Goal: Information Seeking & Learning: Understand process/instructions

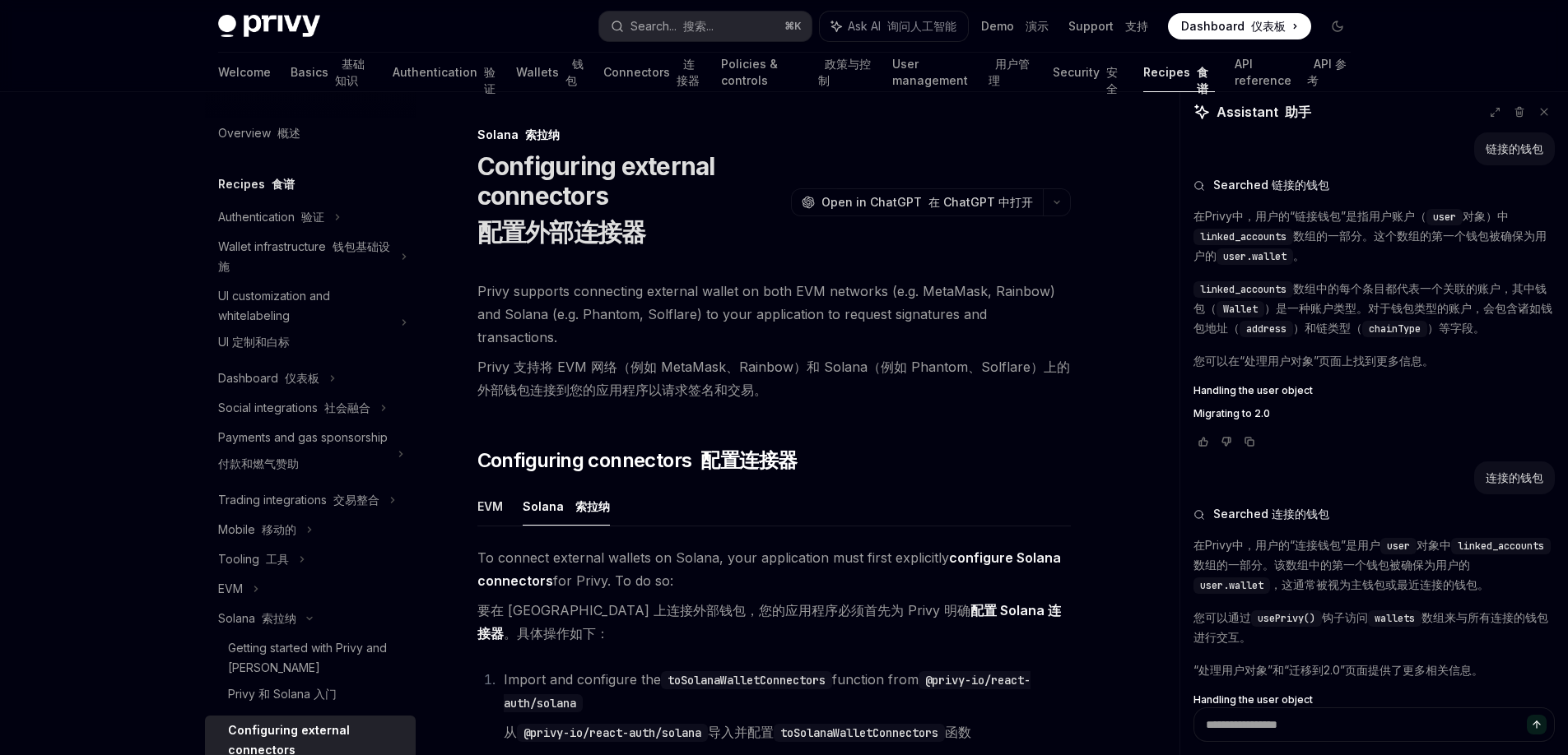
scroll to position [736, 0]
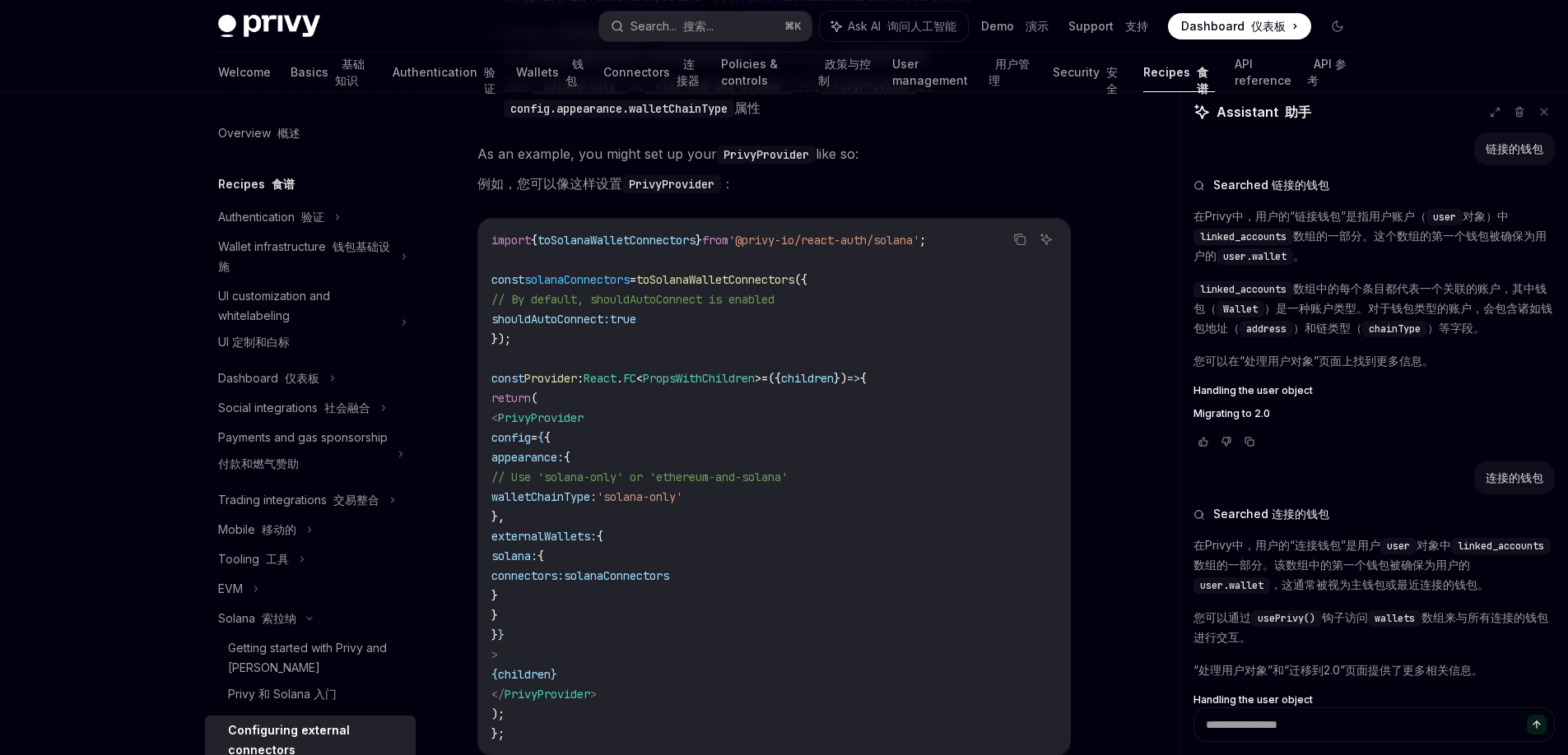
click at [666, 218] on div "Copy 复制 Ask AI 询问人工智能 import { toSolanaWalletConnectors } from '@privy-io/react…" at bounding box center [774, 486] width 594 height 538
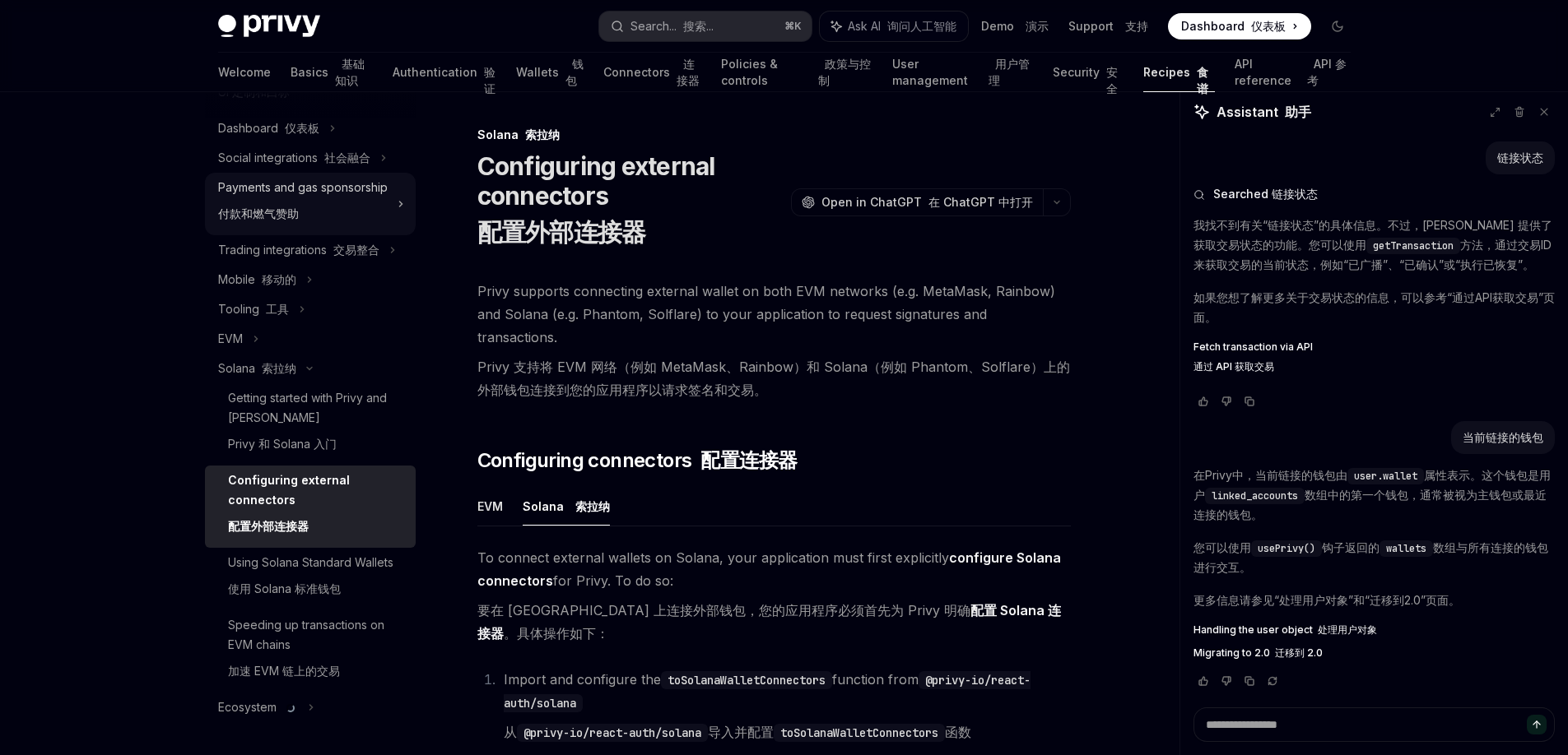
scroll to position [302, 0]
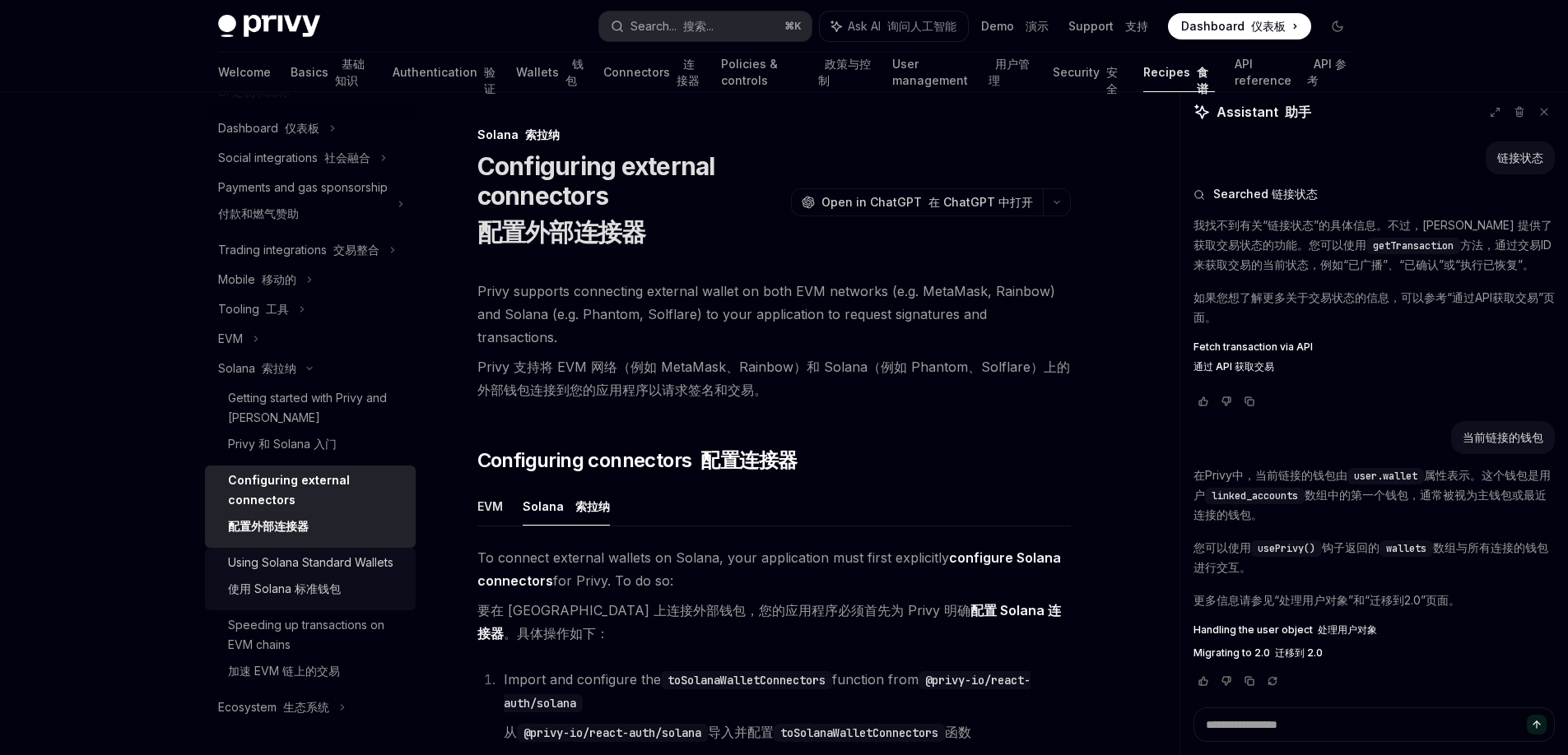
click at [315, 577] on div "Using Solana Standard Wallets 使用 Solana 标准钱包" at bounding box center [311, 579] width 165 height 53
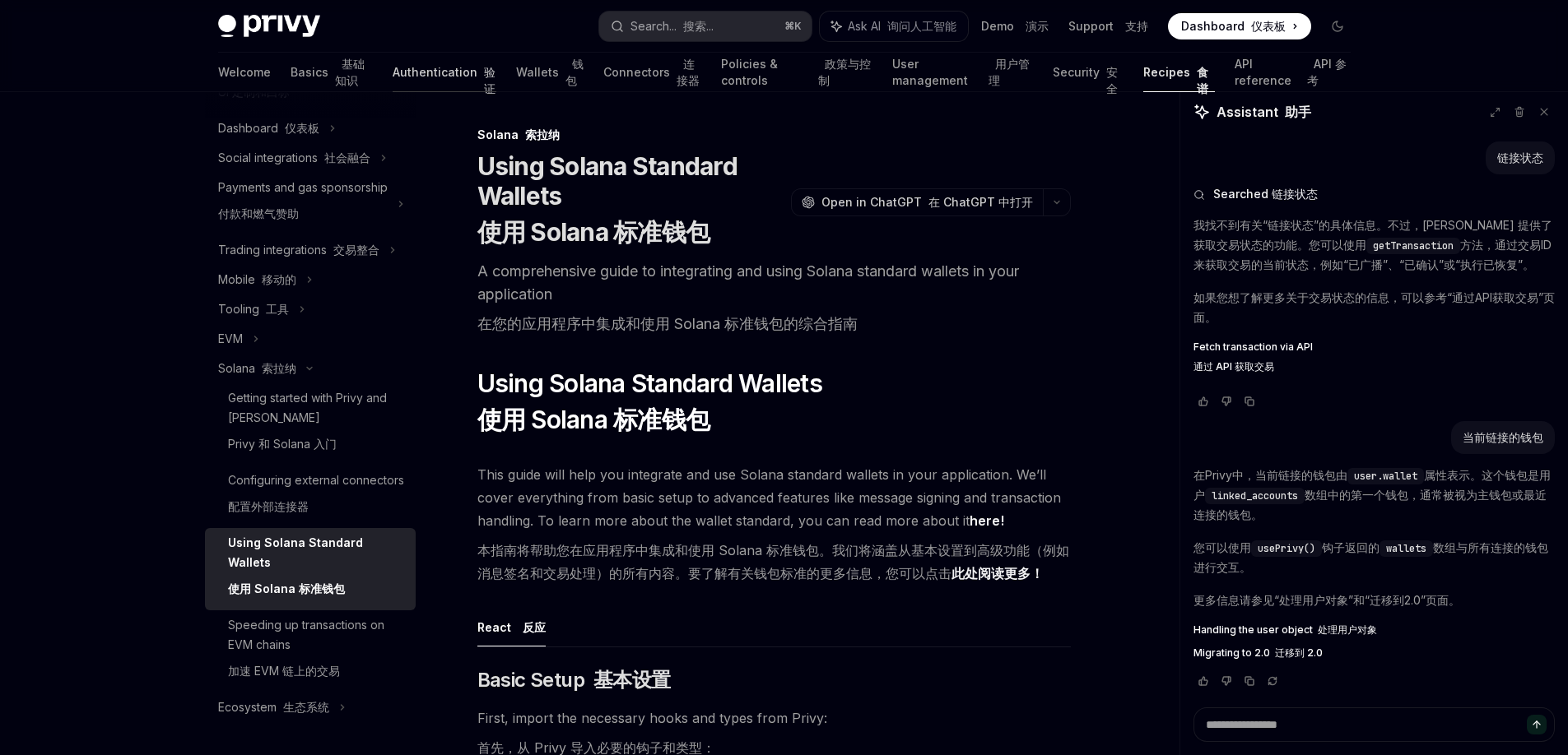
click at [392, 75] on link "Authentication 验证" at bounding box center [444, 73] width 104 height 40
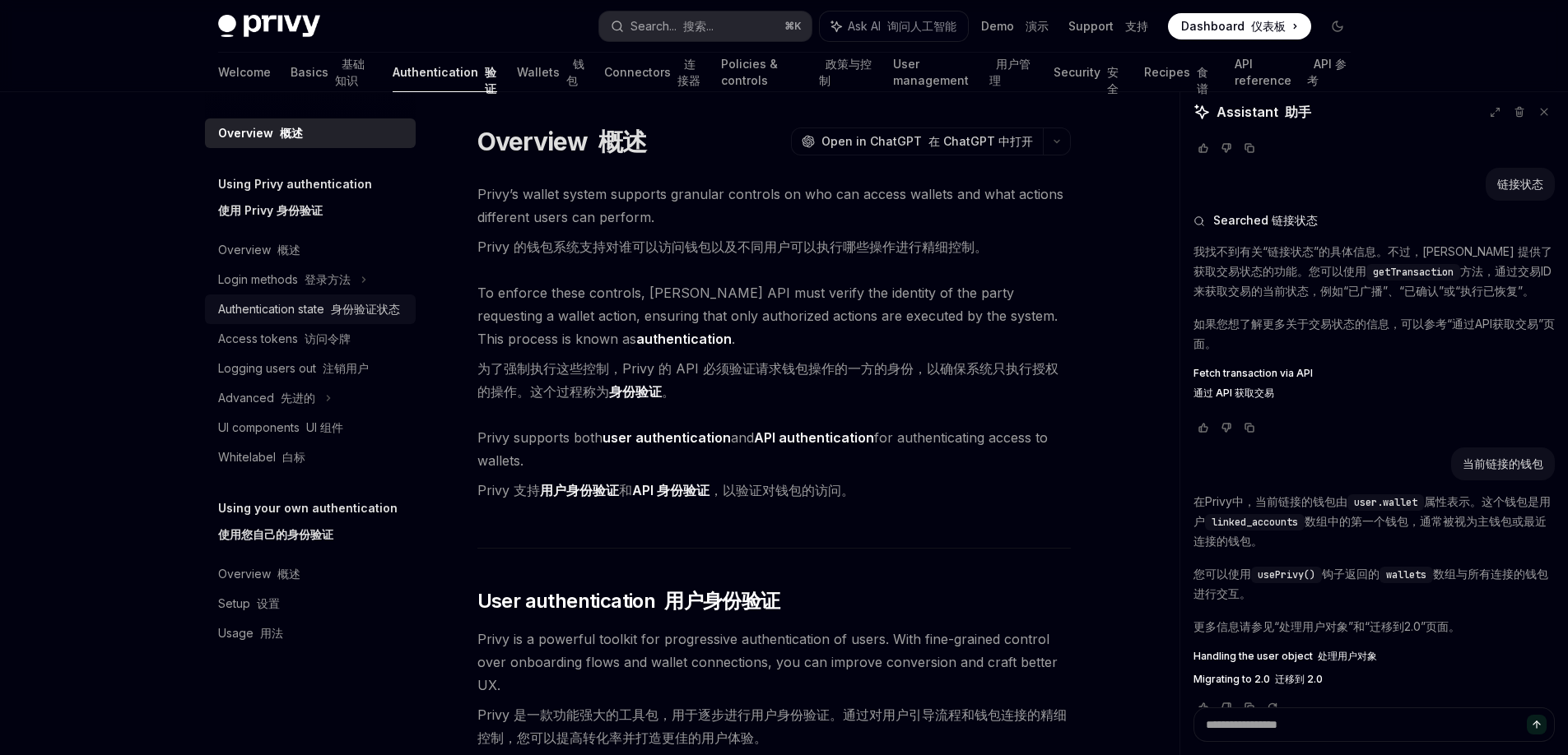
scroll to position [630, 0]
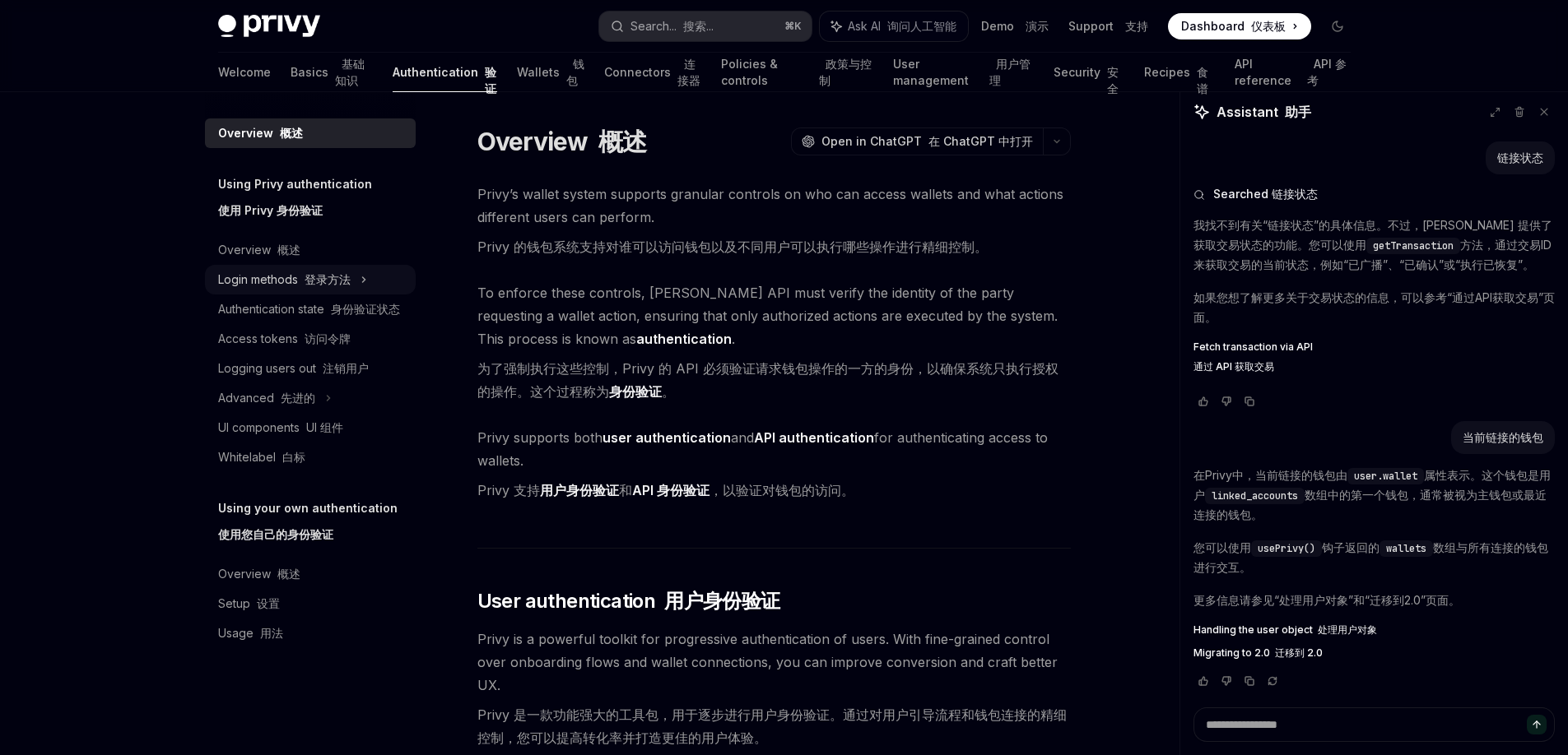
click at [301, 283] on font at bounding box center [301, 279] width 6 height 14
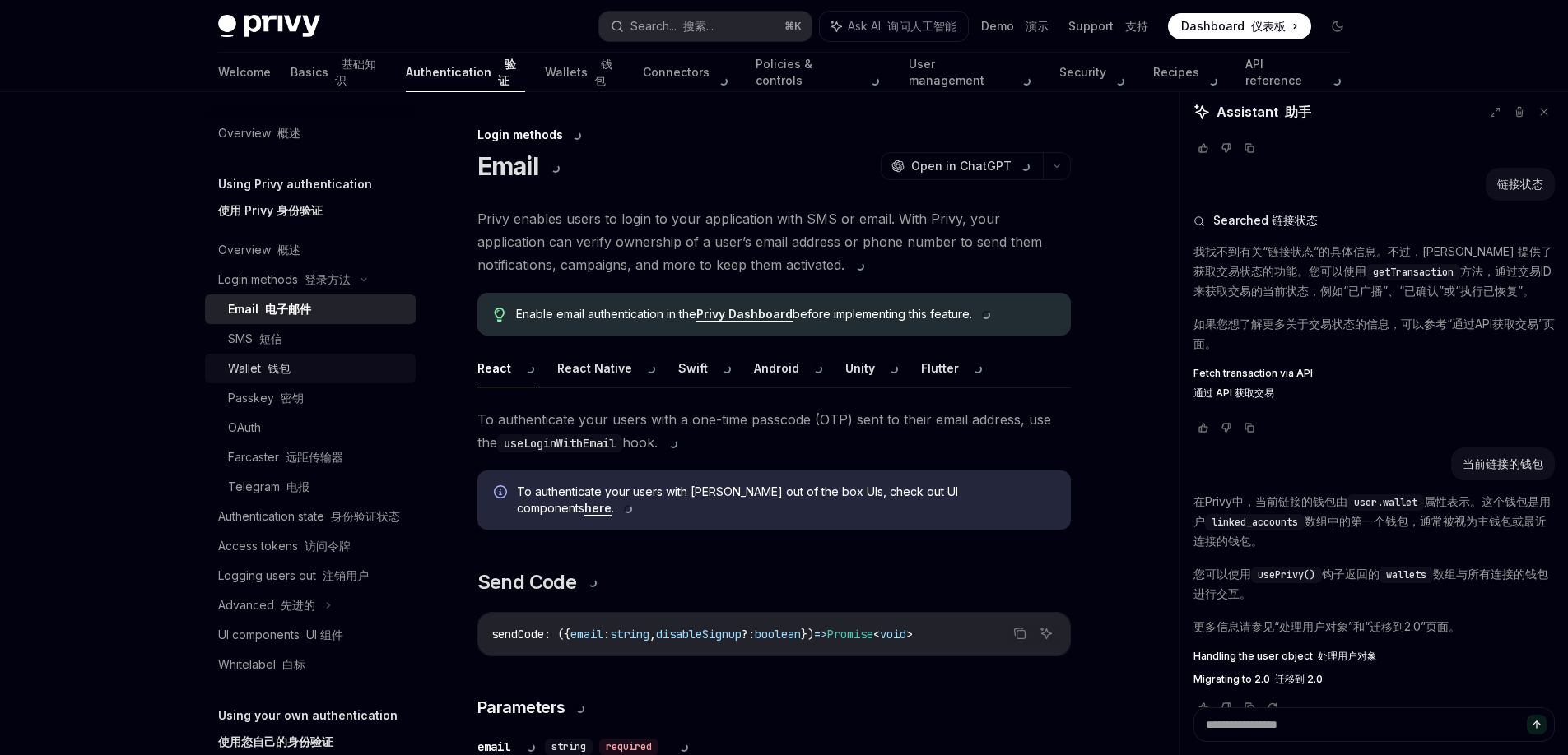
scroll to position [630, 0]
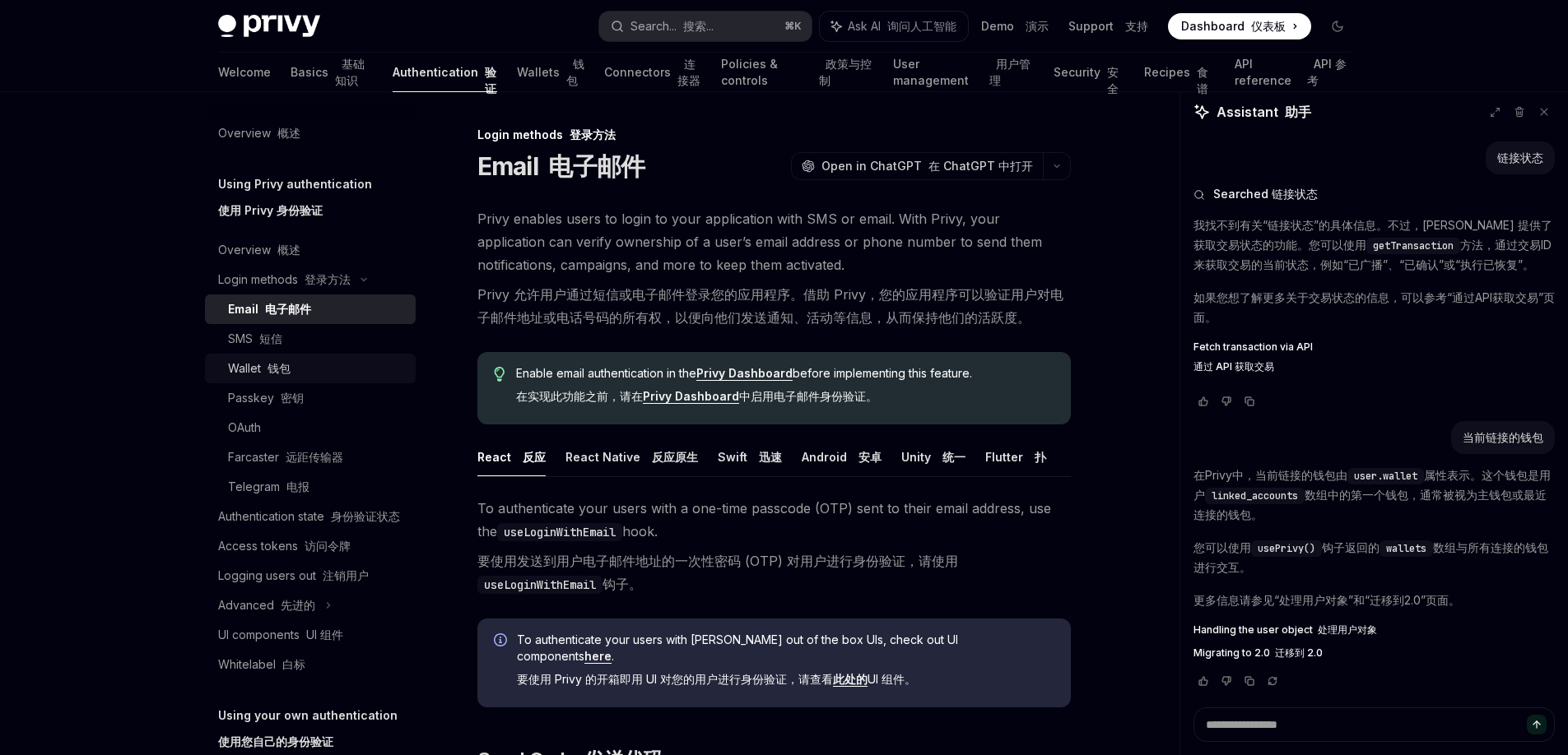
click at [294, 374] on div "Wallet 钱包" at bounding box center [317, 368] width 178 height 20
type textarea "*"
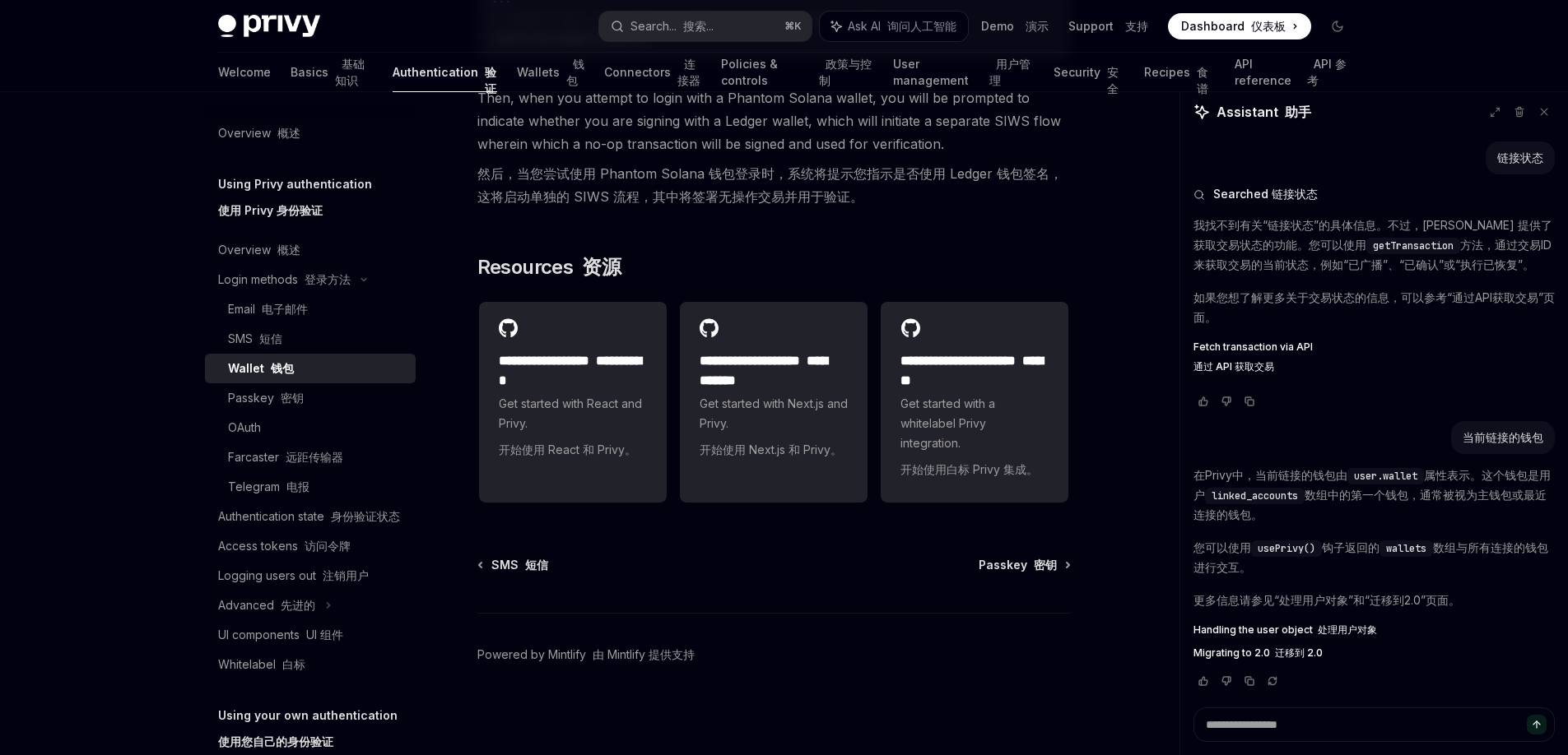
scroll to position [1773, 0]
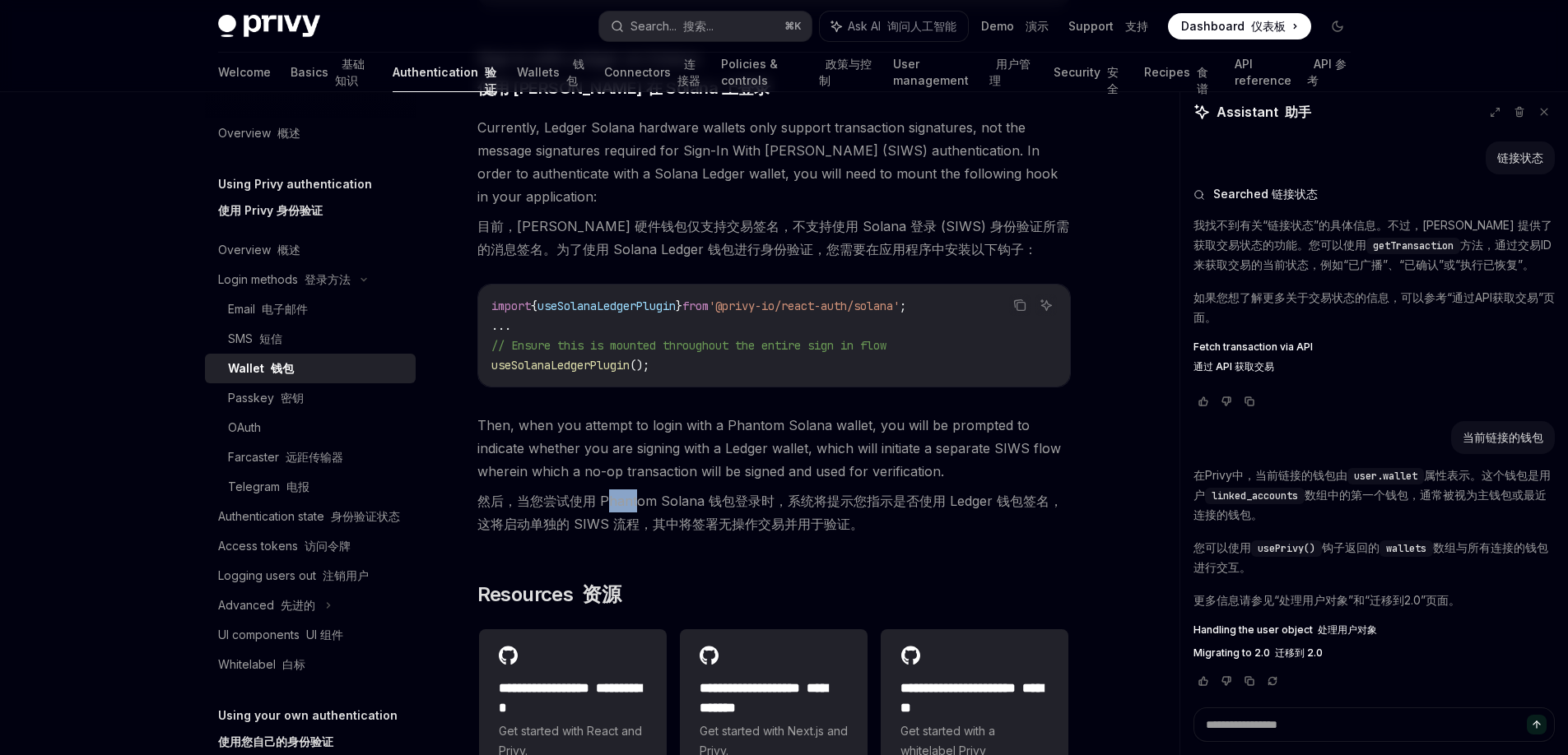
drag, startPoint x: 604, startPoint y: 540, endPoint x: 634, endPoint y: 537, distance: 30.1
click at [634, 533] on font "然后，当您尝试使用 Phantom Solana 钱包登录时，系统将提示您指示是否使用 Ledger 钱包签名，这将启动单独的 SIWS 流程，其中将签署无操…" at bounding box center [770, 513] width 586 height 40
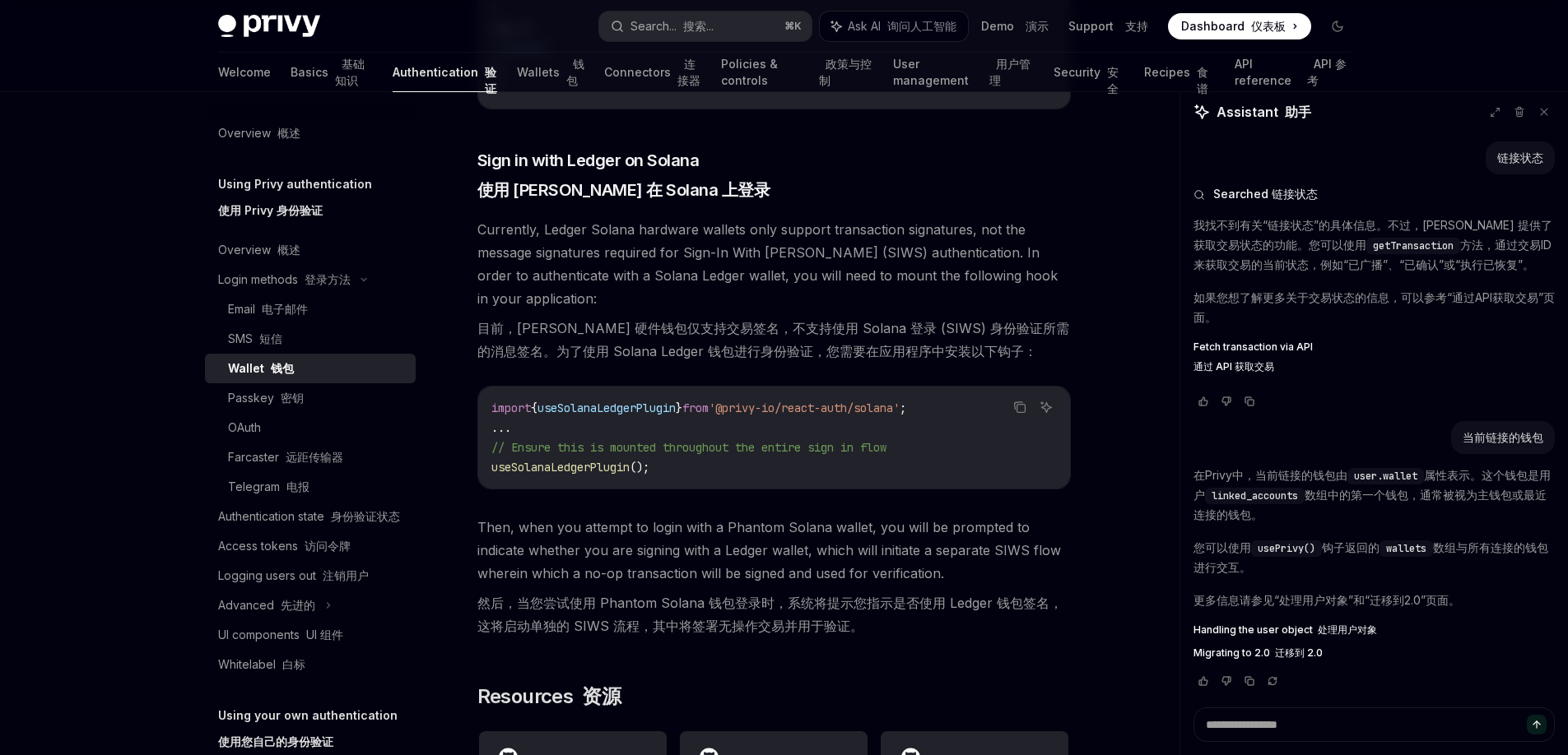
scroll to position [1682, 0]
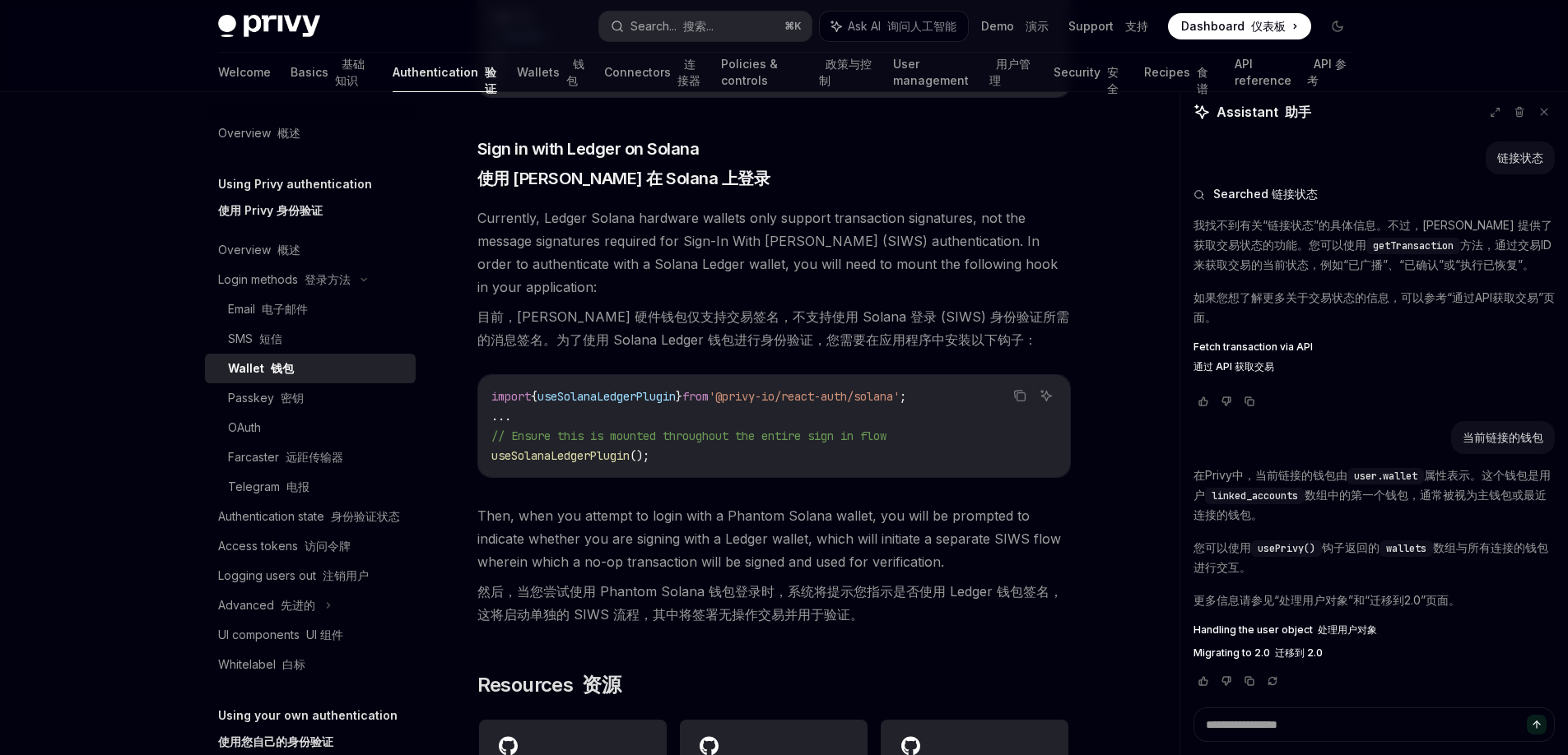
click at [562, 626] on font "然后，当您尝试使用 Phantom Solana 钱包登录时，系统将提示您指示是否使用 Ledger 钱包签名，这将启动单独的 SIWS 流程，其中将签署无操…" at bounding box center [774, 603] width 594 height 46
drag, startPoint x: 483, startPoint y: 651, endPoint x: 582, endPoint y: 649, distance: 99.0
click at [582, 623] on font "然后，当您尝试使用 Phantom Solana 钱包登录时，系统将提示您指示是否使用 Ledger 钱包签名，这将启动单独的 SIWS 流程，其中将签署无操…" at bounding box center [770, 603] width 586 height 40
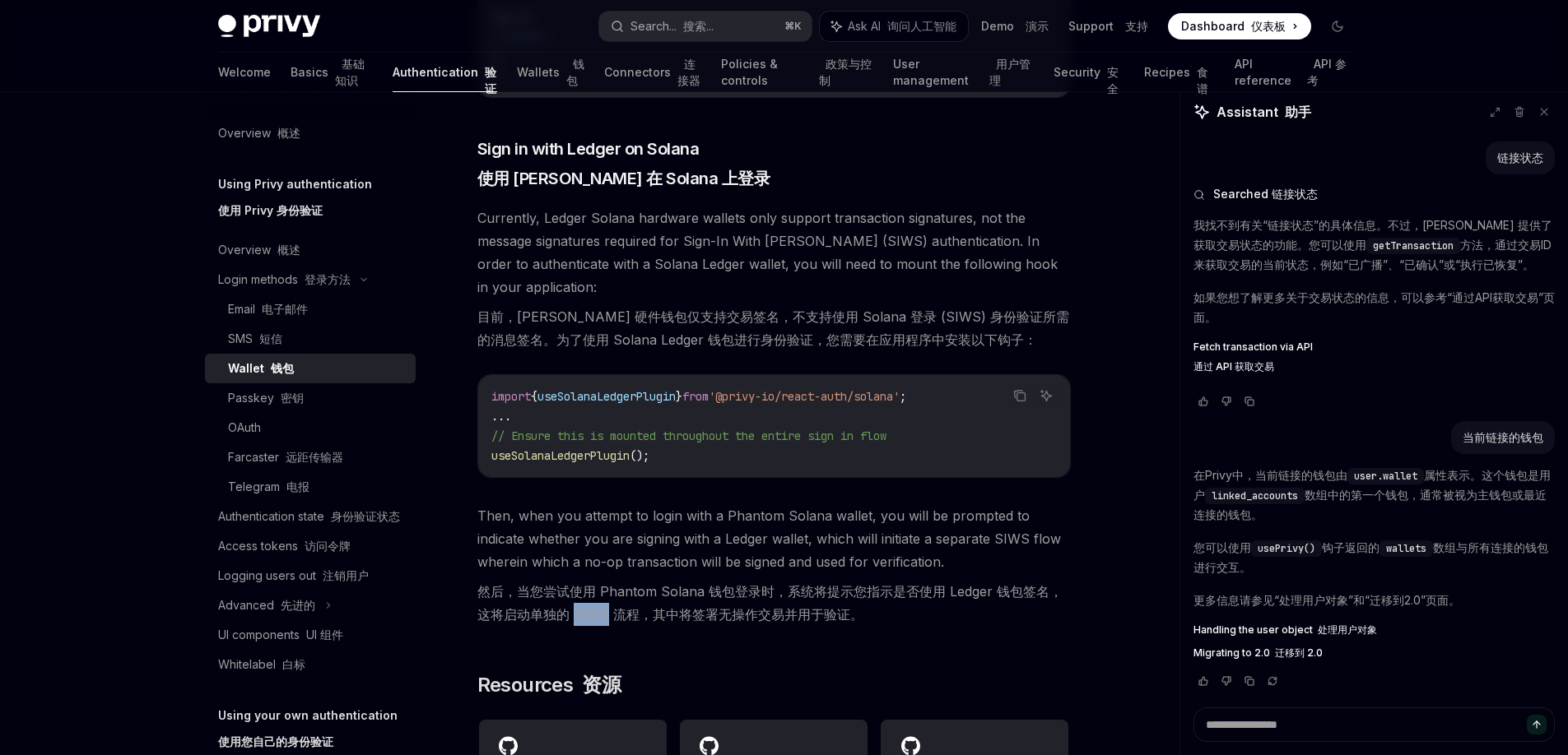
click at [582, 623] on font "然后，当您尝试使用 Phantom Solana 钱包登录时，系统将提示您指示是否使用 Ledger 钱包签名，这将启动单独的 SIWS 流程，其中将签署无操…" at bounding box center [770, 603] width 586 height 40
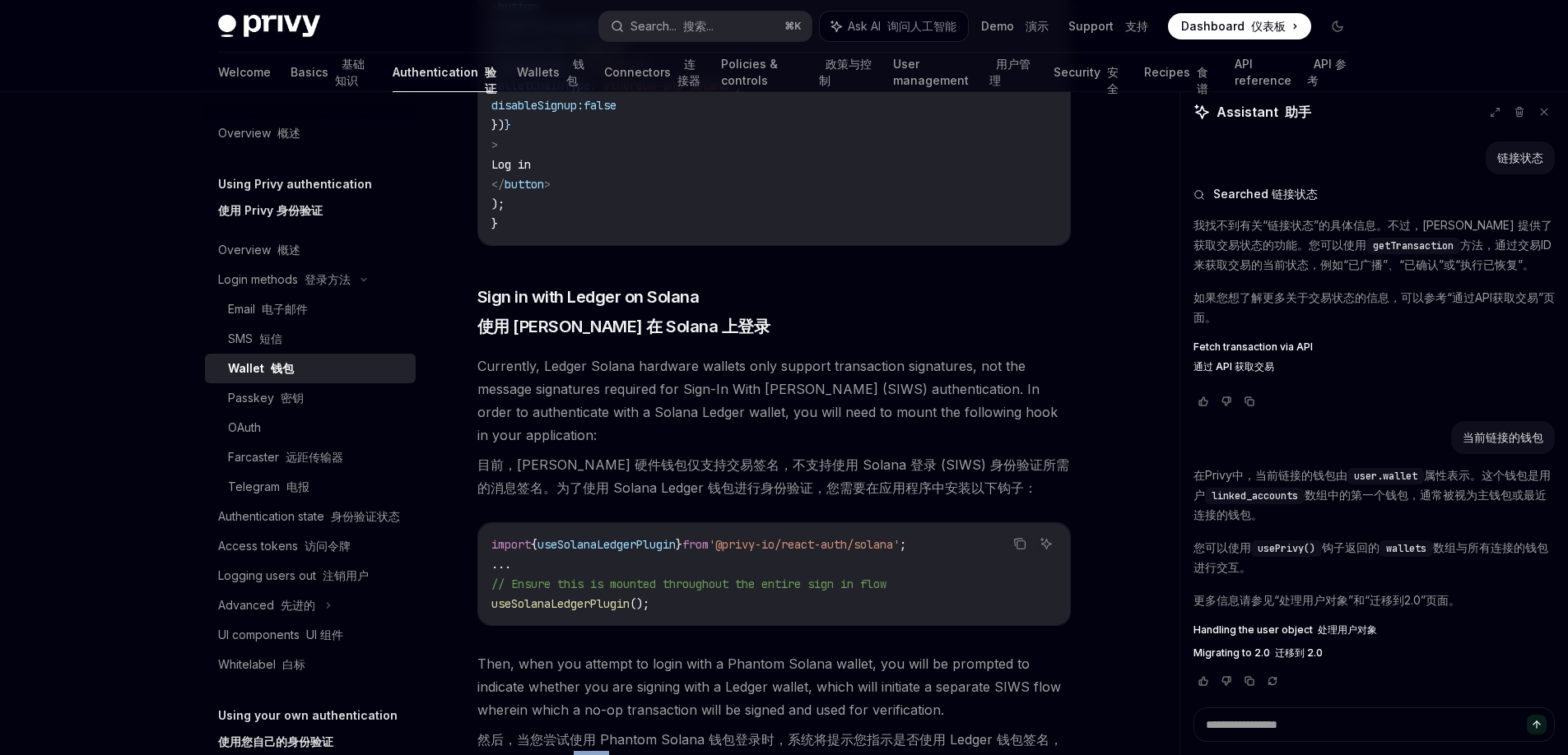
scroll to position [1592, 0]
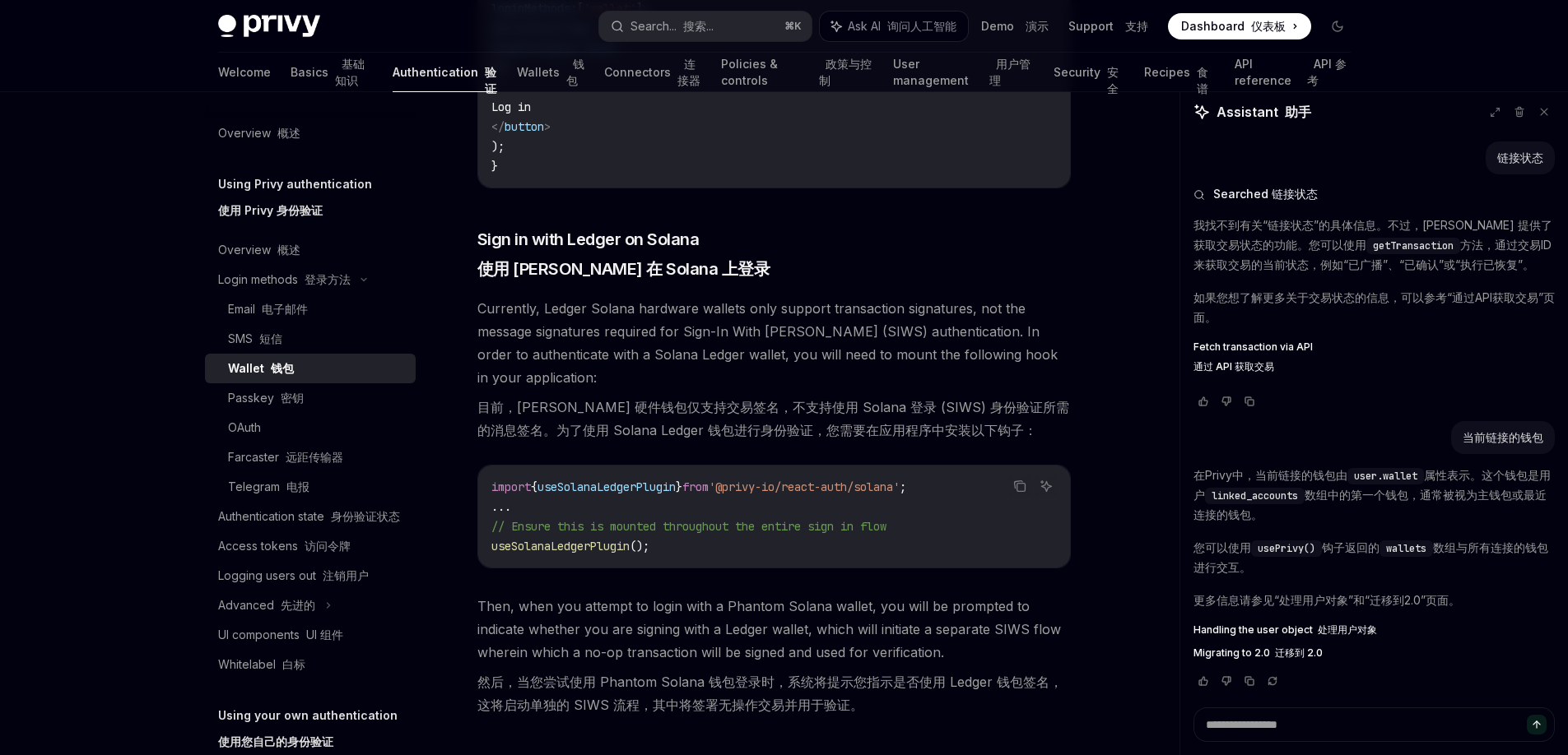
click at [590, 438] on font "目前，Ledger Solana 硬件钱包仅支持交易签名，不支持使用 Solana 登录 (SIWS) 身份验证所需的消息签名。为了使用 Solana Led…" at bounding box center [774, 419] width 592 height 40
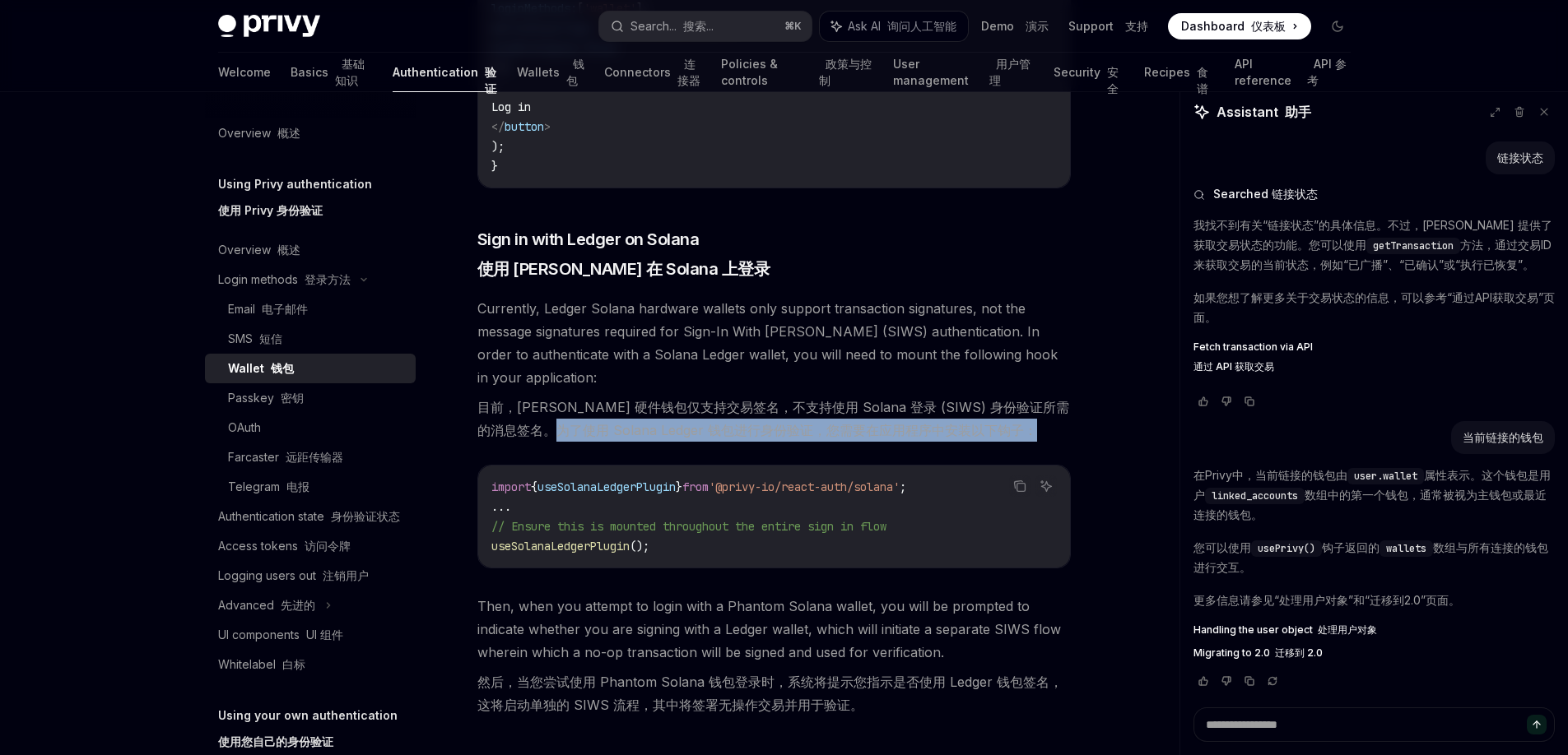
drag, startPoint x: 532, startPoint y: 466, endPoint x: 780, endPoint y: 482, distance: 248.5
click at [780, 448] on span "Currently, Ledger Solana hardware wallets only support transaction signatures, …" at bounding box center [774, 372] width 594 height 152
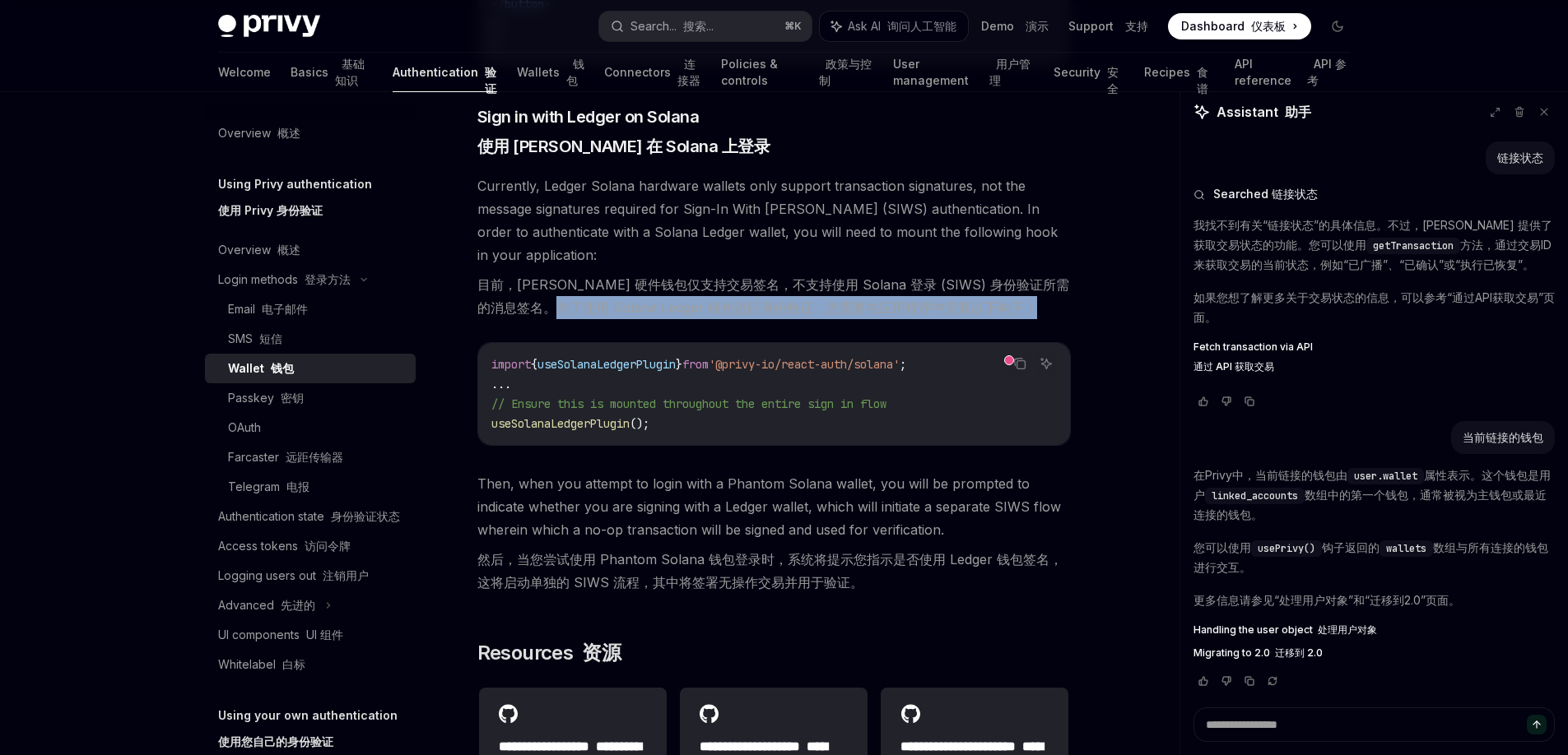
scroll to position [1678, 0]
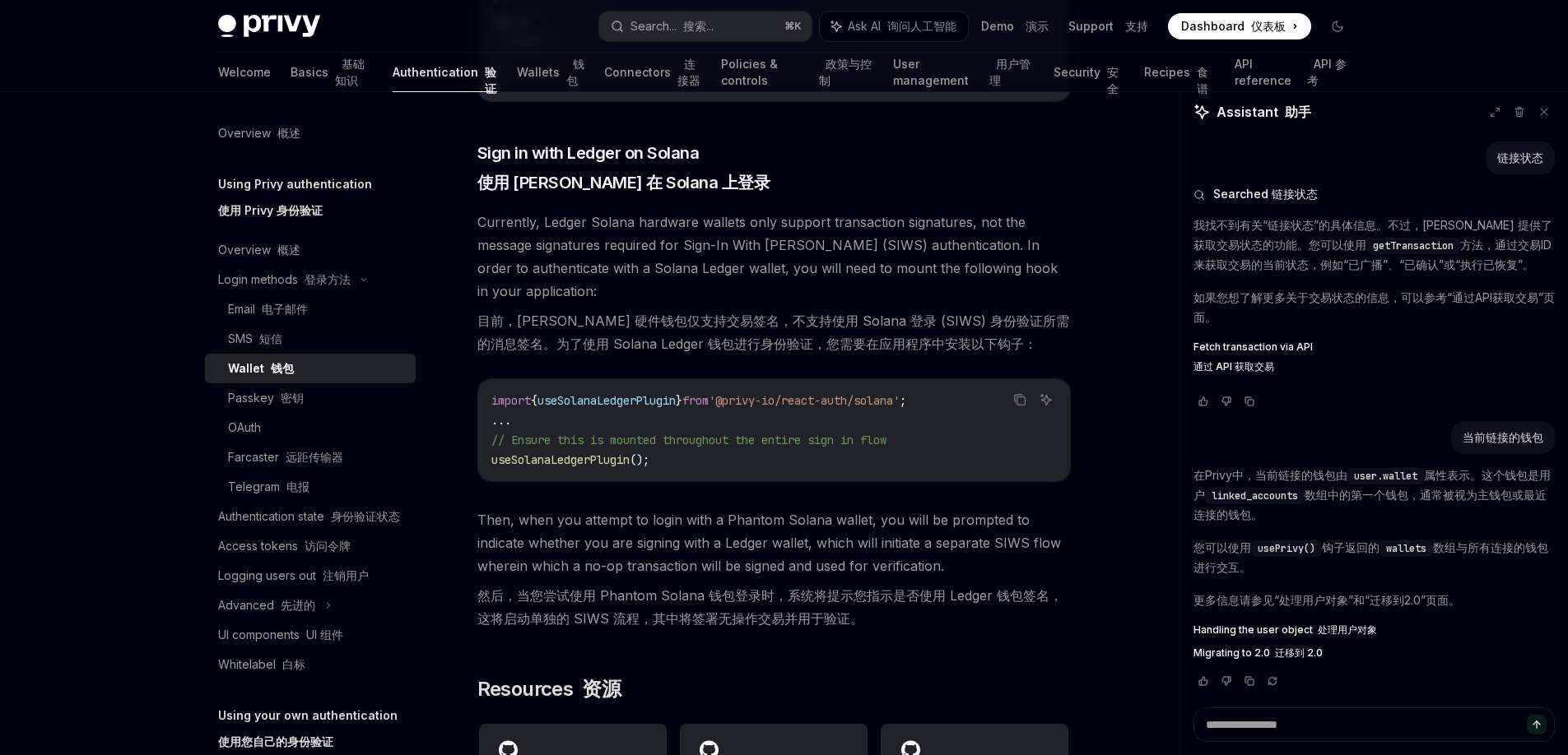
click at [757, 459] on code "import { useSolanaLedgerPlugin } from '@privy-io/react-auth/solana' ; ... // En…" at bounding box center [774, 430] width 566 height 79
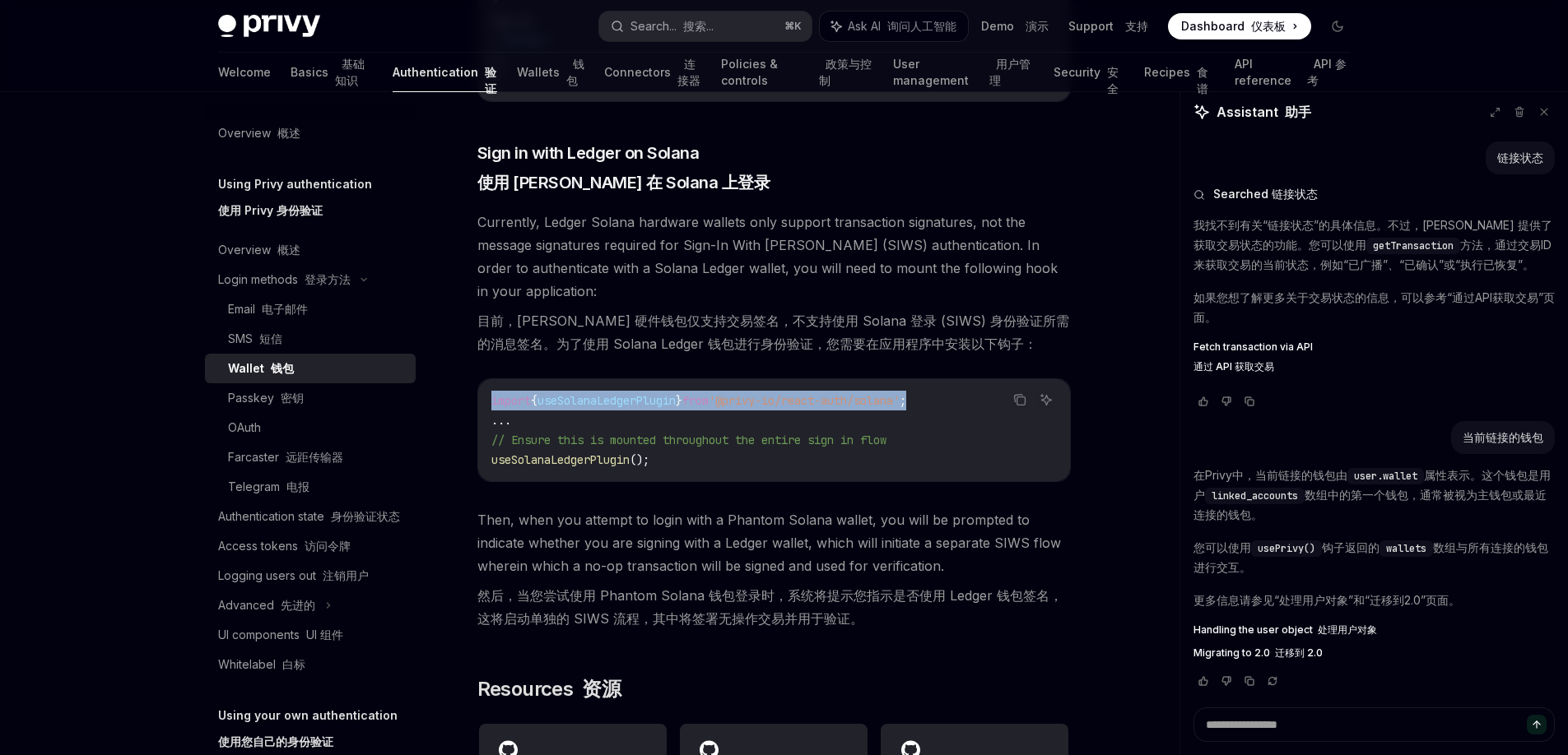
drag, startPoint x: 948, startPoint y: 434, endPoint x: 490, endPoint y: 438, distance: 458.0
click at [491, 438] on code "import { useSolanaLedgerPlugin } from '@privy-io/react-auth/solana' ; ... // En…" at bounding box center [774, 430] width 566 height 79
copy span "import { useSolanaLedgerPlugin } from '@privy-io/react-auth/solana' ;"
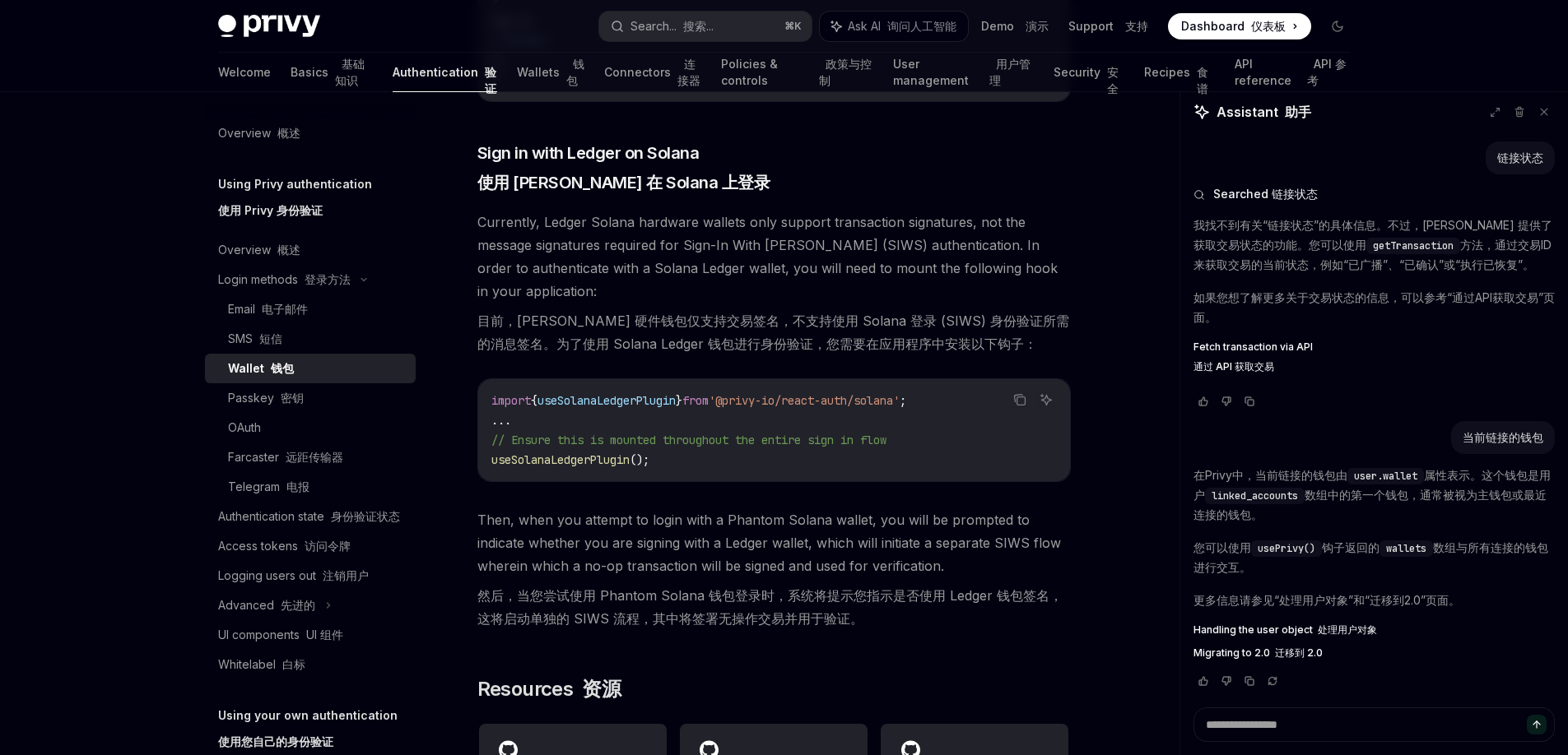
click at [700, 338] on span "Currently, Ledger Solana hardware wallets only support transaction signatures, …" at bounding box center [774, 286] width 594 height 152
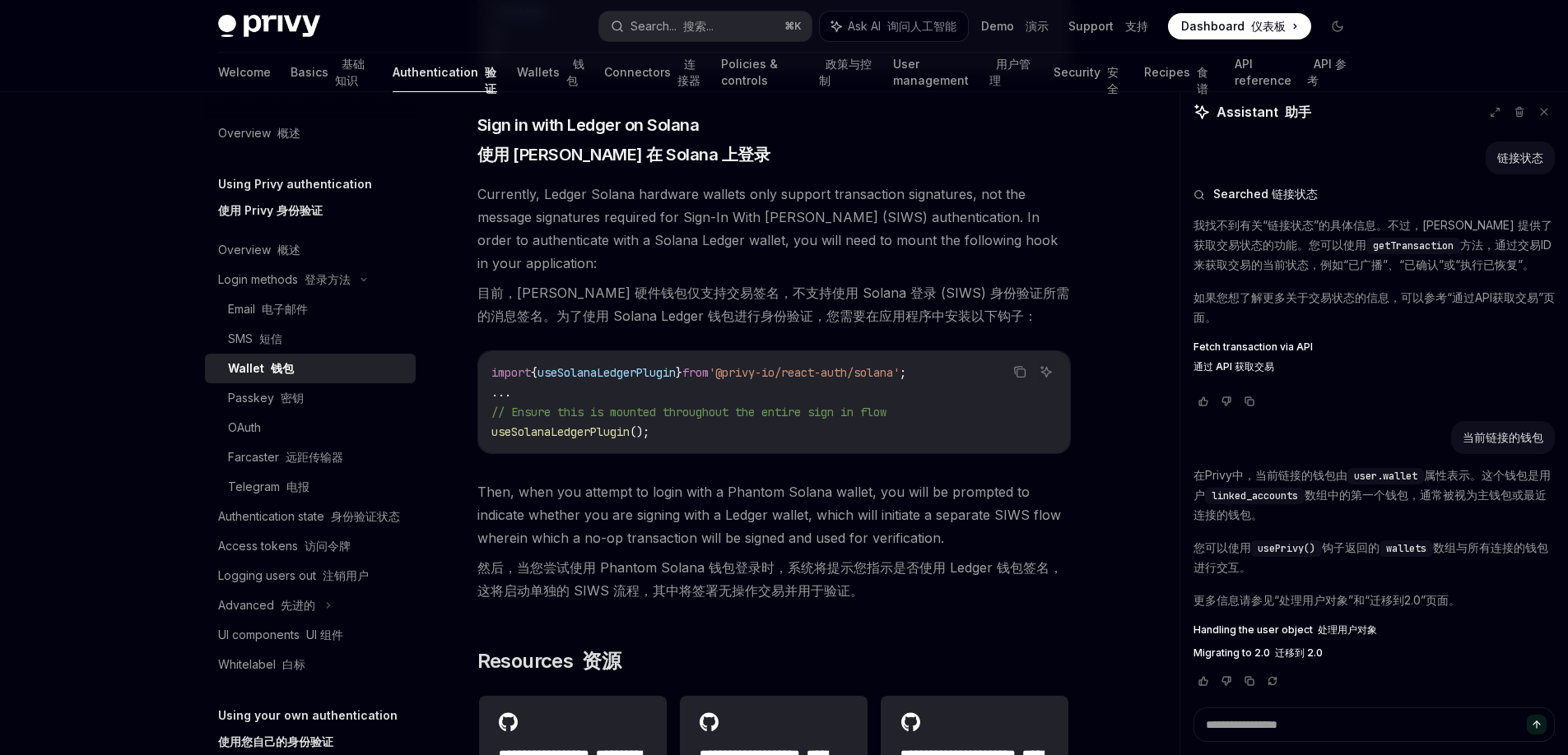
scroll to position [1784, 0]
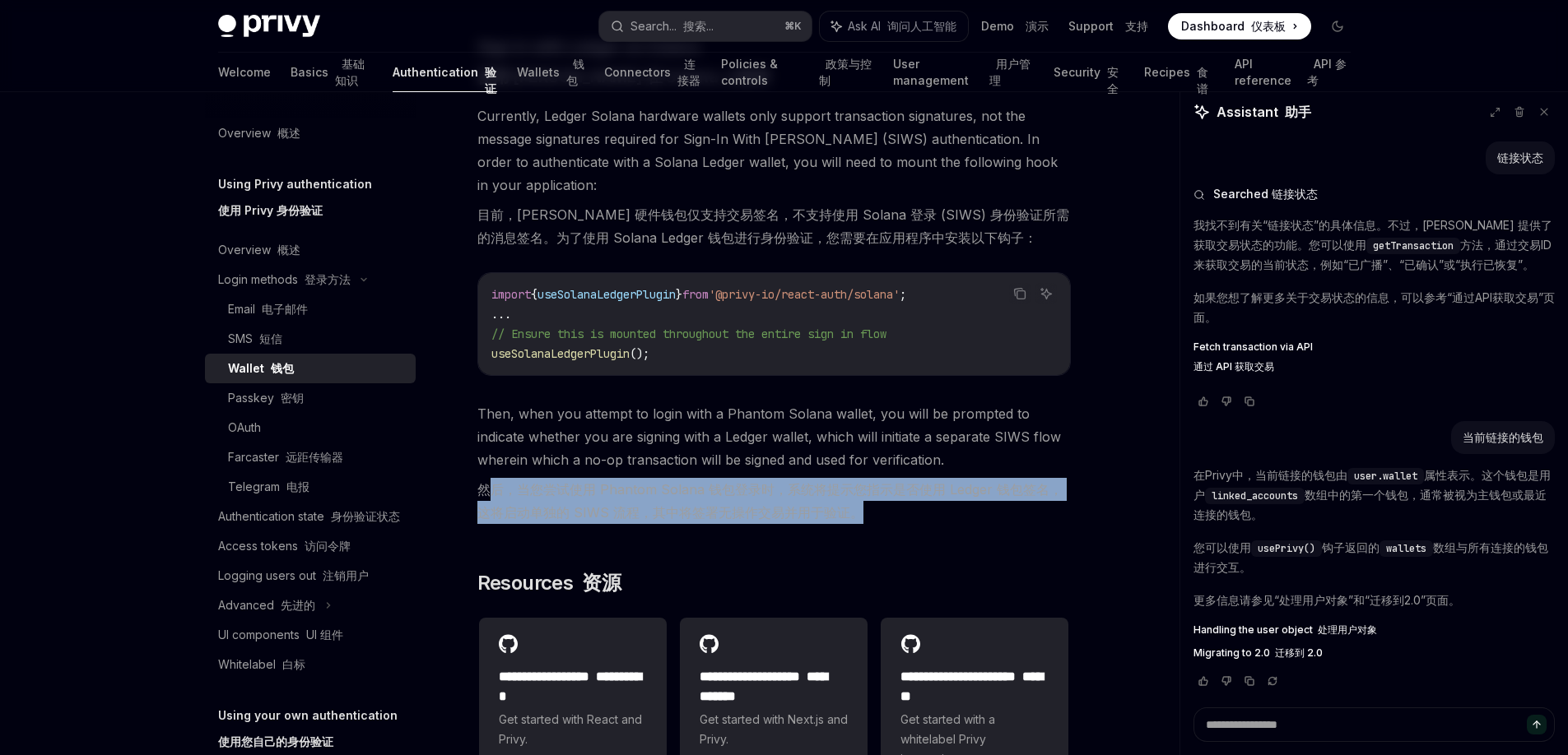
drag, startPoint x: 496, startPoint y: 519, endPoint x: 991, endPoint y: 556, distance: 496.4
click at [991, 524] on font "然后，当您尝试使用 Phantom Solana 钱包登录时，系统将提示您指示是否使用 Ledger 钱包签名，这将启动单独的 SIWS 流程，其中将签署无操…" at bounding box center [774, 501] width 594 height 46
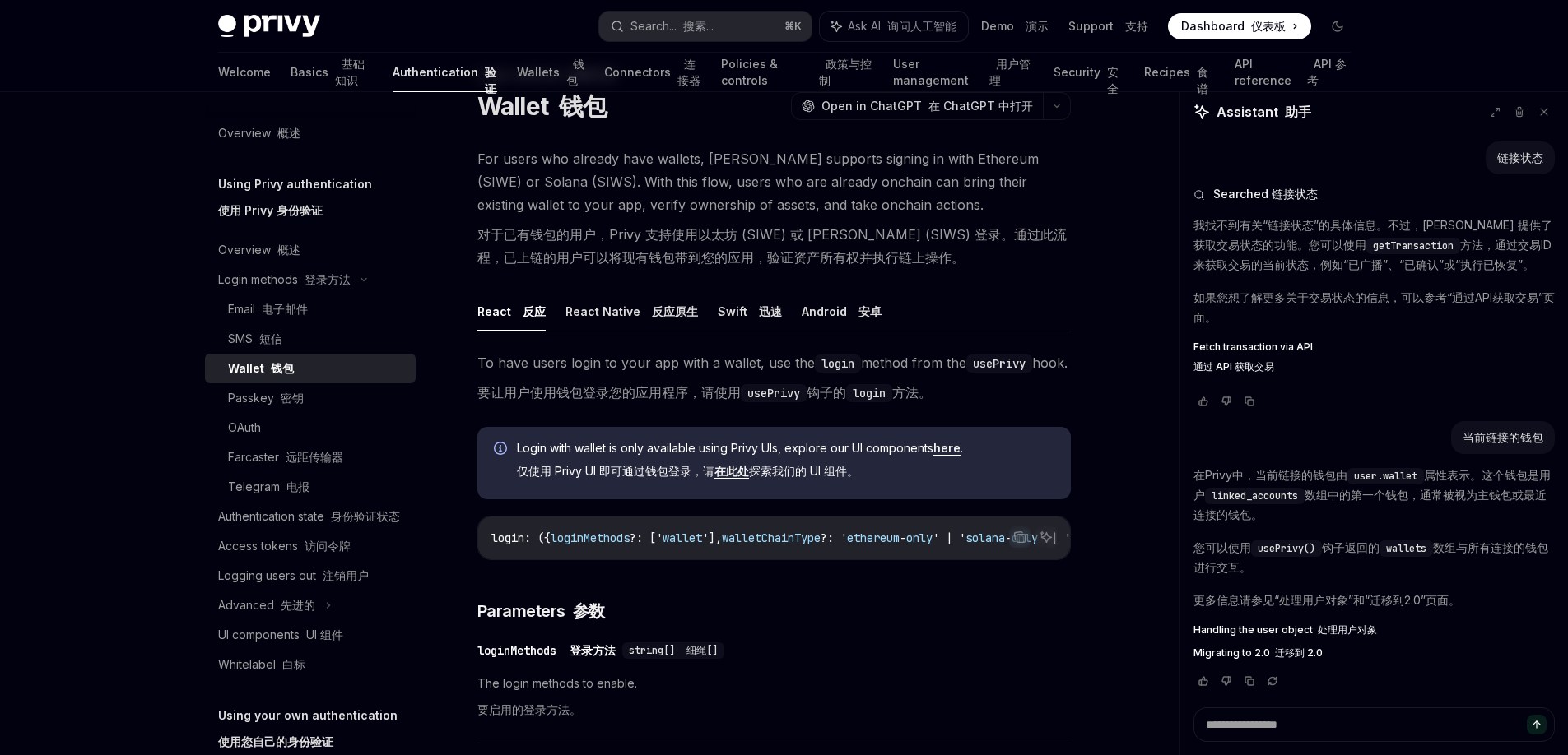
scroll to position [0, 0]
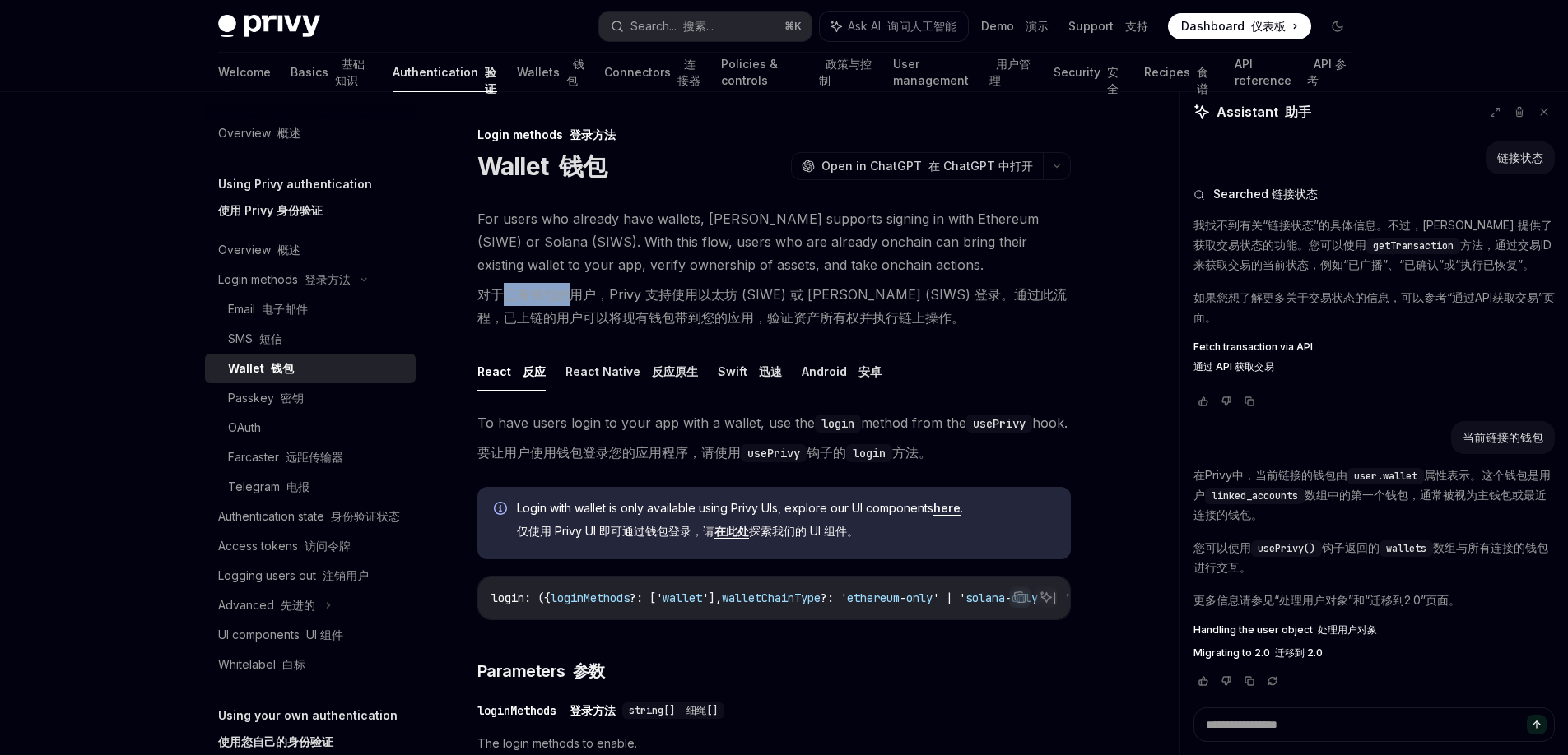
drag, startPoint x: 504, startPoint y: 296, endPoint x: 568, endPoint y: 289, distance: 64.4
click at [568, 289] on font "对于已有钱包的用户，Privy 支持使用以太坊 (SIWE) 或 Solana (SIWS) 登录。通过此流程，已上链的用户可以将现有钱包带到您的应用，验证资…" at bounding box center [772, 306] width 589 height 40
click at [614, 286] on font "对于已有钱包的用户，Privy 支持使用以太坊 (SIWE) 或 Solana (SIWS) 登录。通过此流程，已上链的用户可以将现有钱包带到您的应用，验证资…" at bounding box center [772, 306] width 589 height 40
drag, startPoint x: 546, startPoint y: 318, endPoint x: 709, endPoint y: 315, distance: 163.0
click at [709, 315] on font "对于已有钱包的用户，Privy 支持使用以太坊 (SIWE) 或 Solana (SIWS) 登录。通过此流程，已上链的用户可以将现有钱包带到您的应用，验证资…" at bounding box center [772, 306] width 589 height 40
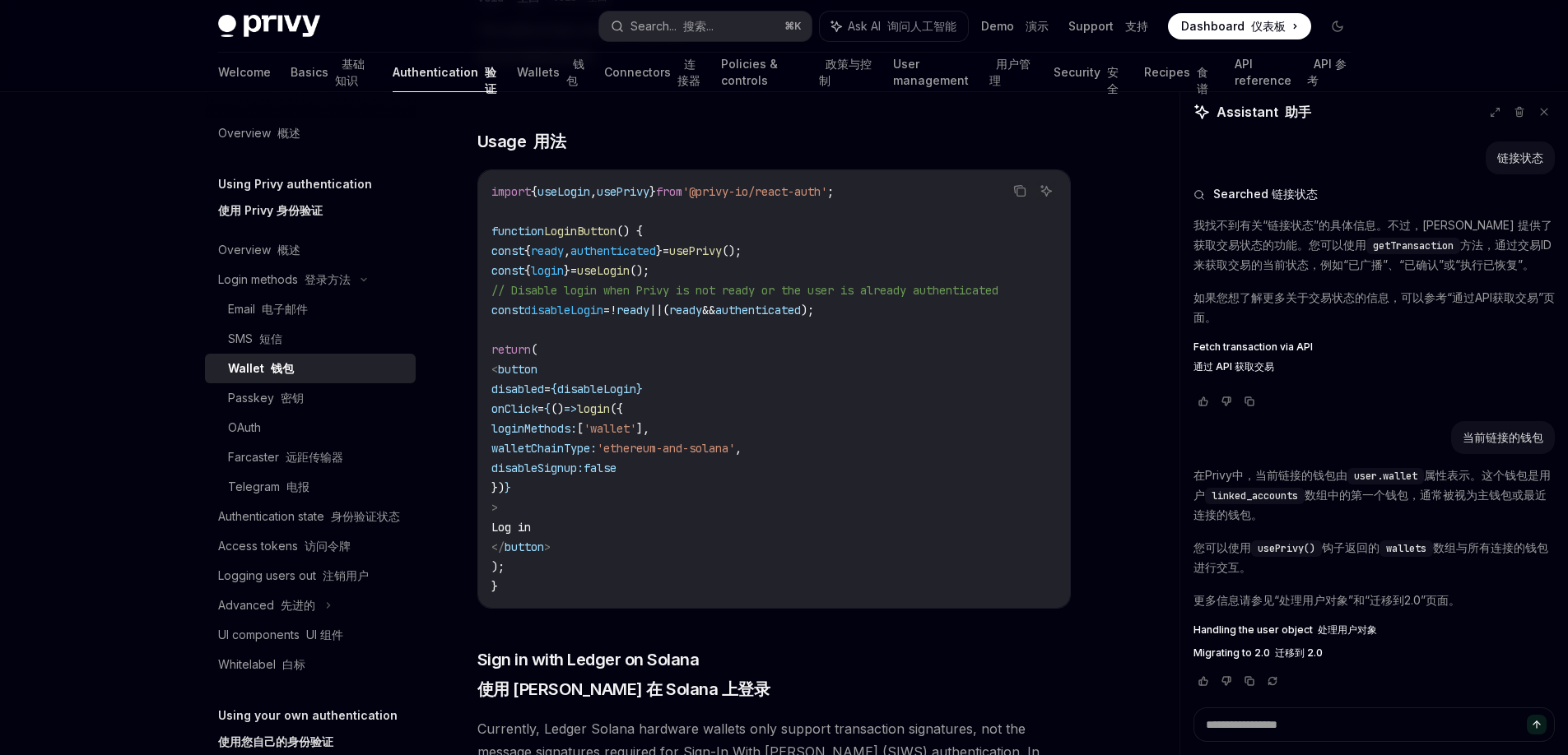
scroll to position [1172, 0]
click at [584, 476] on span "disableSignup:" at bounding box center [537, 468] width 93 height 15
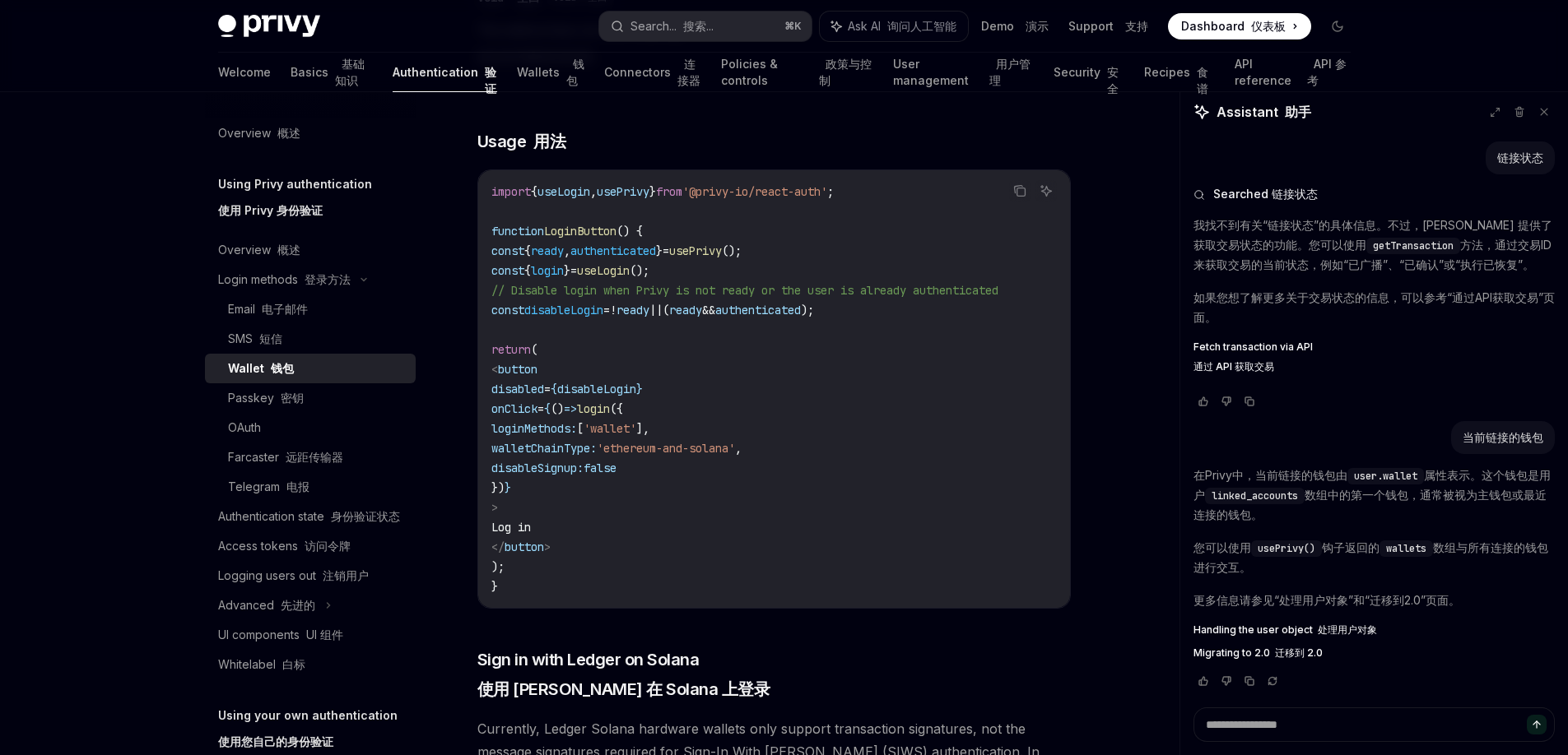
click at [584, 476] on span "disableSignup:" at bounding box center [537, 468] width 93 height 15
click at [704, 542] on code "import { useLogin , usePrivy } from '@privy-io/react-auth' ; function LoginButt…" at bounding box center [774, 388] width 566 height 415
drag, startPoint x: 581, startPoint y: 514, endPoint x: 720, endPoint y: 436, distance: 159.4
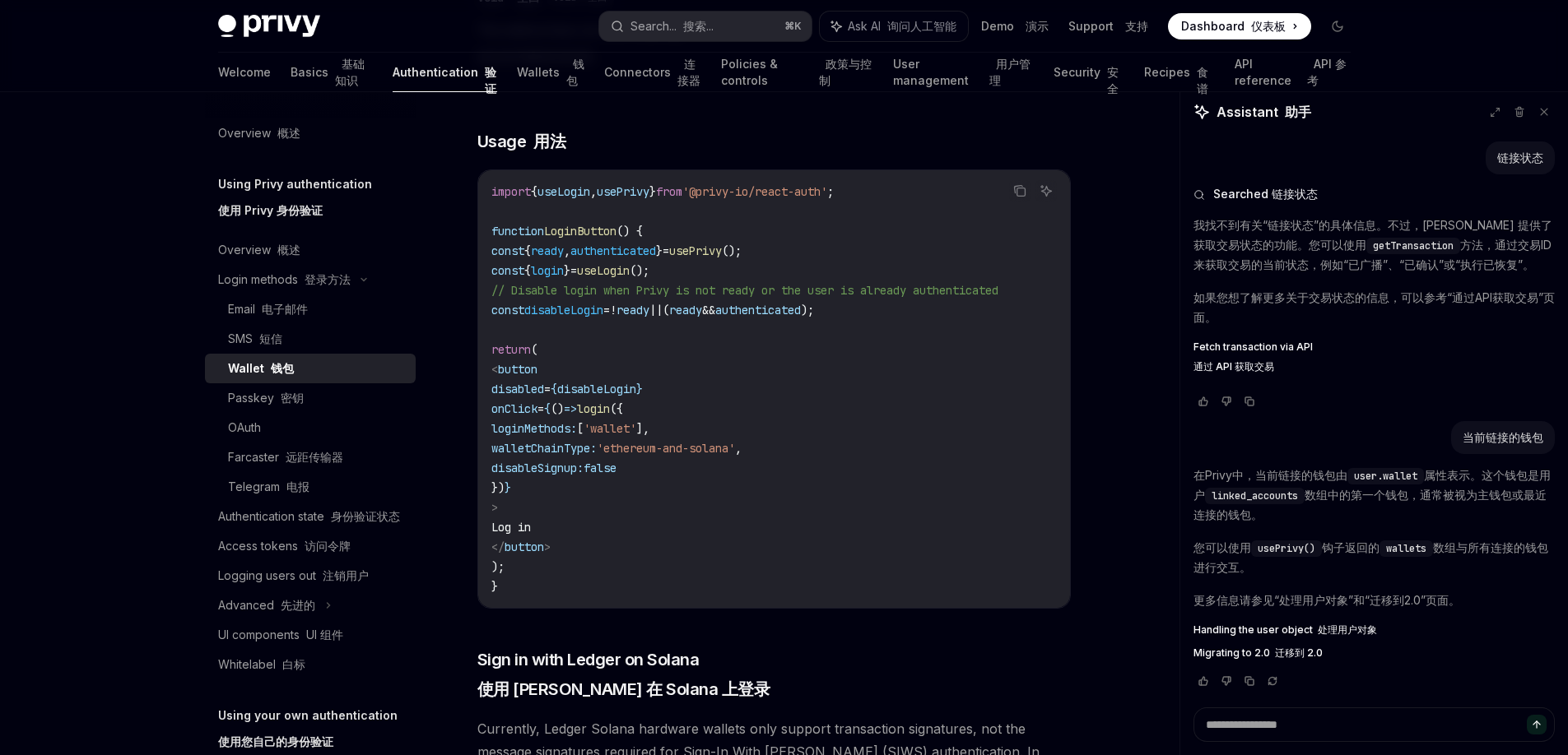
click at [720, 436] on code "import { useLogin , usePrivy } from '@privy-io/react-auth' ; function LoginButt…" at bounding box center [774, 388] width 566 height 415
copy code "{ loginMethods: [ 'wallet' ], walletChainType: 'ethereum-and-solana' , disableS…"
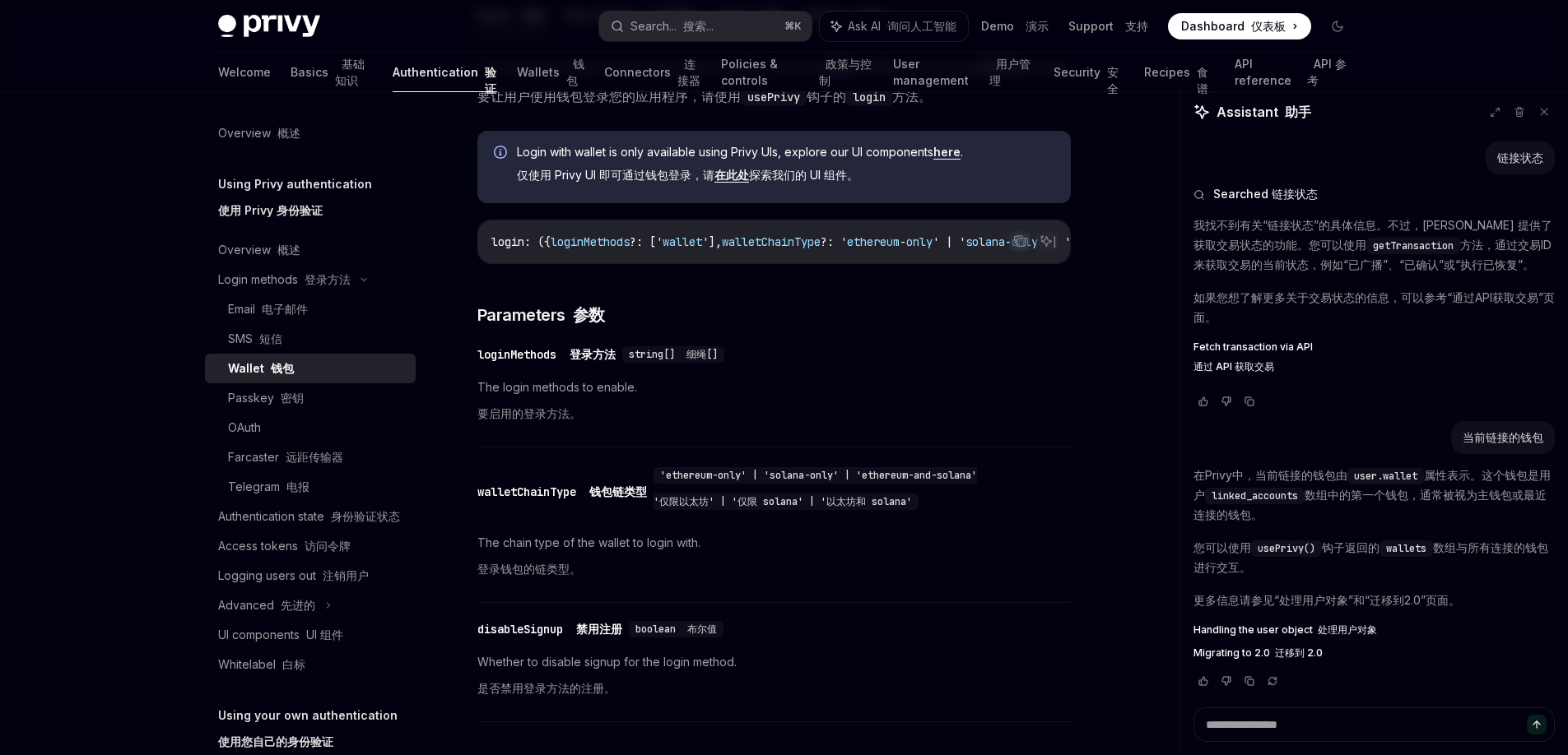
scroll to position [69, 0]
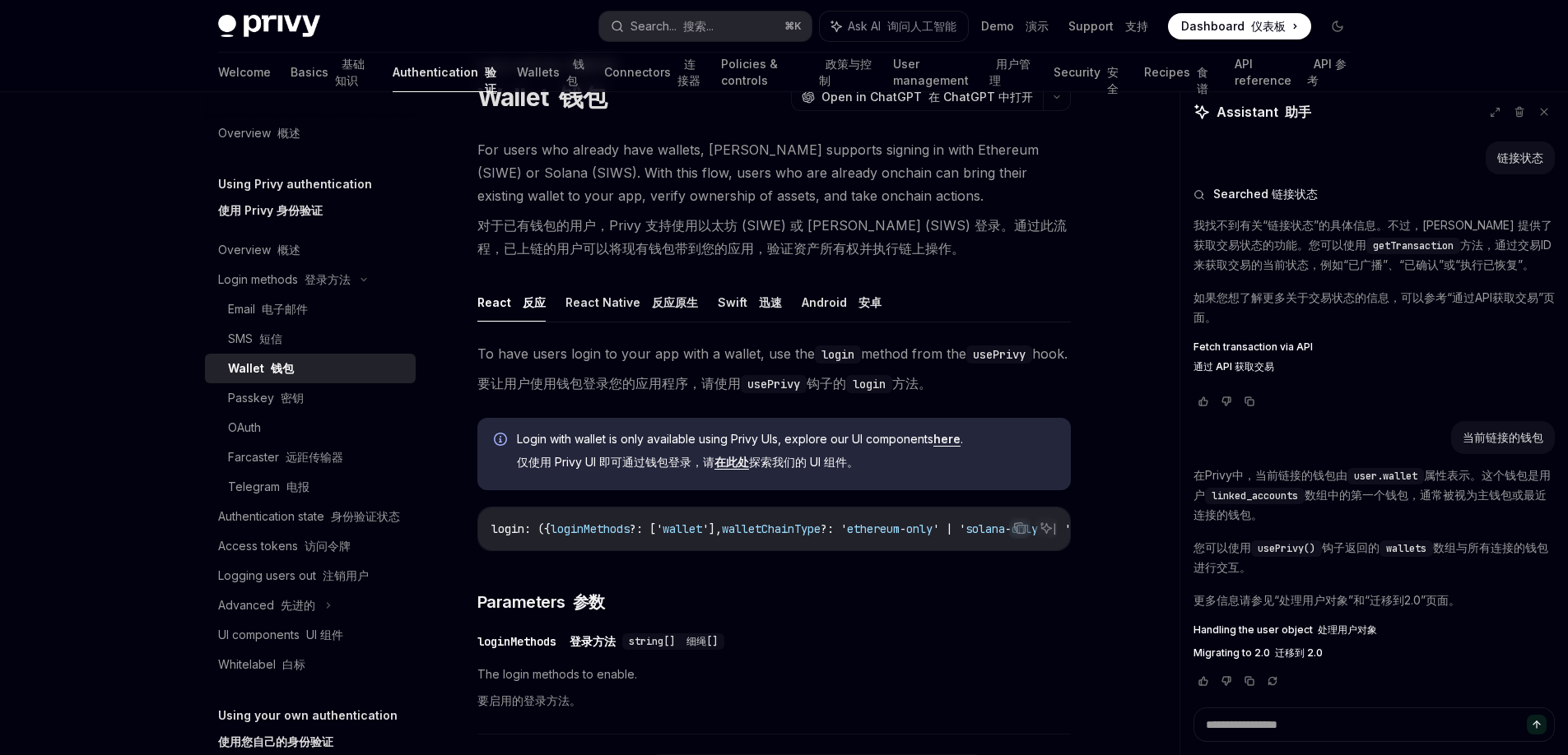
click at [868, 228] on font "对于已有钱包的用户，Privy 支持使用以太坊 (SIWE) 或 Solana (SIWS) 登录。通过此流程，已上链的用户可以将现有钱包带到您的应用，验证资…" at bounding box center [772, 237] width 589 height 40
copy font "SIWS"
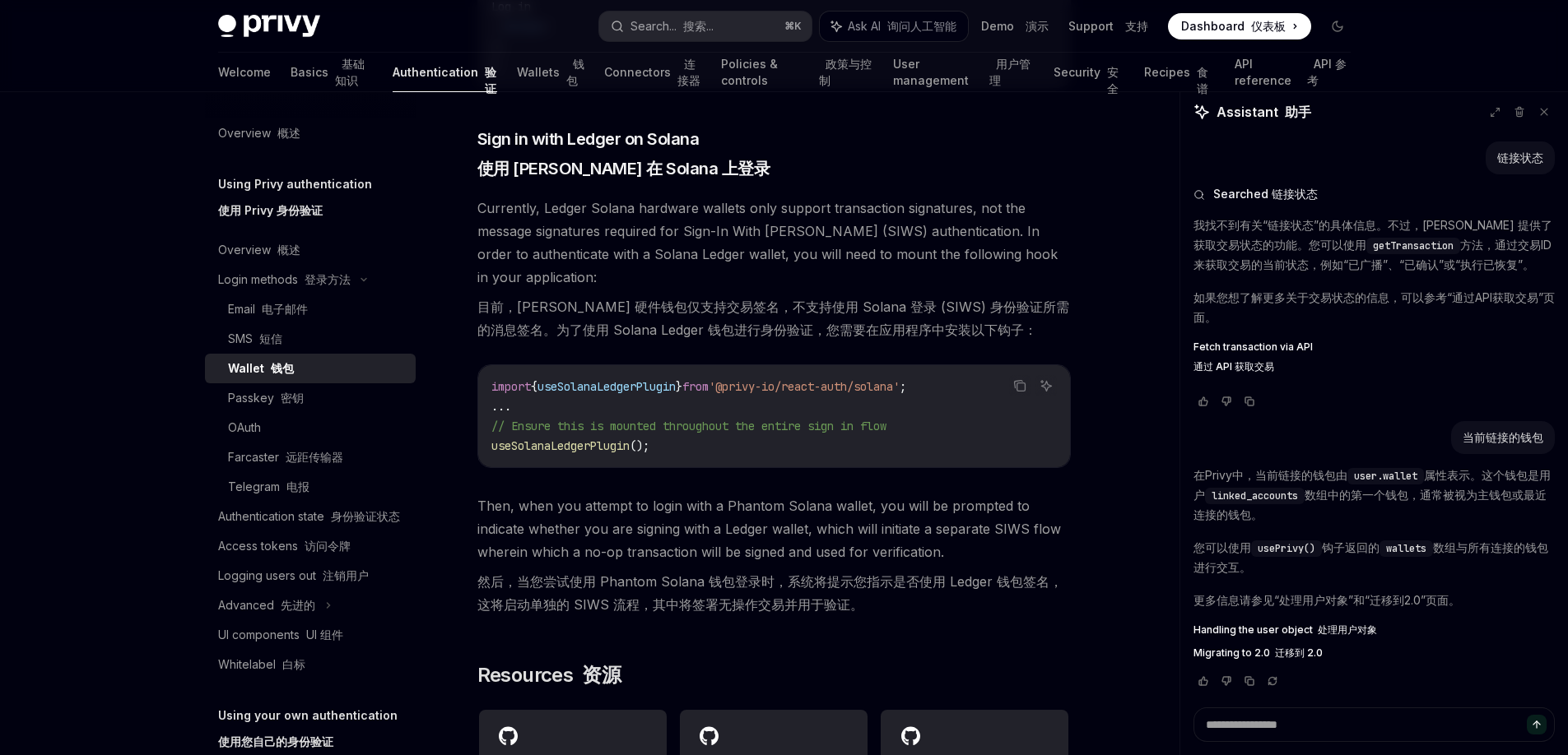
scroll to position [1690, 0]
drag, startPoint x: 569, startPoint y: 623, endPoint x: 764, endPoint y: 618, distance: 195.1
click at [764, 615] on font "然后，当您尝试使用 Phantom Solana 钱包登录时，系统将提示您指示是否使用 Ledger 钱包签名，这将启动单独的 SIWS 流程，其中将签署无操…" at bounding box center [770, 596] width 586 height 40
copy font "使用 Phantom Solana 钱包登录时"
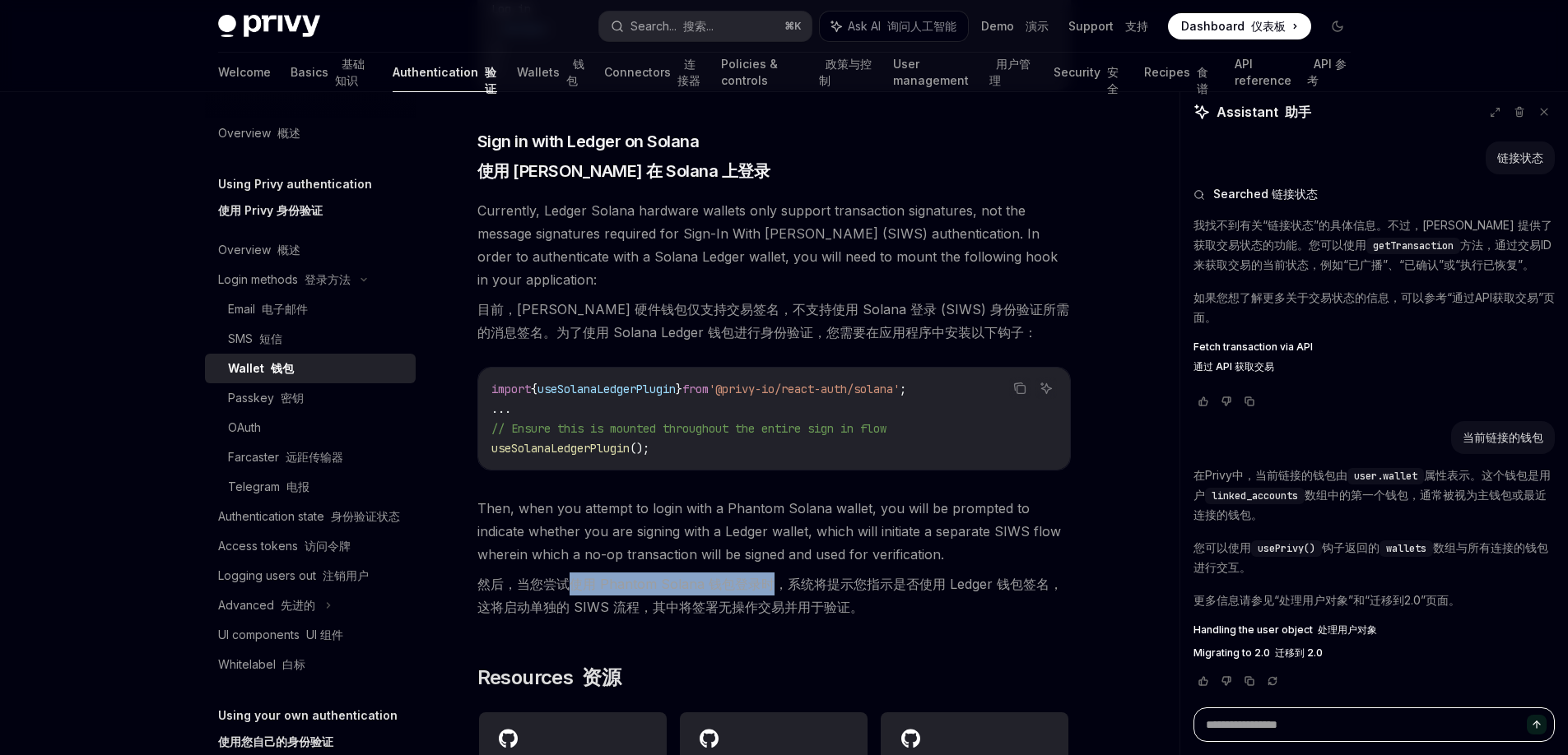
click at [1302, 730] on textarea at bounding box center [1375, 725] width 361 height 34
paste textarea "**********"
type textarea "**********"
type textarea "*"
type textarea "**********"
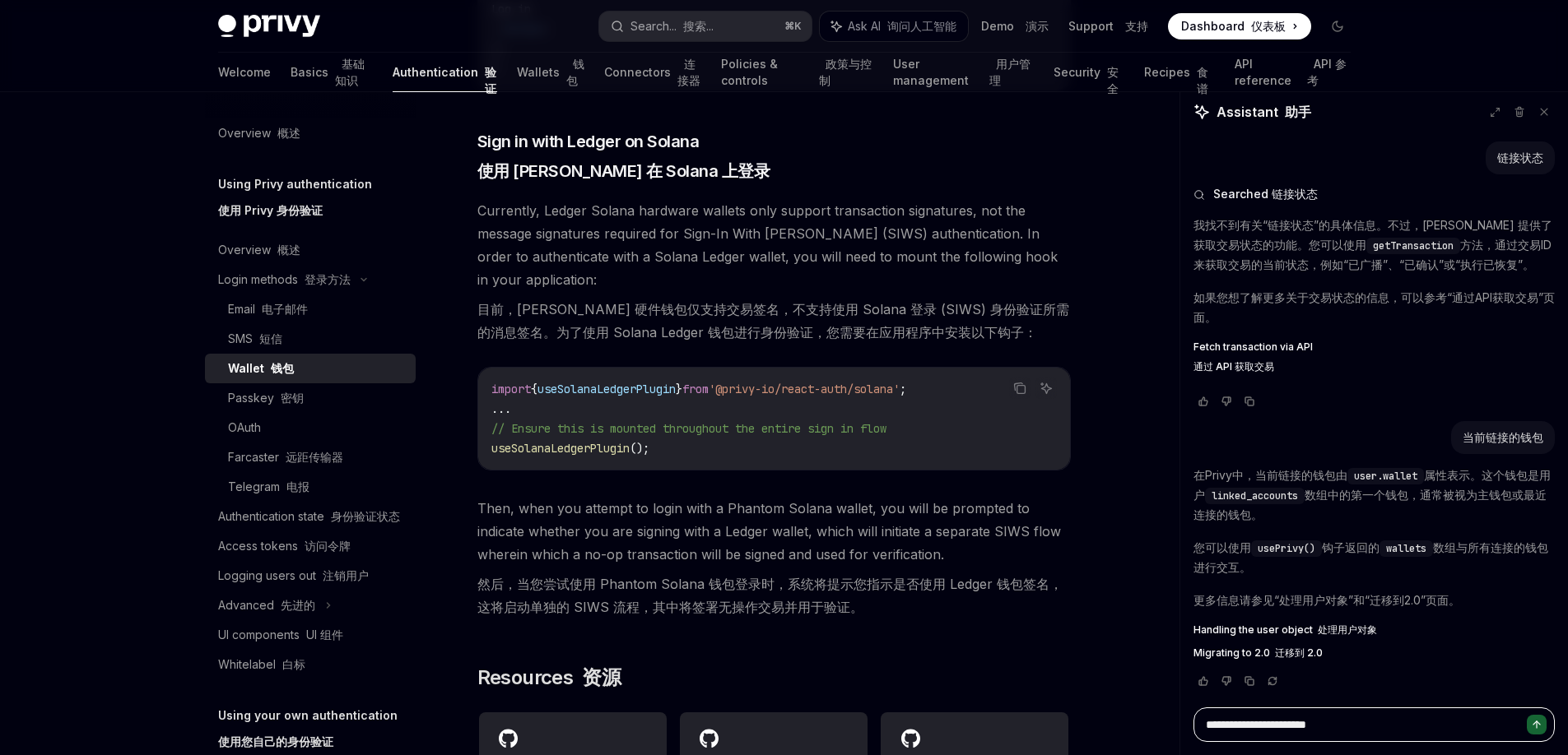
type textarea "*"
type textarea "**********"
type textarea "*"
type textarea "**********"
type textarea "*"
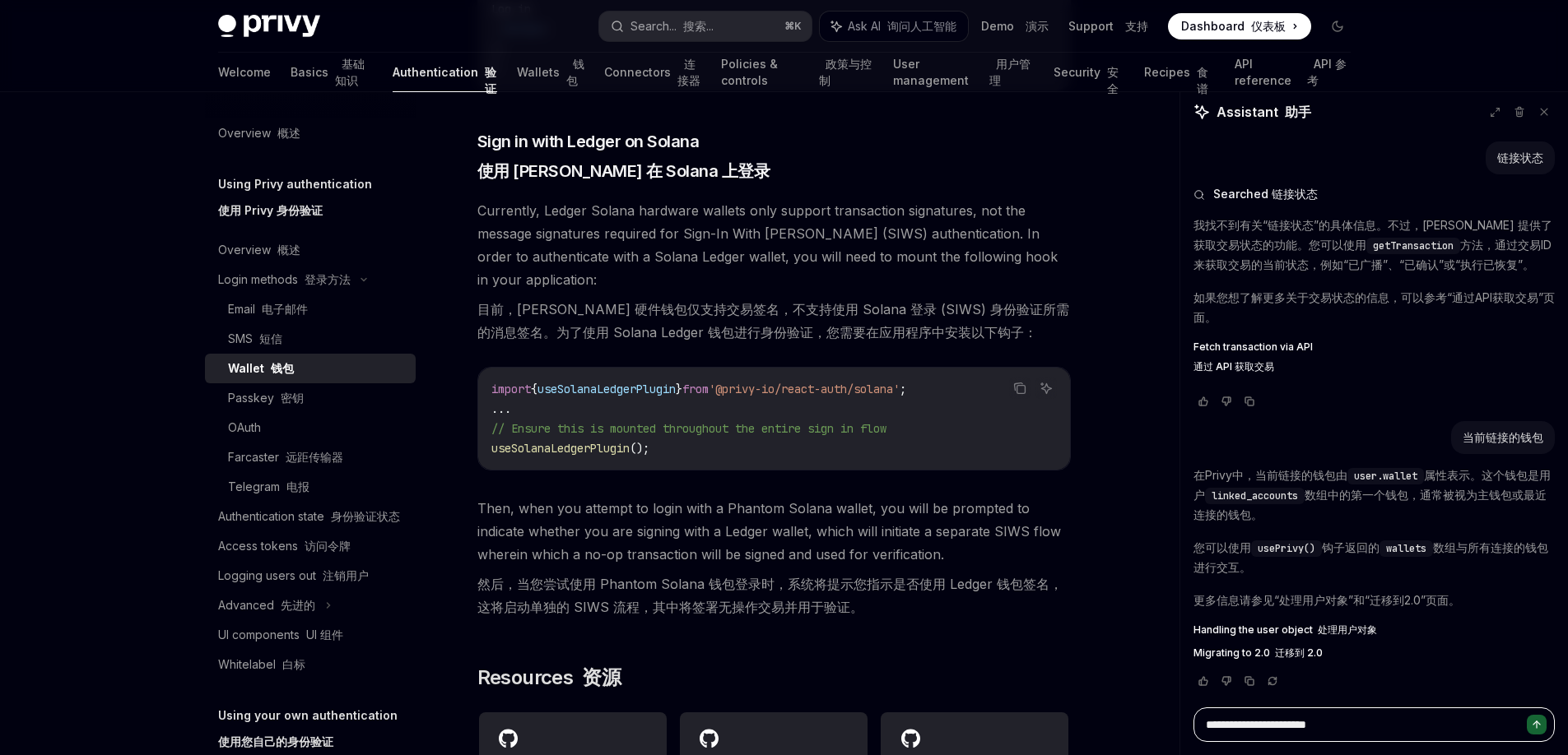
type textarea "**********"
type textarea "*"
type textarea "**********"
type textarea "*"
type textarea "**********"
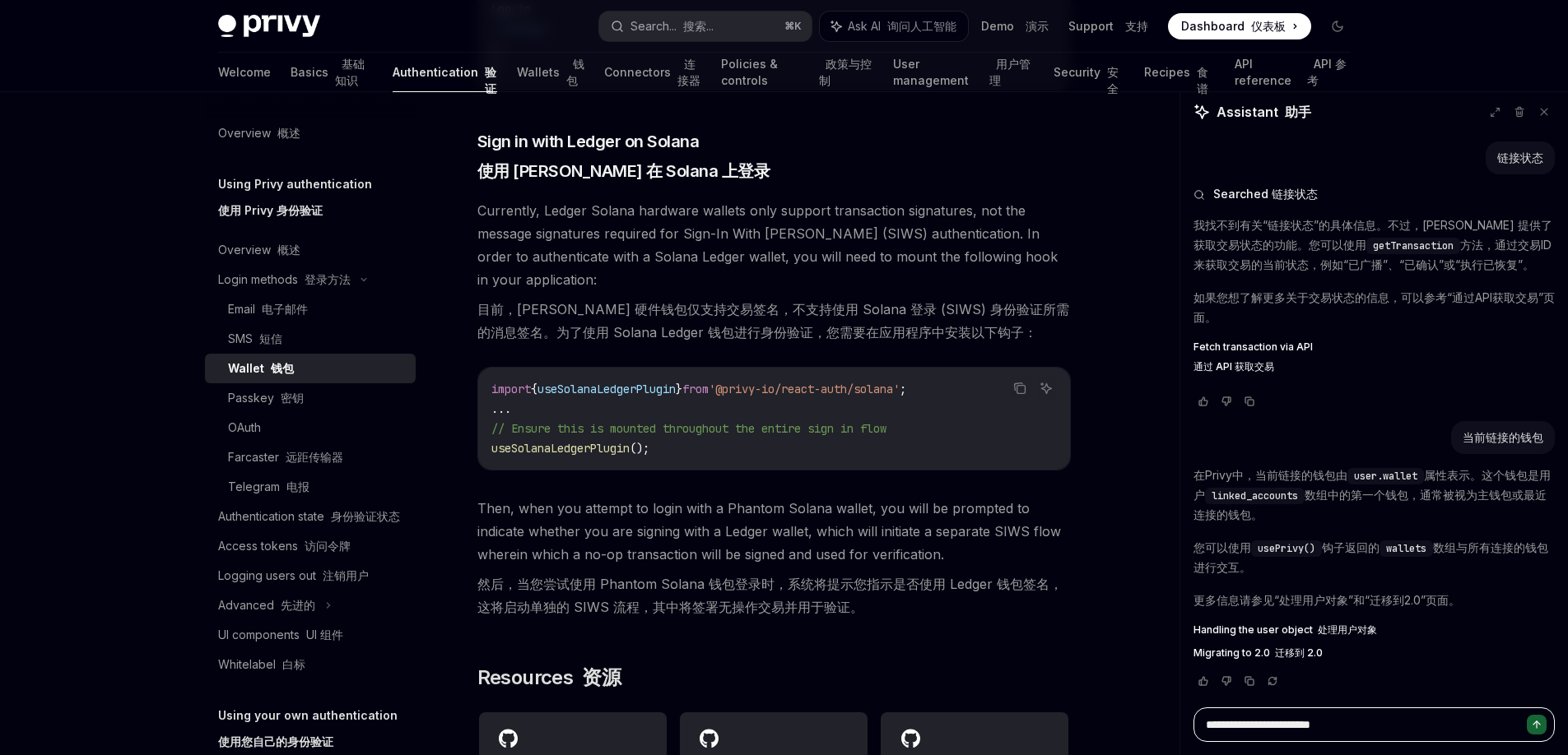
type textarea "*"
type textarea "**********"
type textarea "*"
type textarea "**********"
type textarea "*"
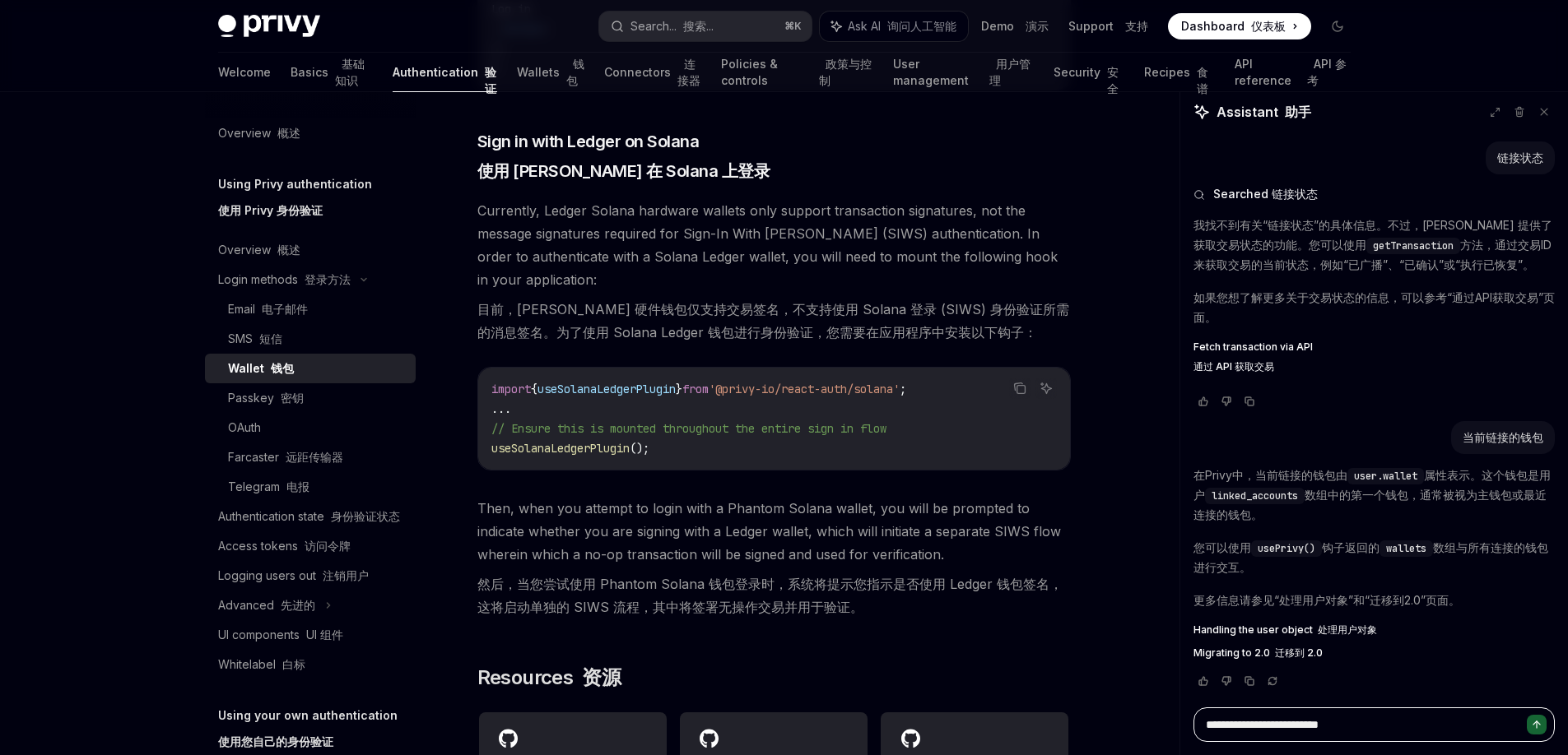
type textarea "**********"
type textarea "*"
type textarea "**********"
type textarea "*"
type textarea "**********"
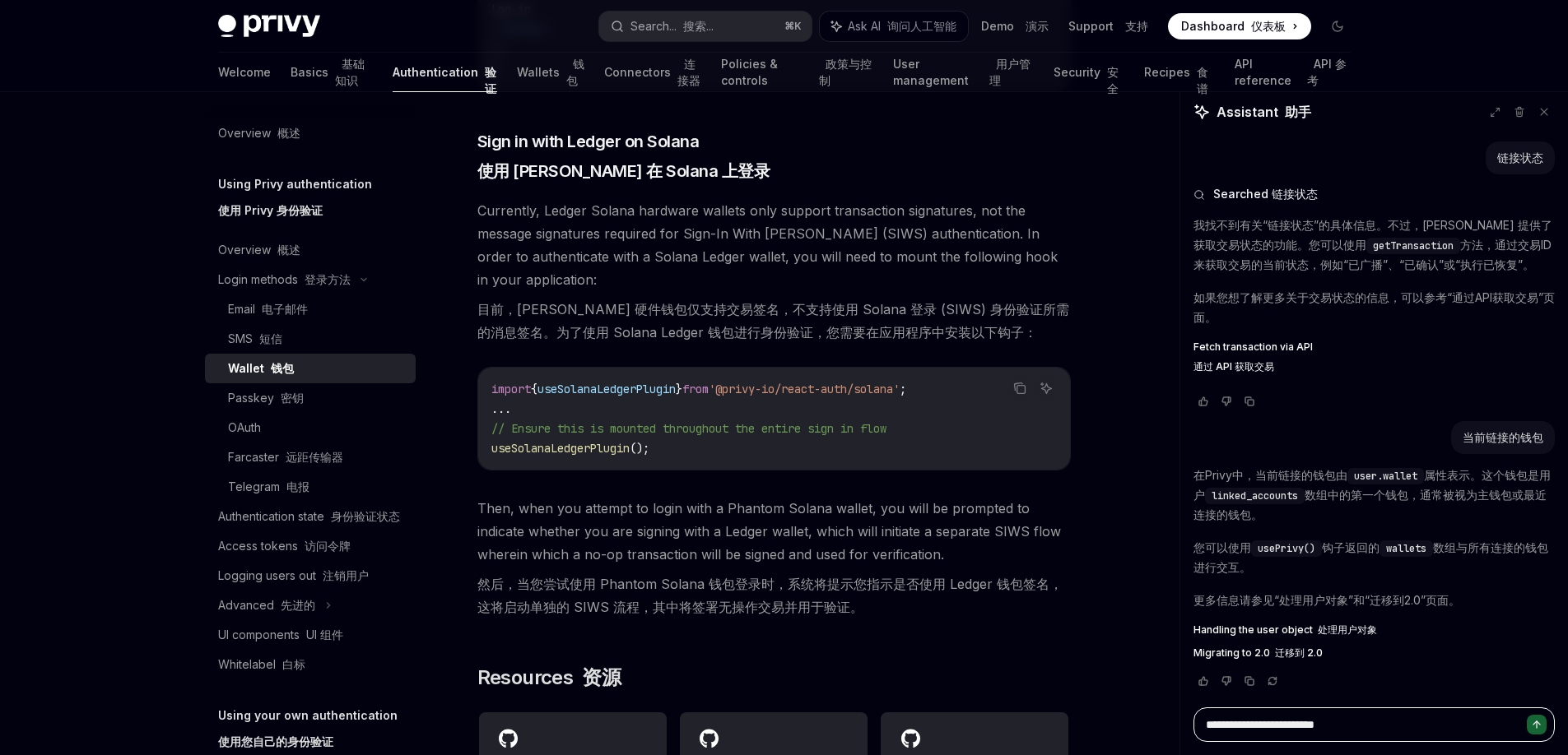
type textarea "*"
type textarea "**********"
type textarea "*"
type textarea "**********"
type textarea "*"
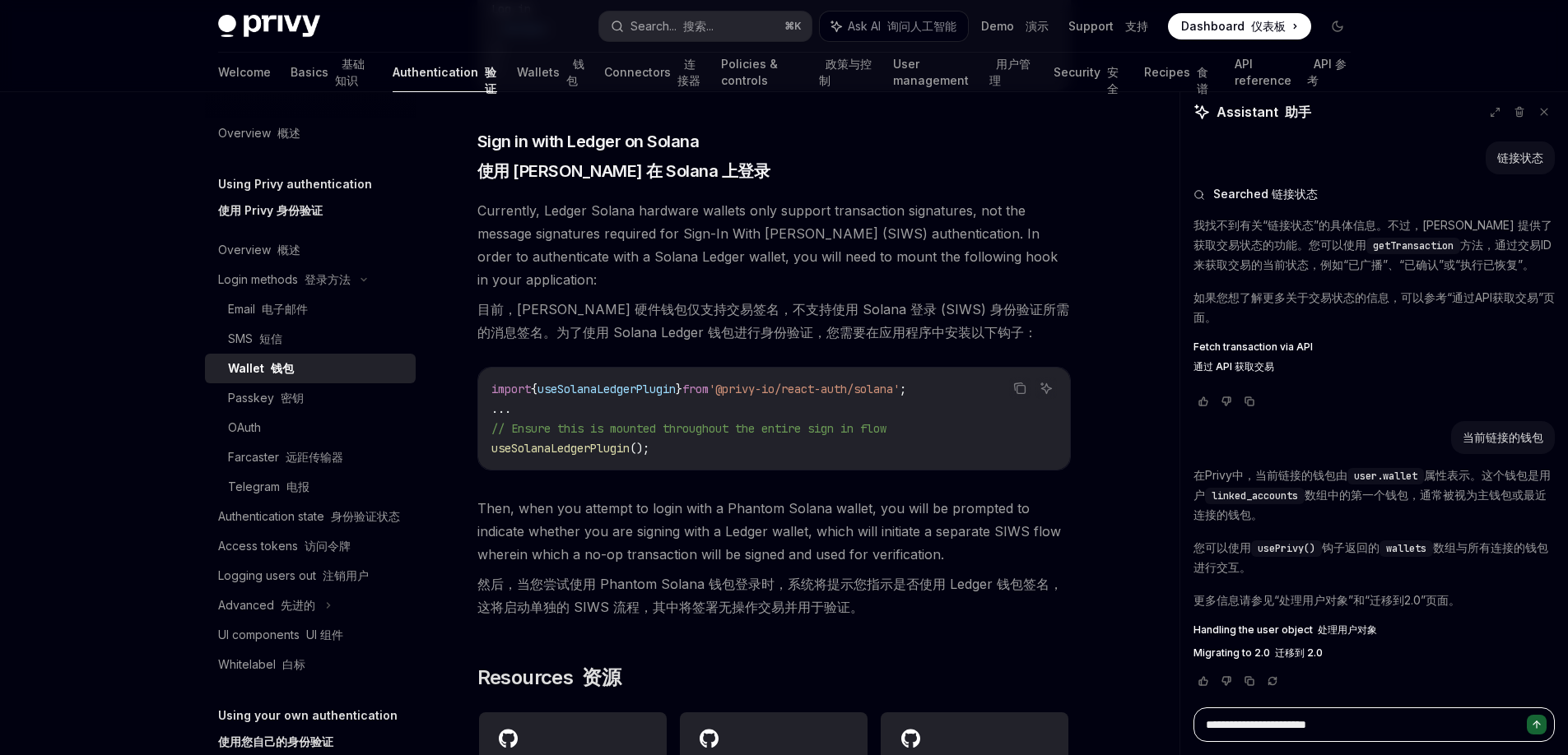
type textarea "**********"
type textarea "*"
type textarea "**********"
type textarea "*"
type textarea "**********"
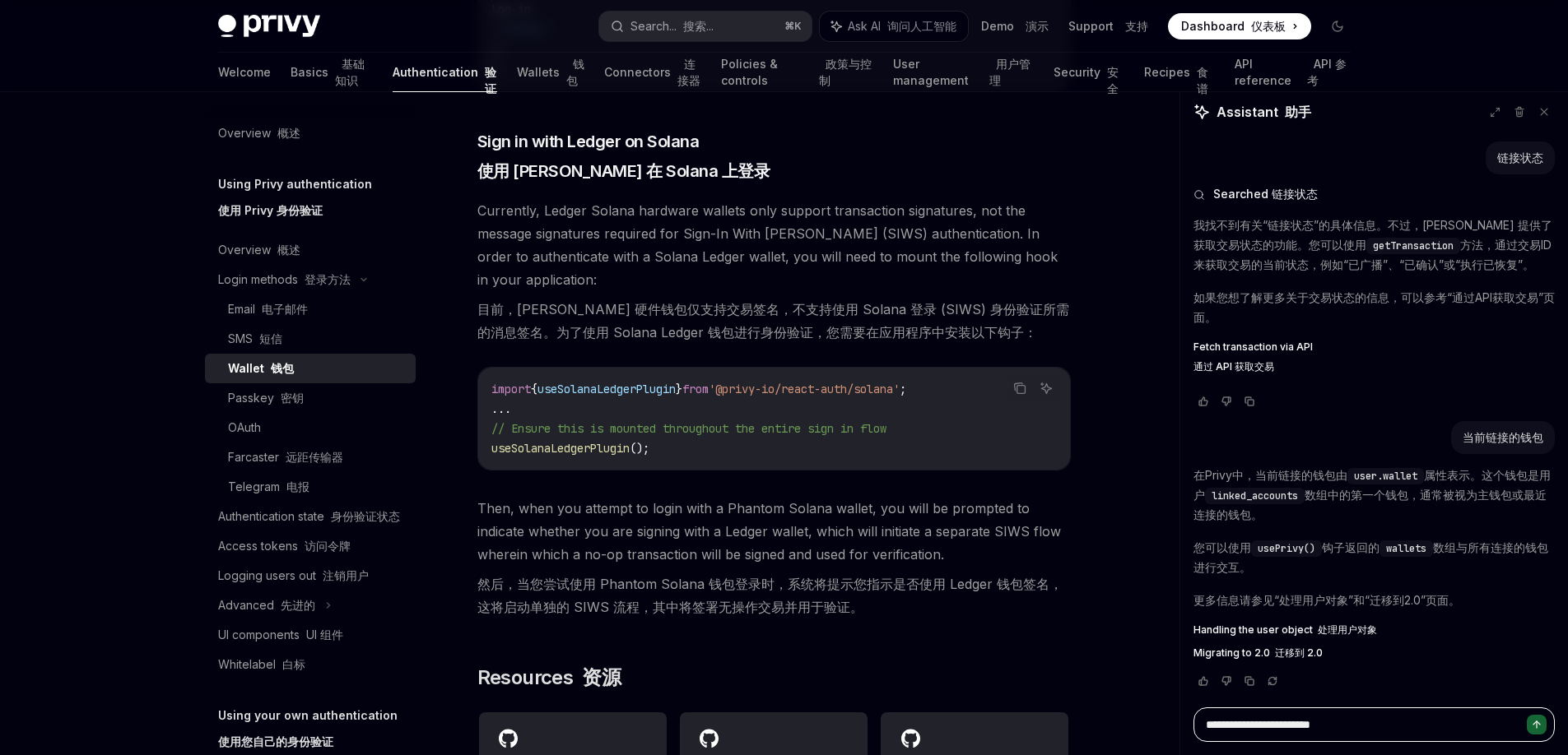
type textarea "*"
type textarea "**********"
type textarea "*"
type textarea "**********"
type textarea "*"
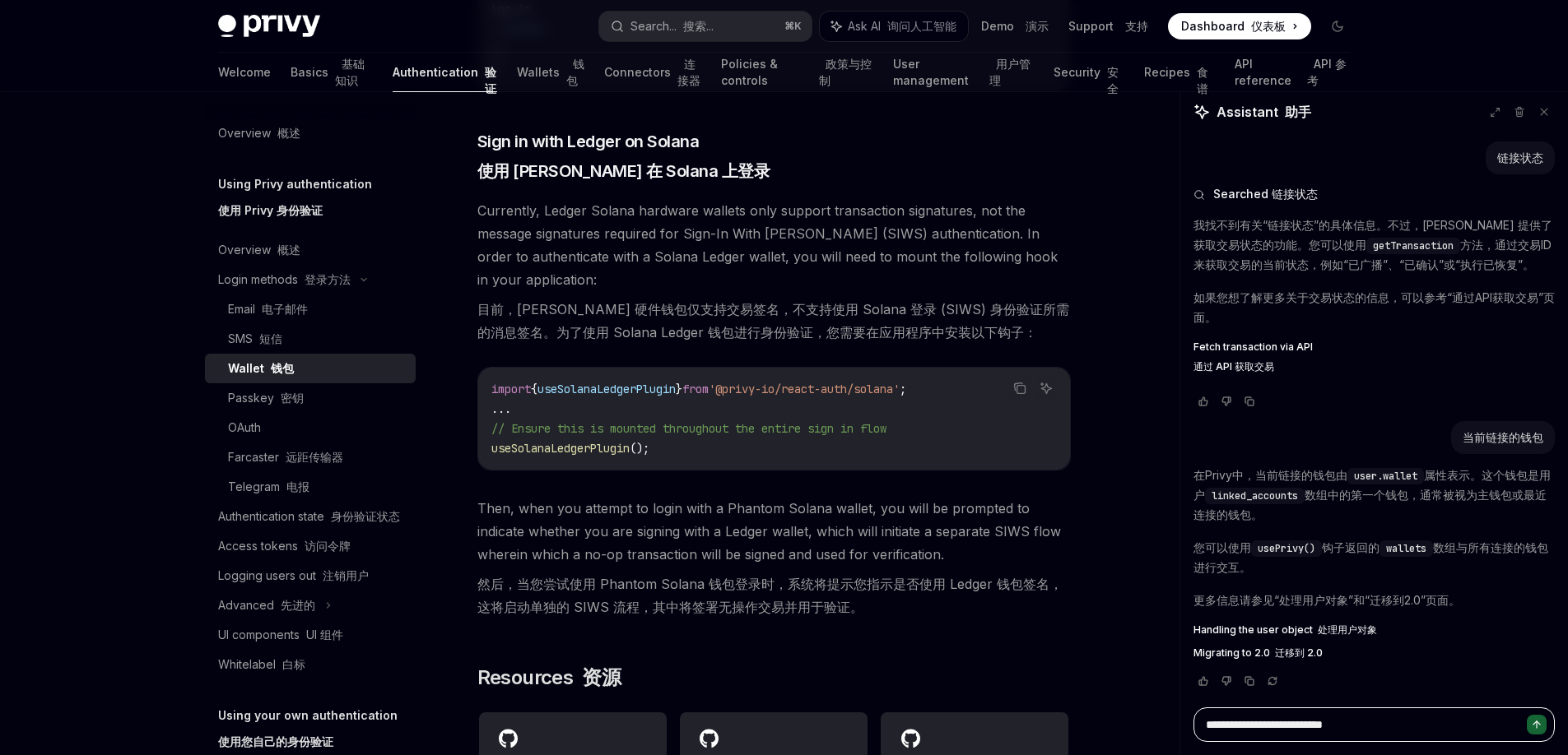
type textarea "**********"
type textarea "*"
type textarea "**********"
type textarea "*"
type textarea "**********"
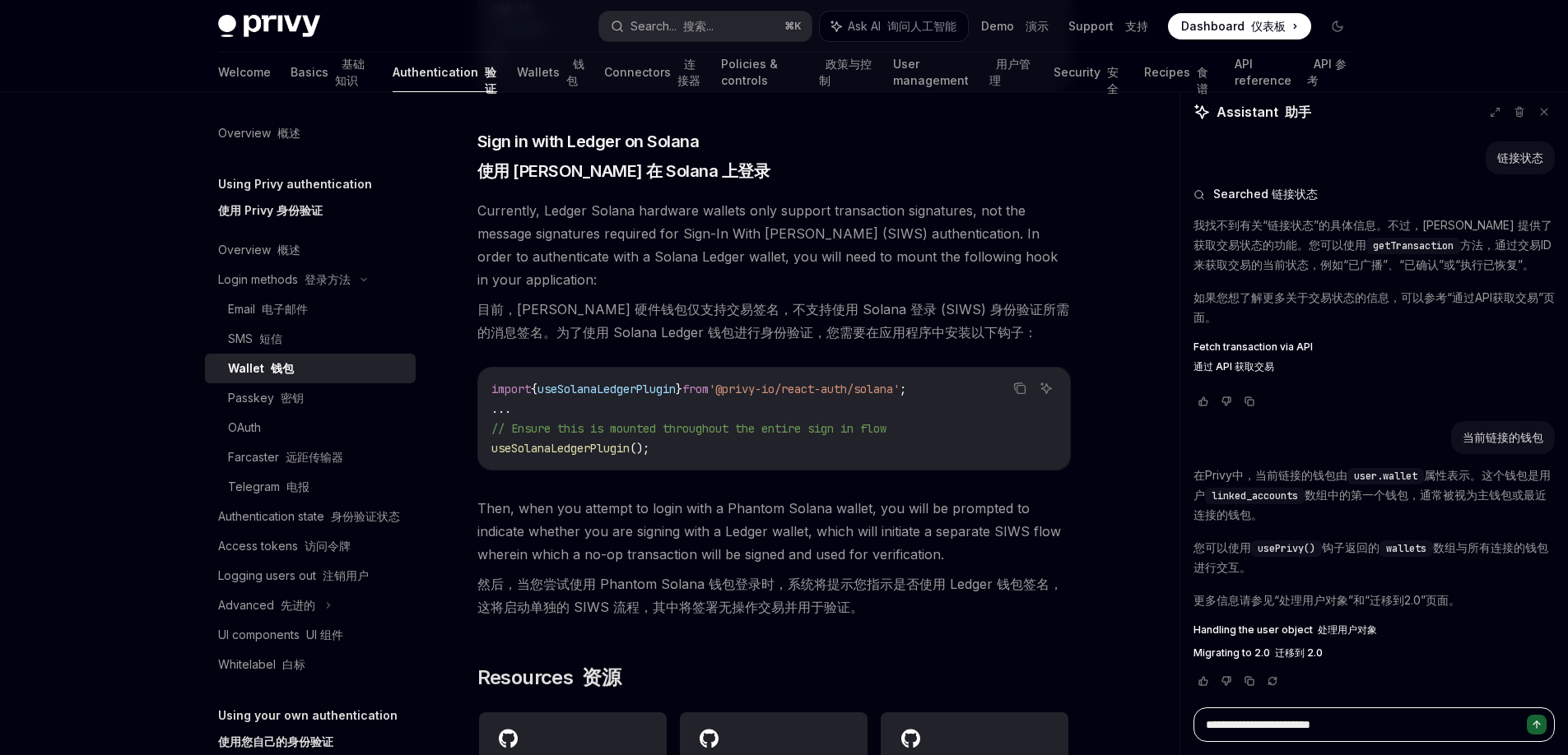
type textarea "*"
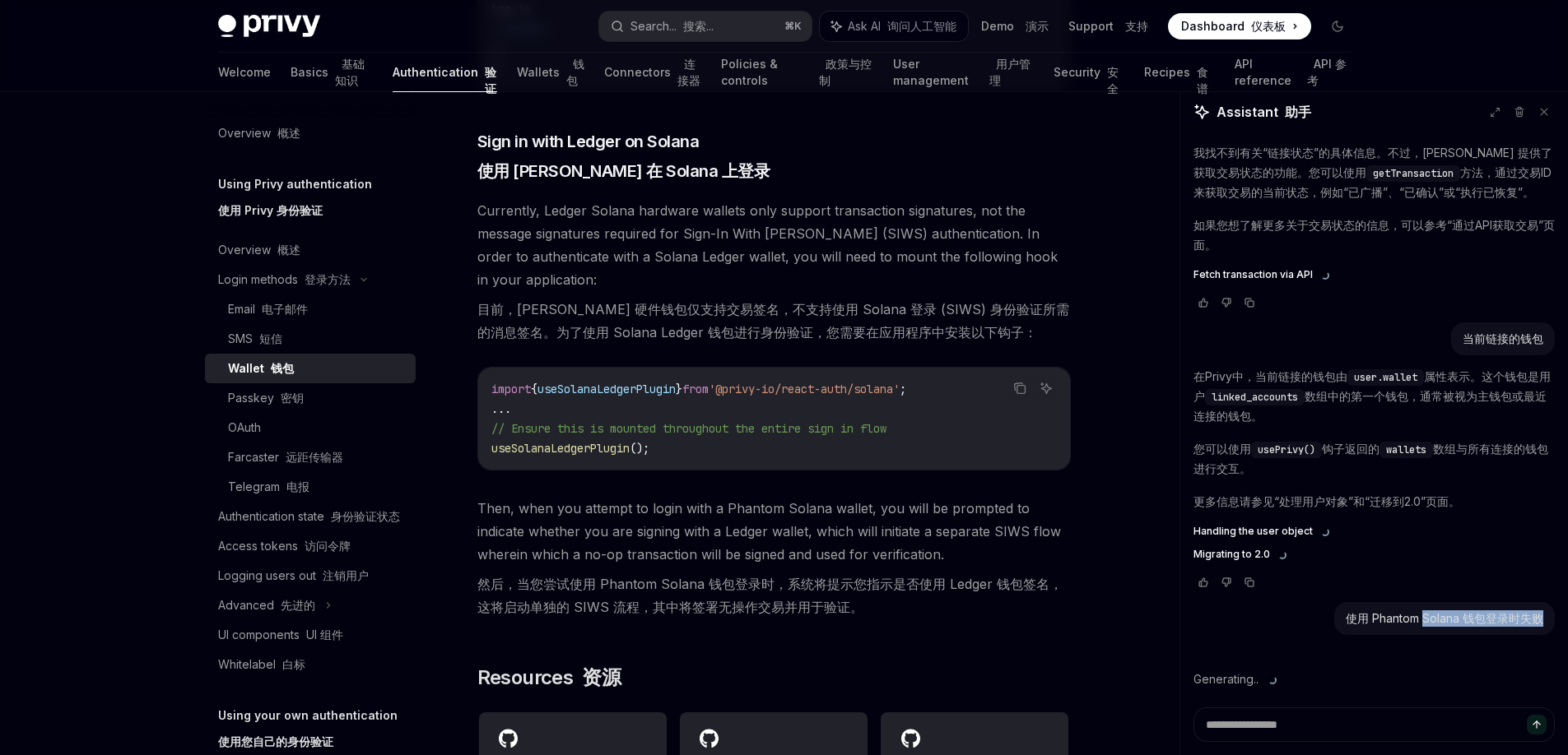
scroll to position [705, 0]
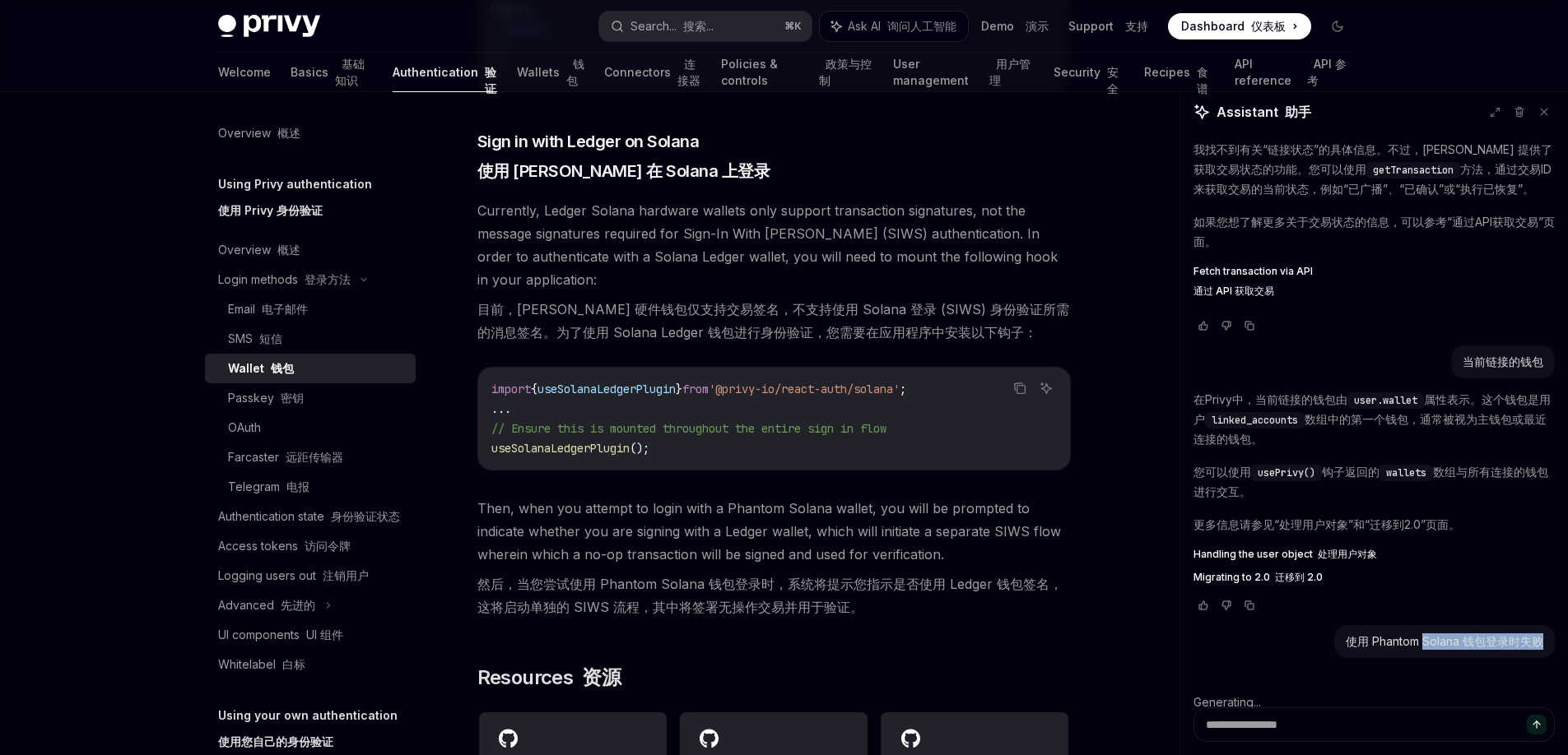
drag, startPoint x: 1335, startPoint y: 643, endPoint x: 1413, endPoint y: 642, distance: 78.0
click at [1480, 643] on div "使用 Phantom Solana 钱包登录时失败" at bounding box center [1445, 642] width 198 height 16
copy div "使用 Phantom Solana 钱包登录时失败"
drag, startPoint x: 1533, startPoint y: 642, endPoint x: 1337, endPoint y: 639, distance: 196.0
click at [1337, 639] on div "使用 Phantom Solana 钱包登录时失败" at bounding box center [1445, 642] width 221 height 33
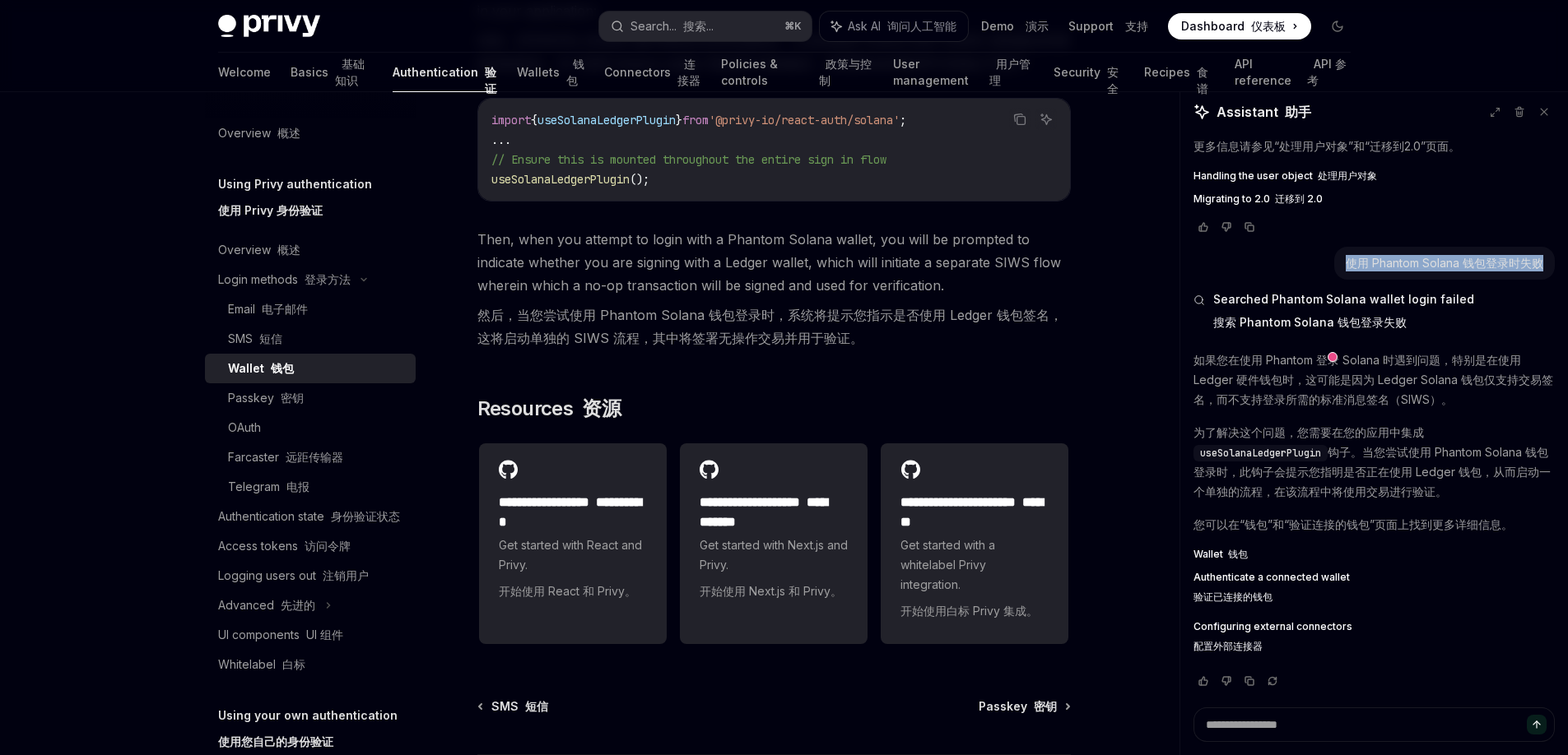
scroll to position [2142, 0]
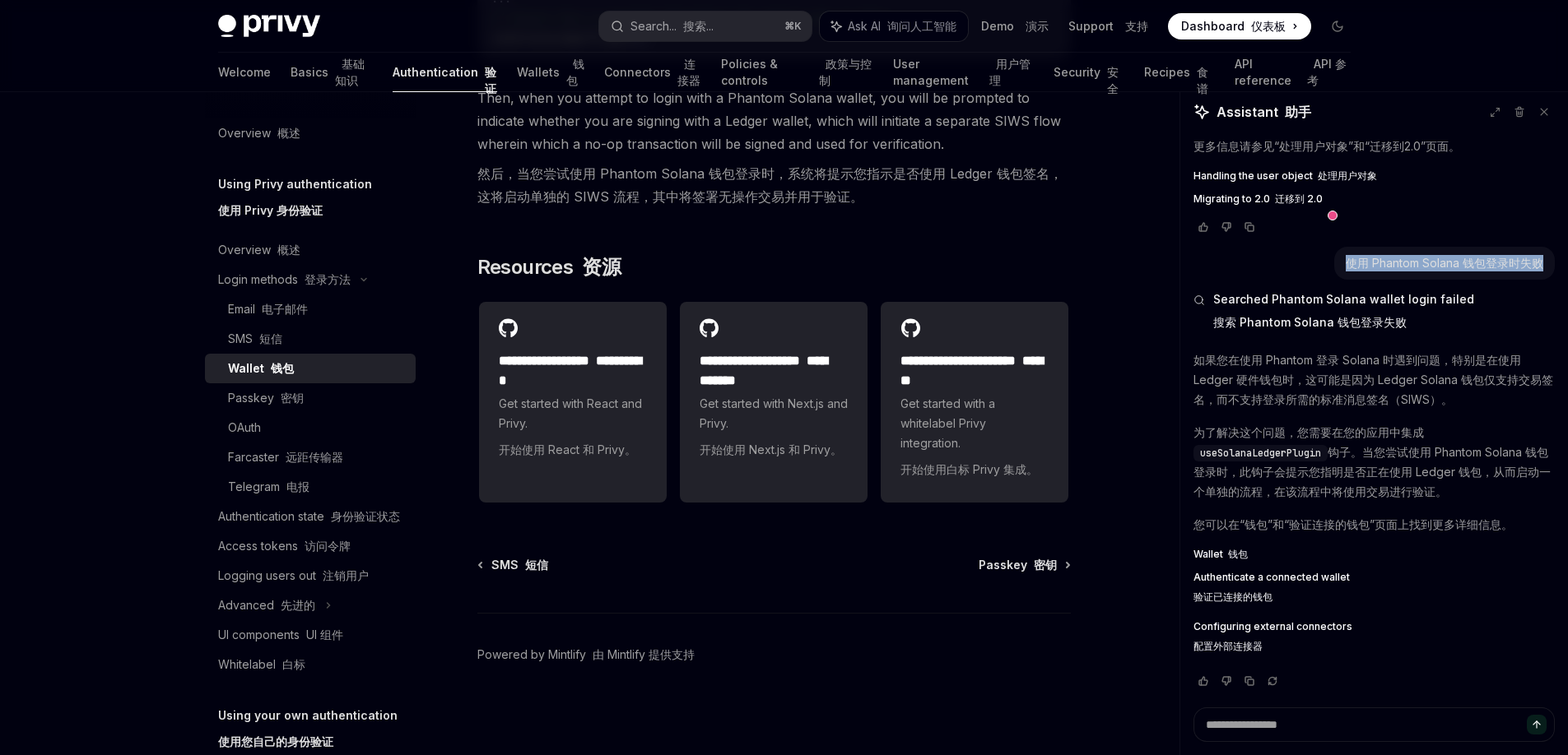
click at [1401, 552] on span "Wallet 钱包" at bounding box center [1375, 554] width 361 height 14
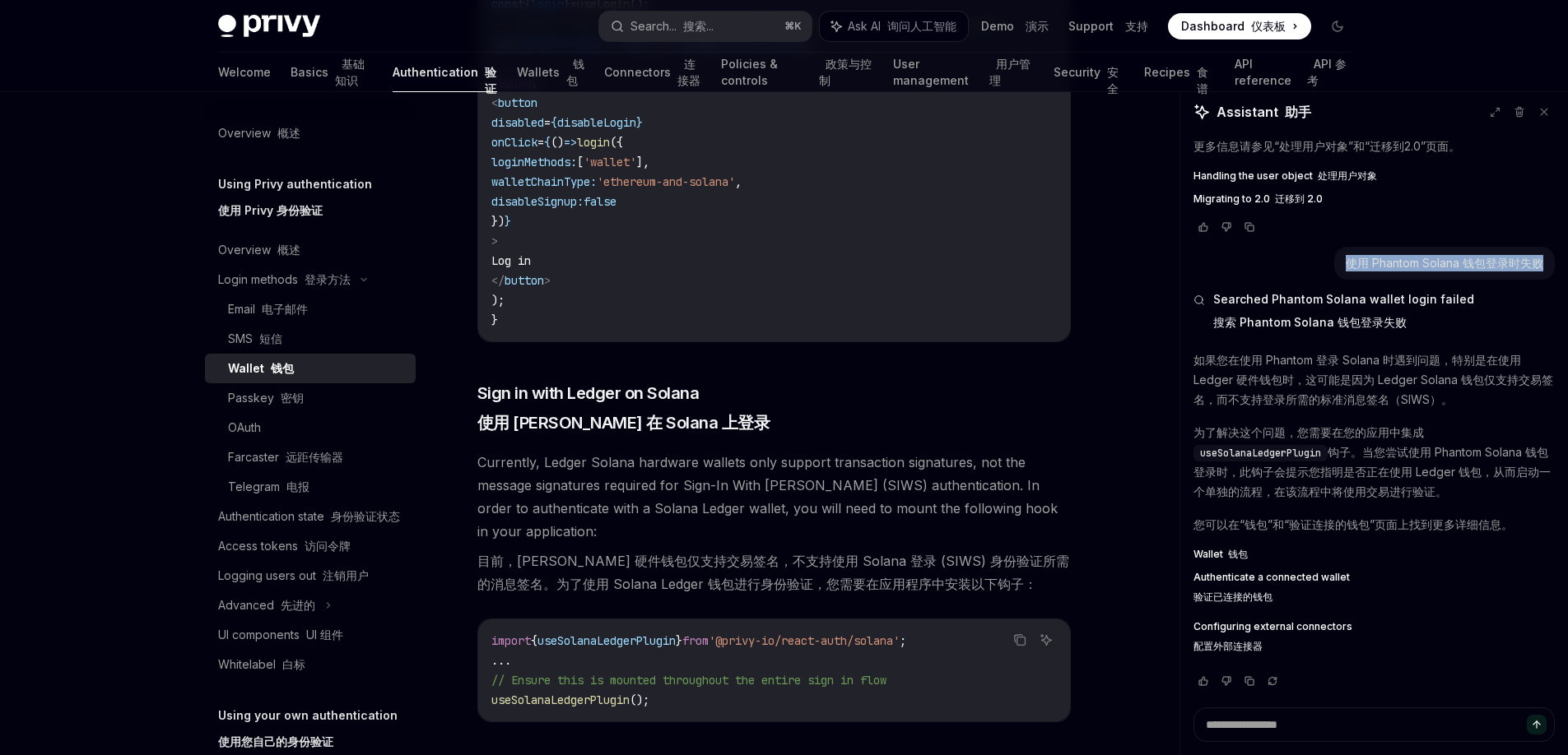
scroll to position [1568, 0]
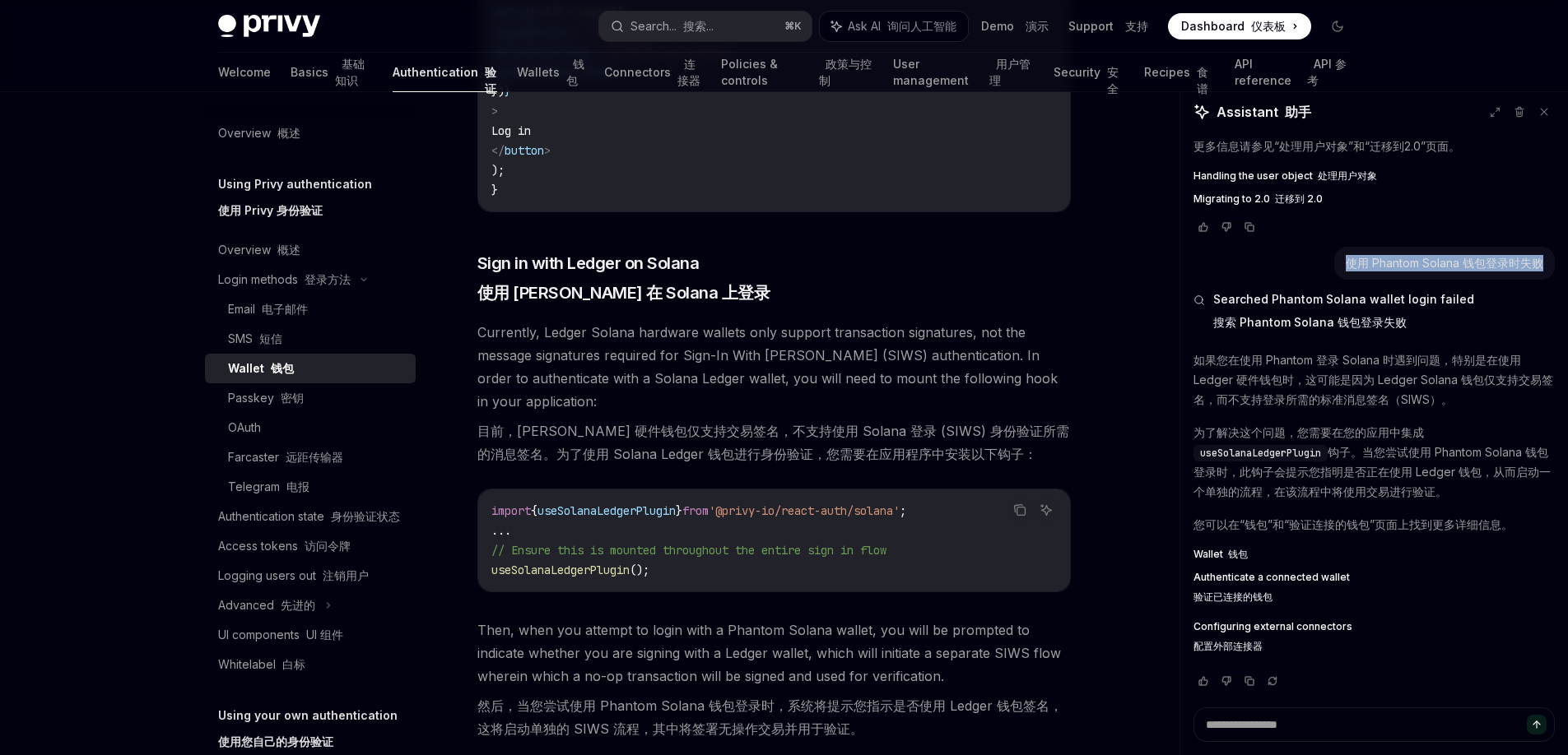
click at [1287, 624] on span "Configuring external connectors 配置外部连接器" at bounding box center [1273, 641] width 159 height 40
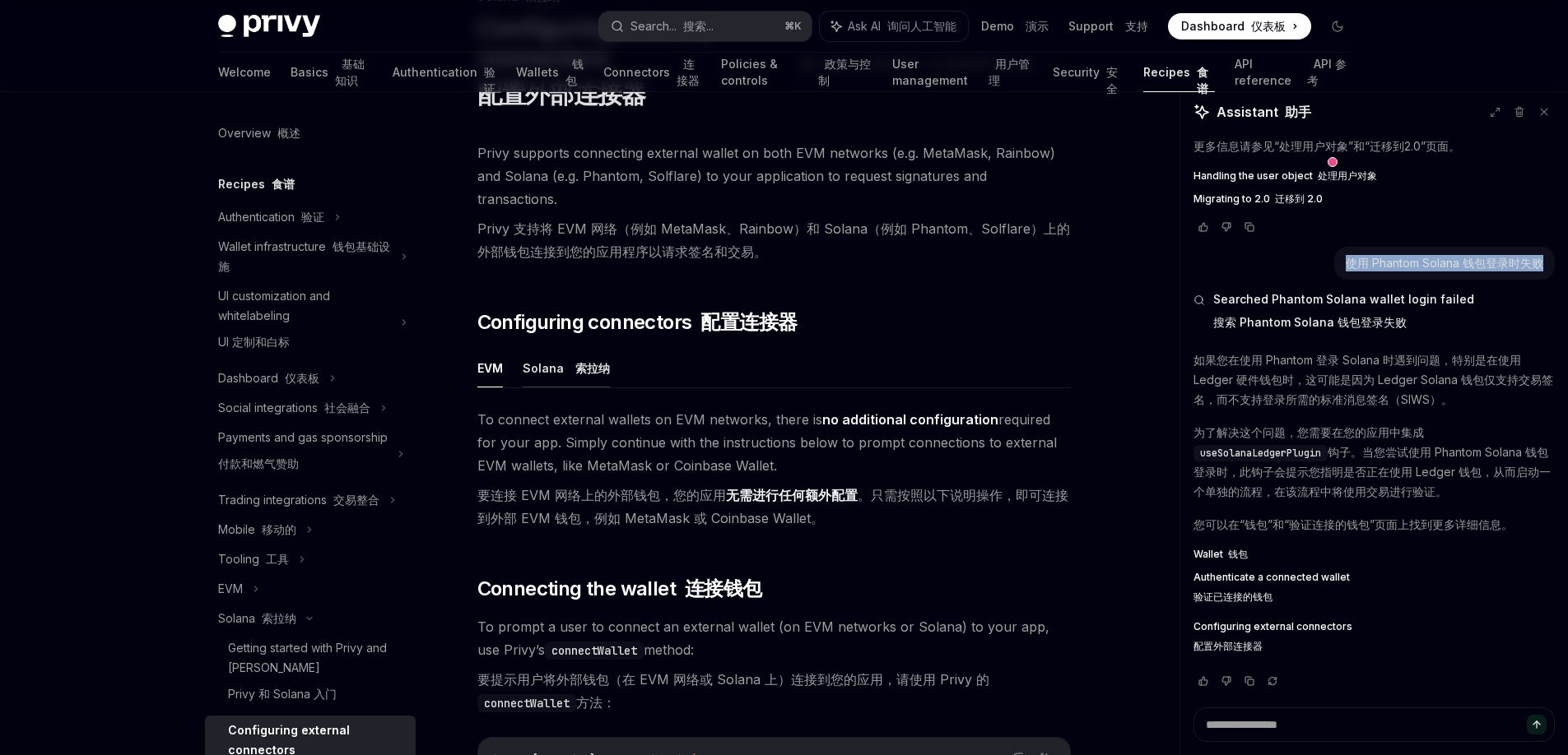
scroll to position [152, 0]
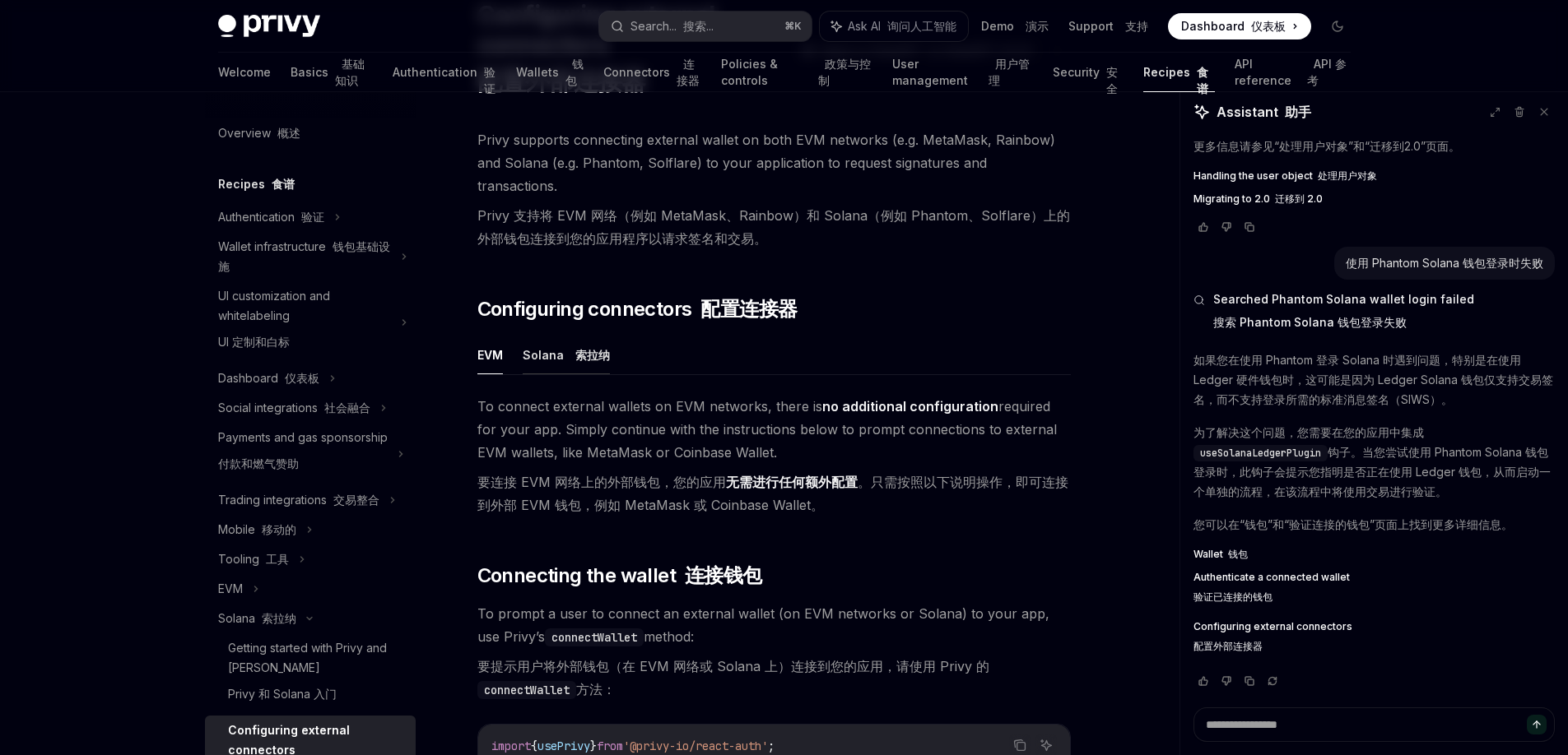
click at [586, 348] on font "索拉纳" at bounding box center [593, 354] width 35 height 14
type textarea "*"
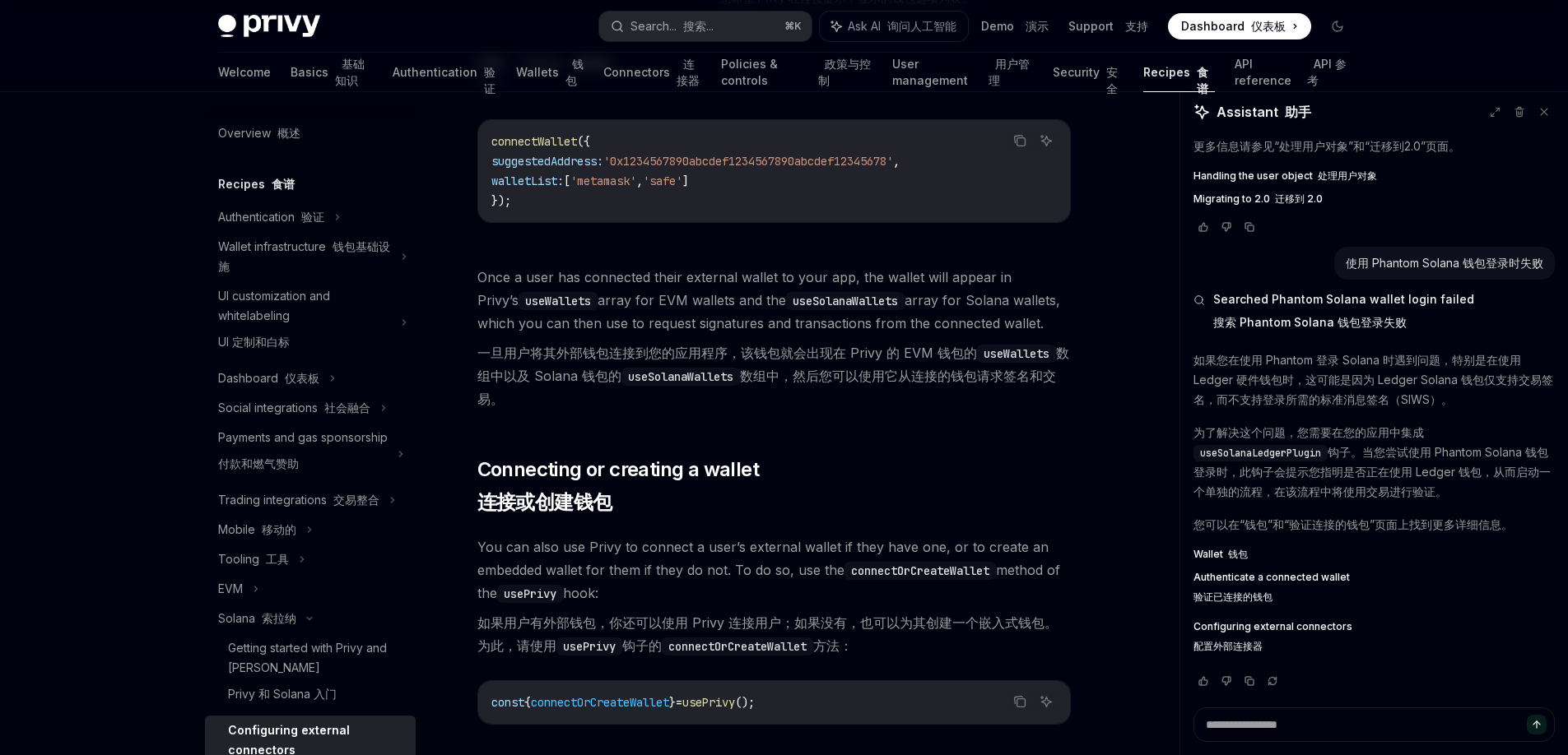
scroll to position [2973, 0]
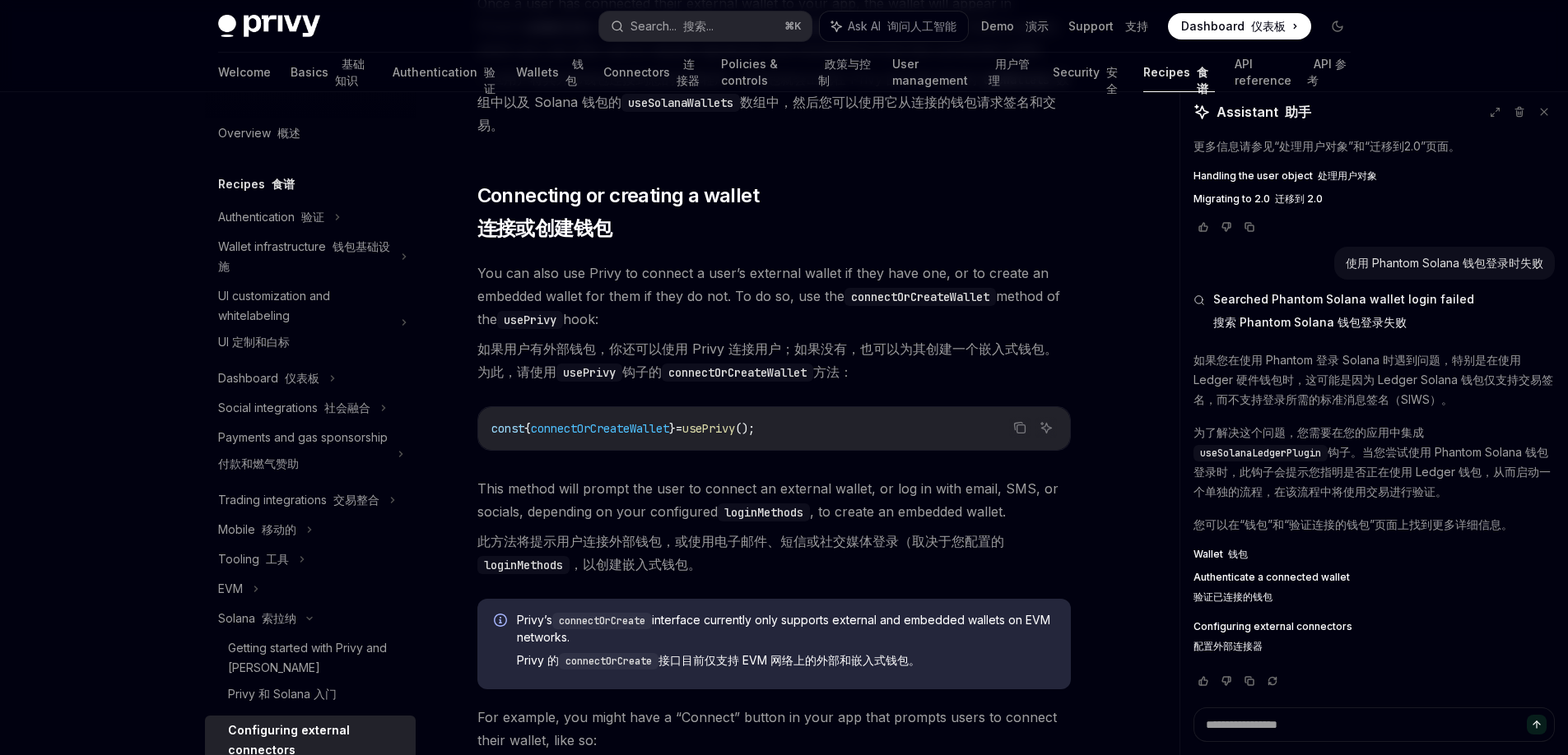
click at [1212, 29] on span "Dashboard 仪表板" at bounding box center [1233, 26] width 104 height 16
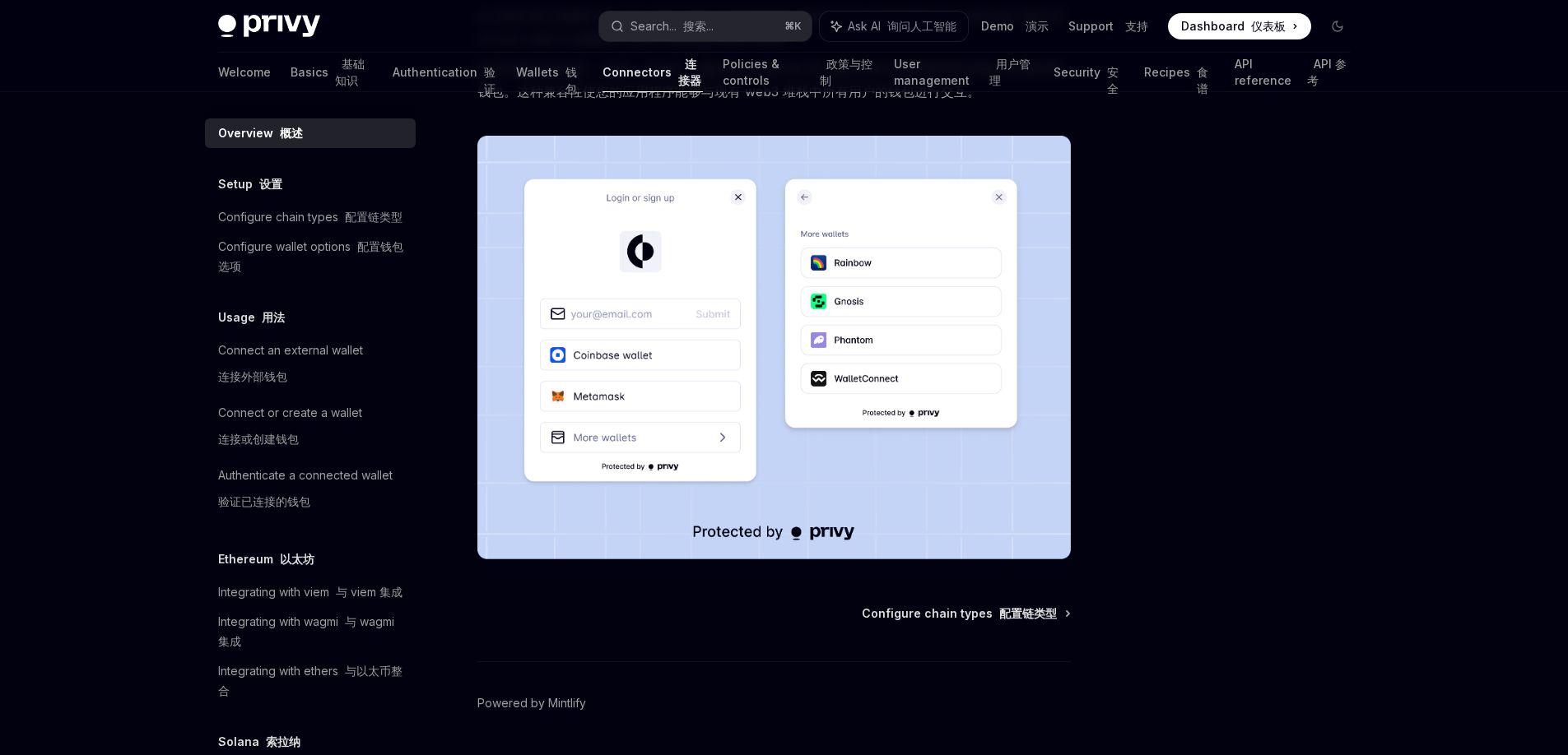
scroll to position [418, 0]
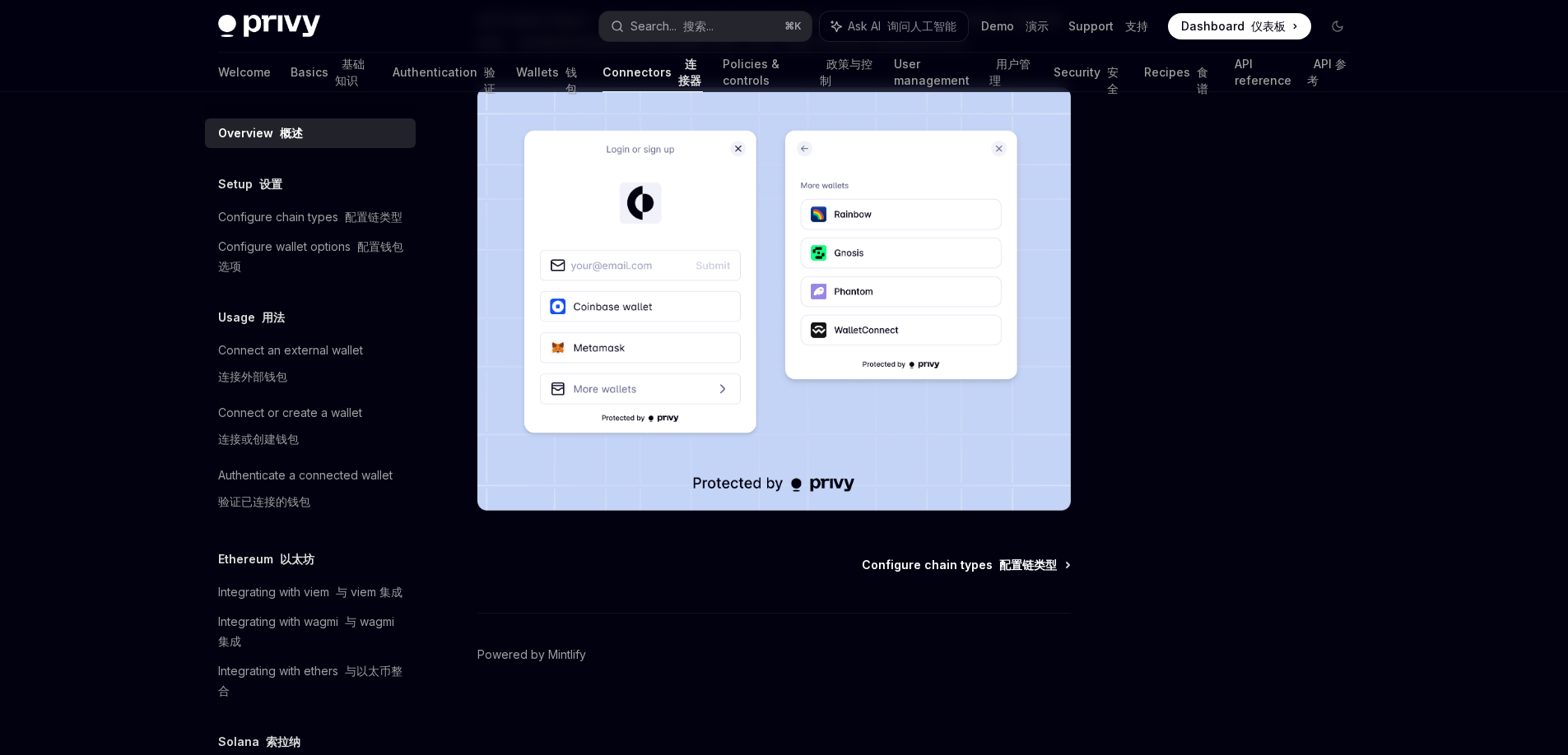
click at [888, 573] on span "Configure chain types 配置链类型" at bounding box center [959, 565] width 195 height 16
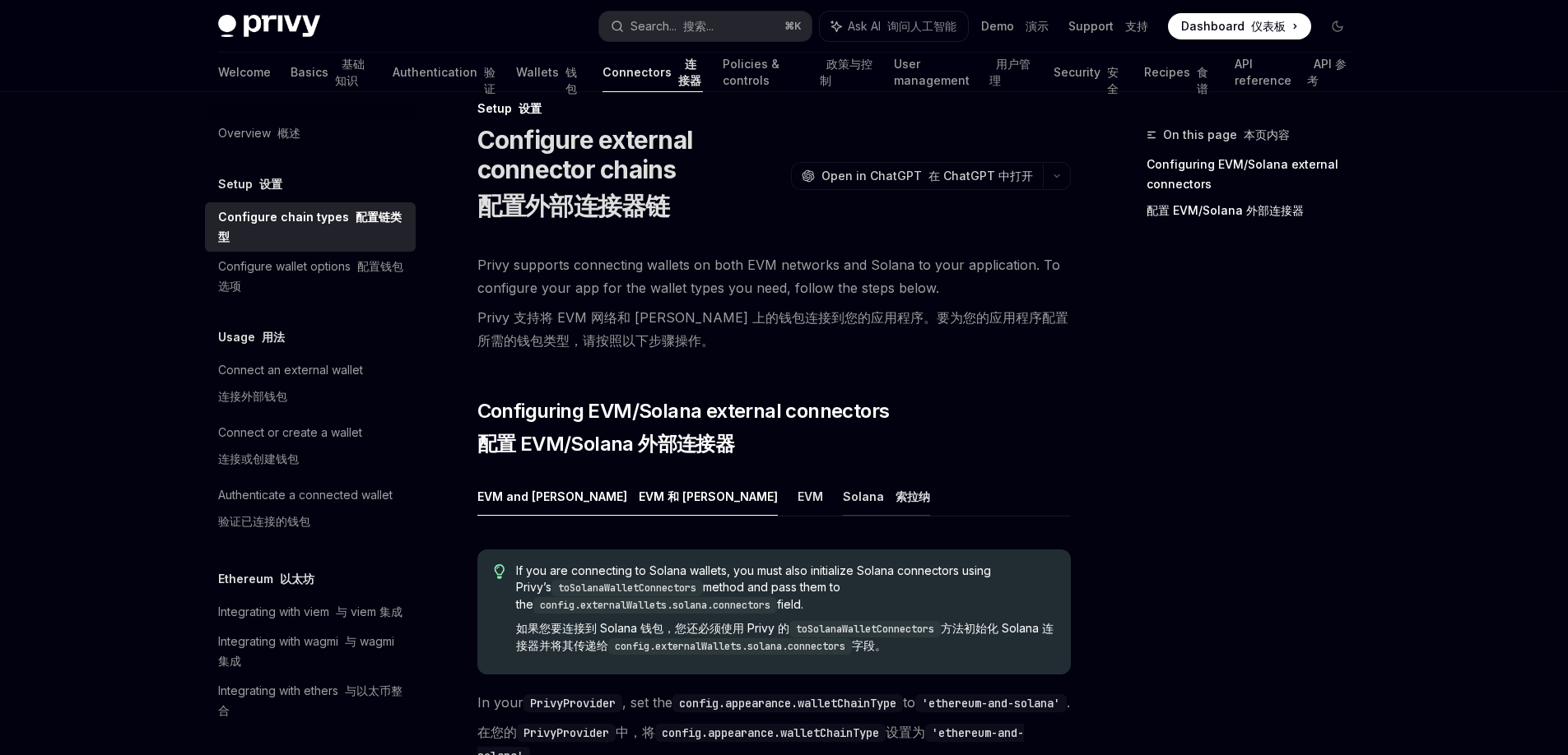
scroll to position [82, 0]
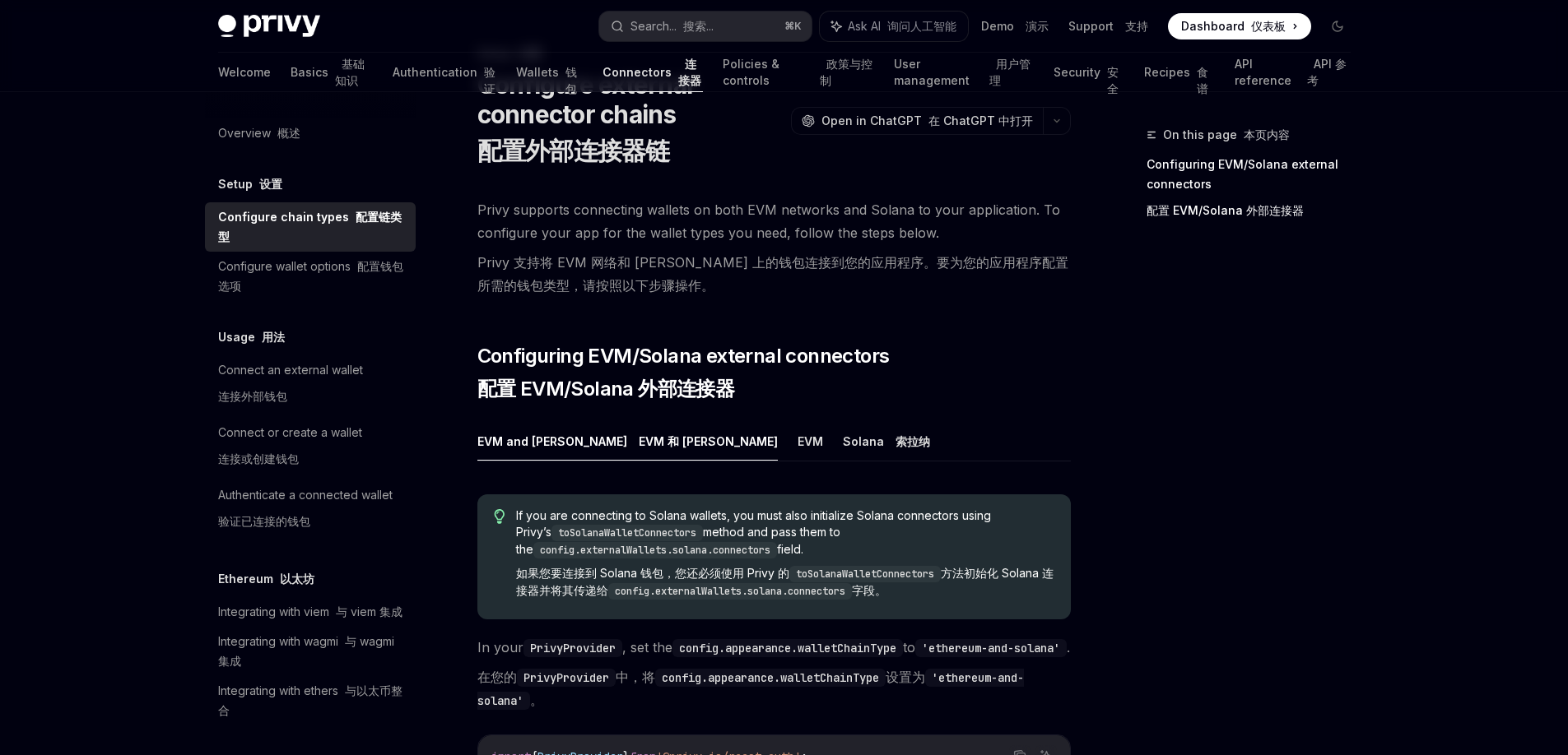
click at [632, 448] on font "EVM 和 [PERSON_NAME]" at bounding box center [705, 442] width 145 height 20
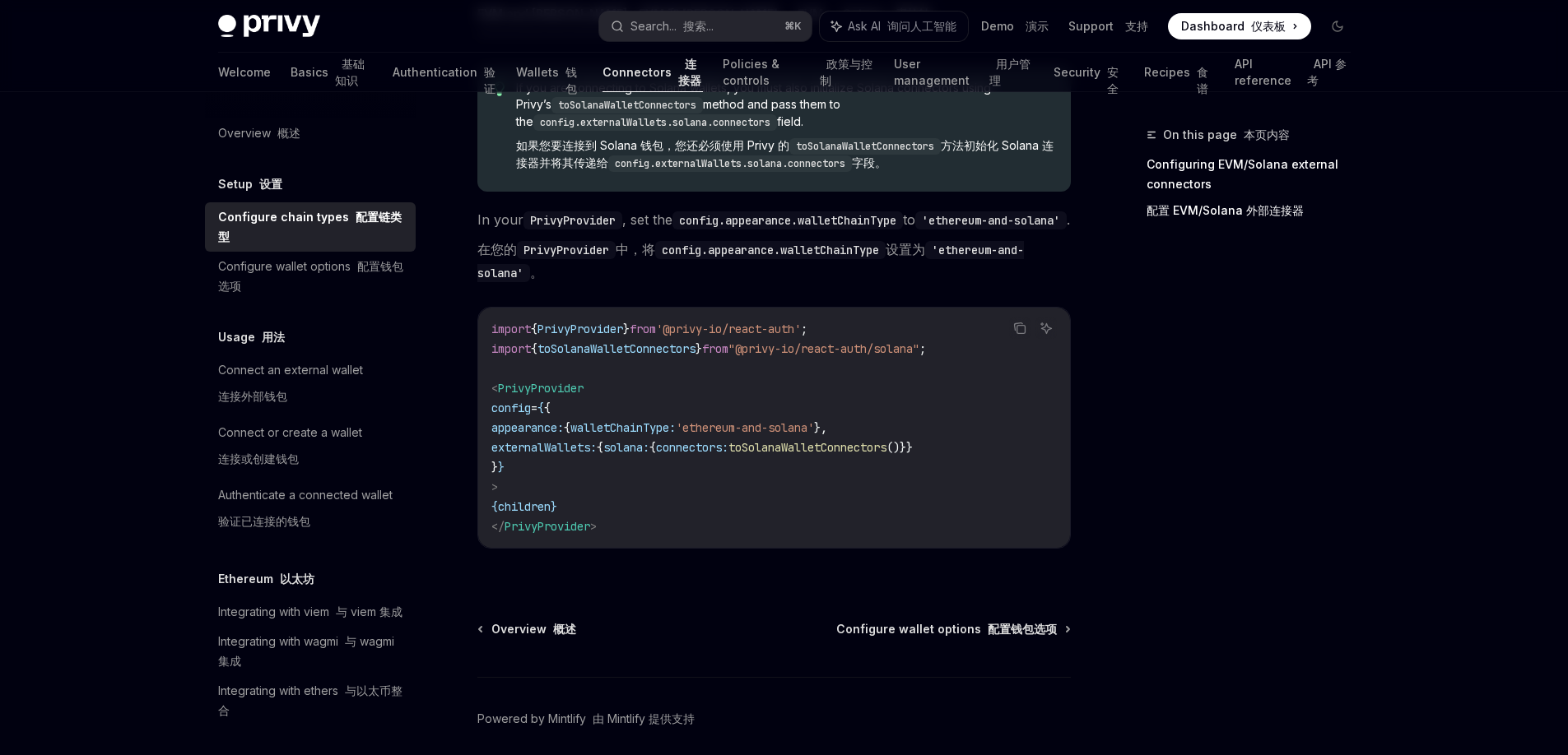
scroll to position [607, 0]
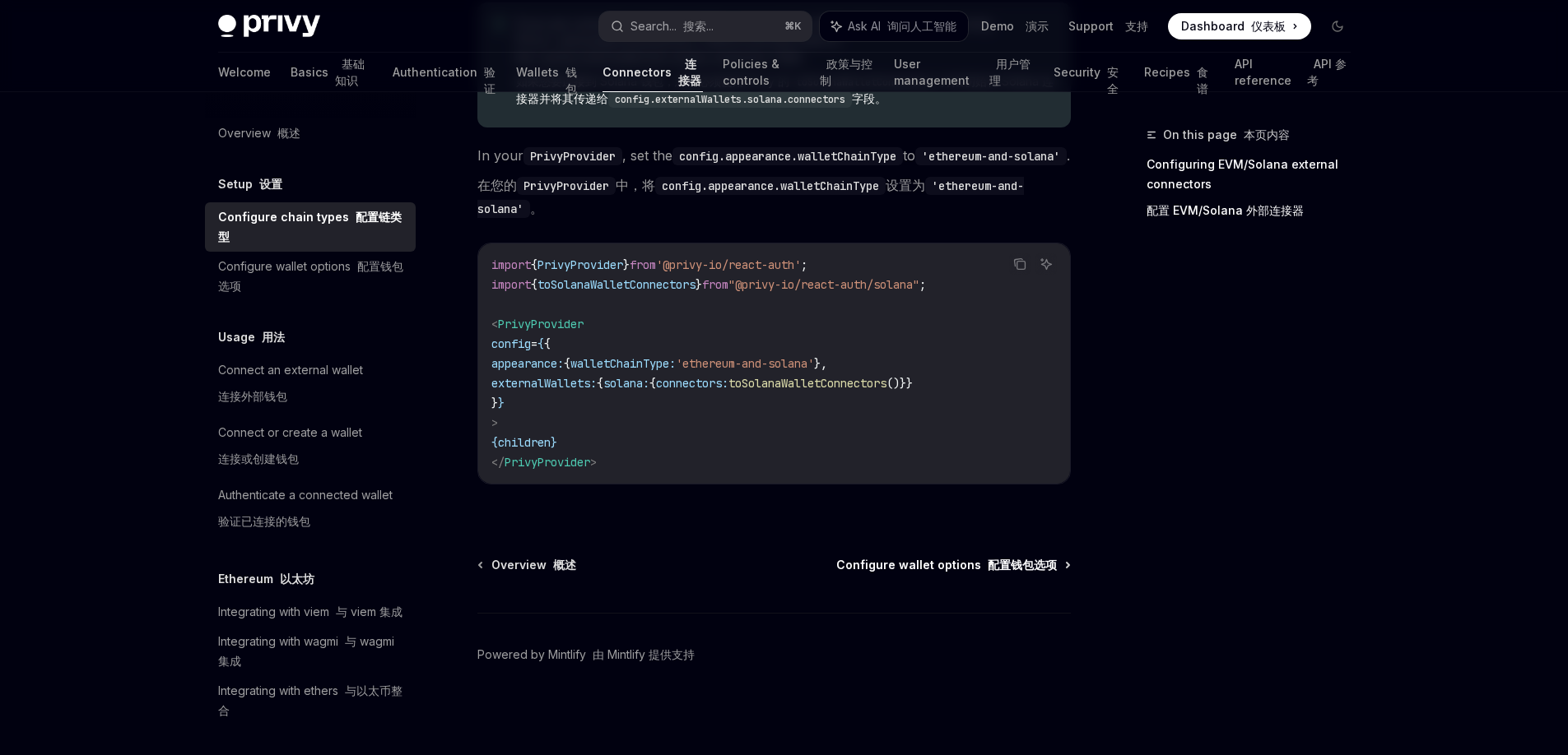
click at [880, 564] on span "Configure wallet options 配置钱包选项" at bounding box center [946, 565] width 221 height 16
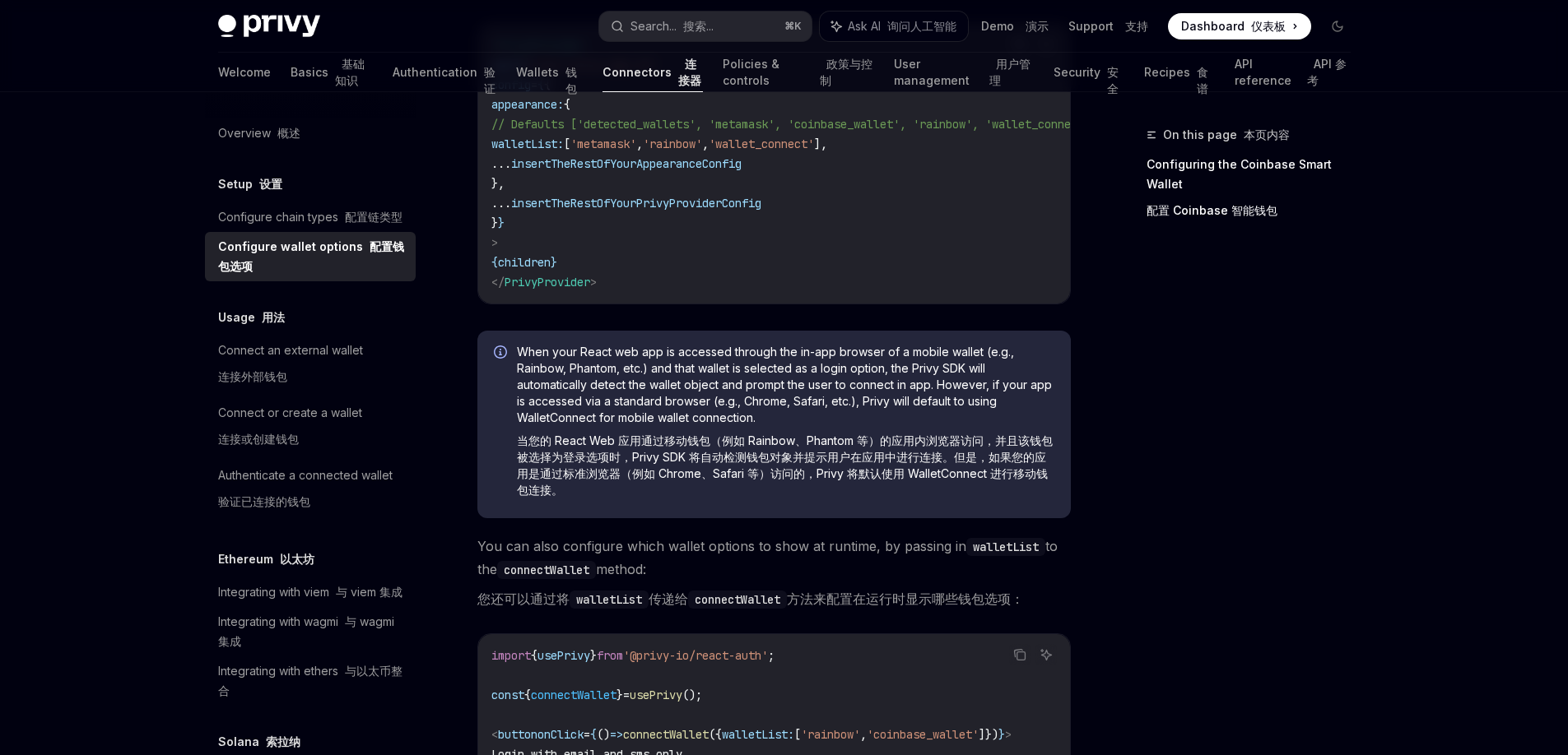
scroll to position [431, 0]
drag, startPoint x: 565, startPoint y: 446, endPoint x: 668, endPoint y: 444, distance: 103.0
click at [668, 444] on font "当您的 React Web 应用通过移动钱包（例如 Rainbow、Phantom 等）的应用内浏览器访问，并且该钱包被选择为登录选项时，Privy SDK …" at bounding box center [784, 462] width 536 height 64
click at [667, 502] on span "When your React web app is accessed through the in-app browser of a mobile wall…" at bounding box center [785, 421] width 537 height 162
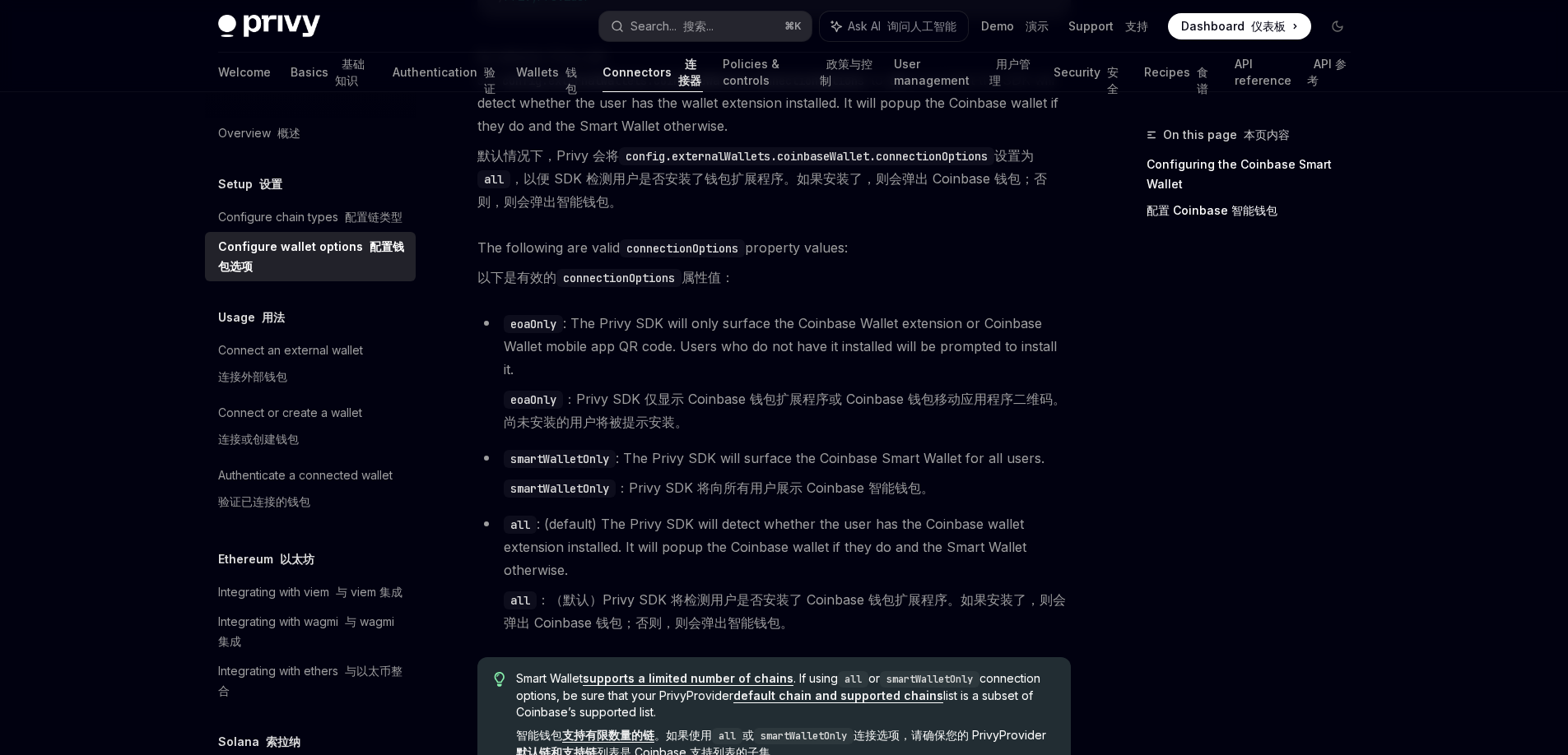
scroll to position [3201, 0]
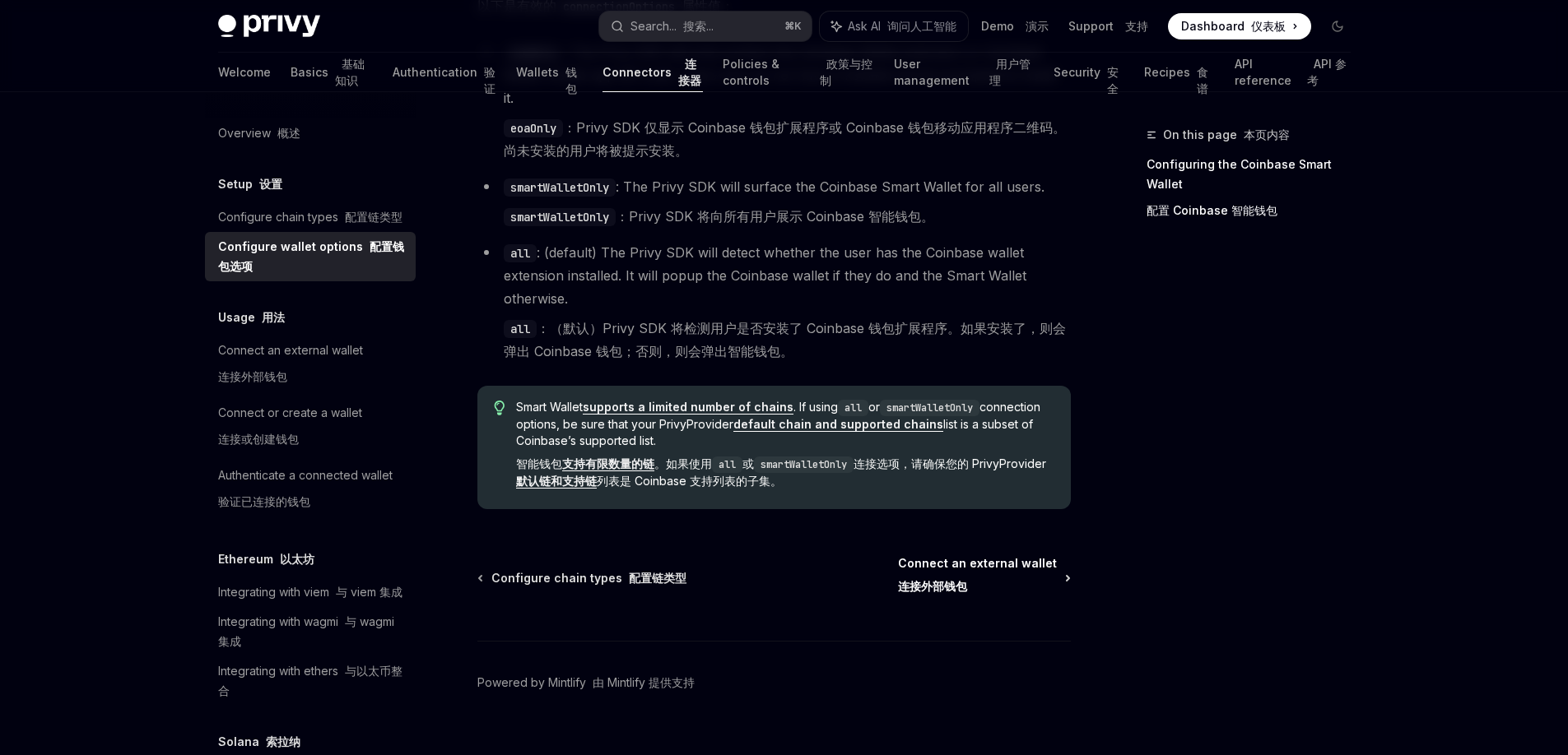
click at [956, 555] on span "Connect an external wallet 连接外部钱包" at bounding box center [977, 578] width 159 height 46
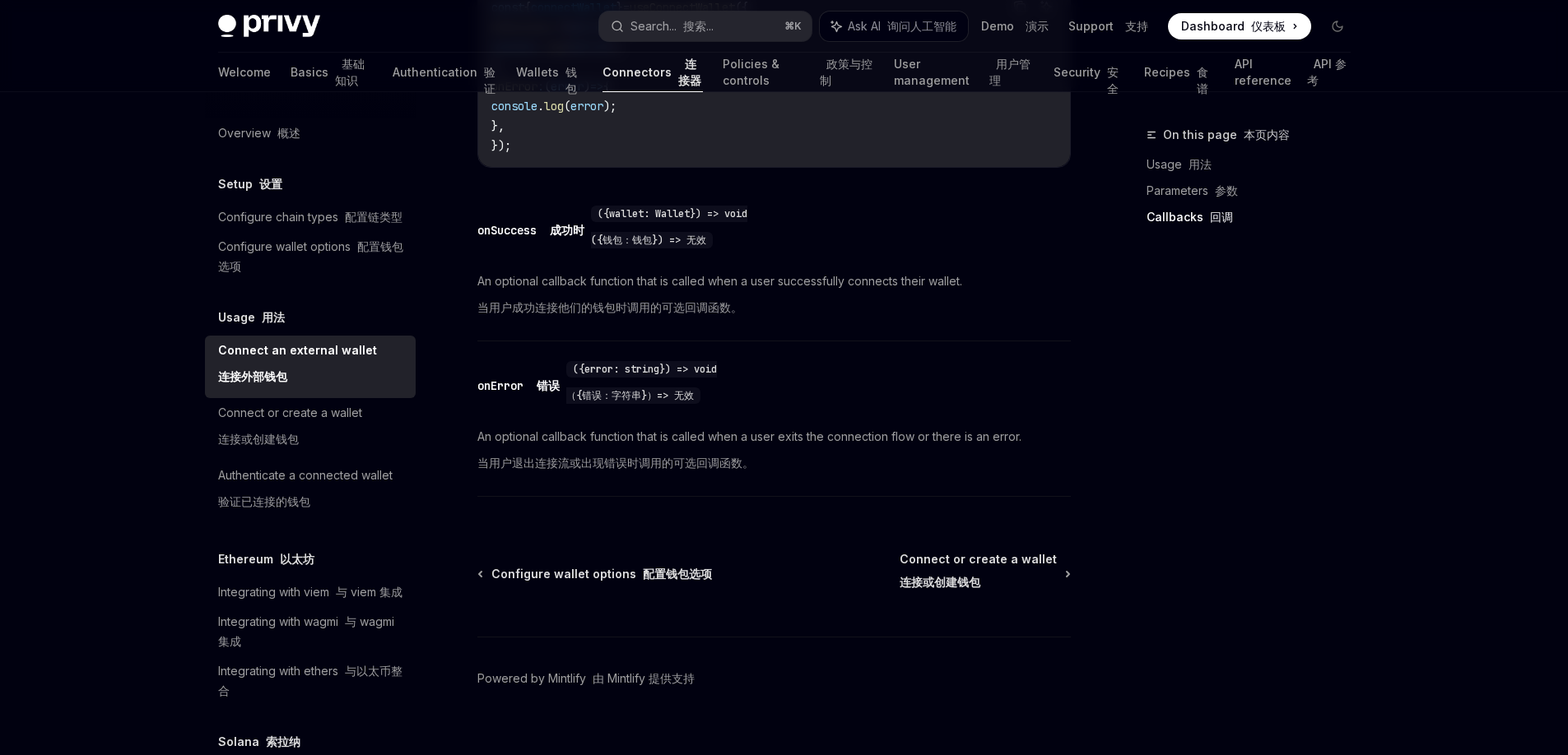
scroll to position [1541, 0]
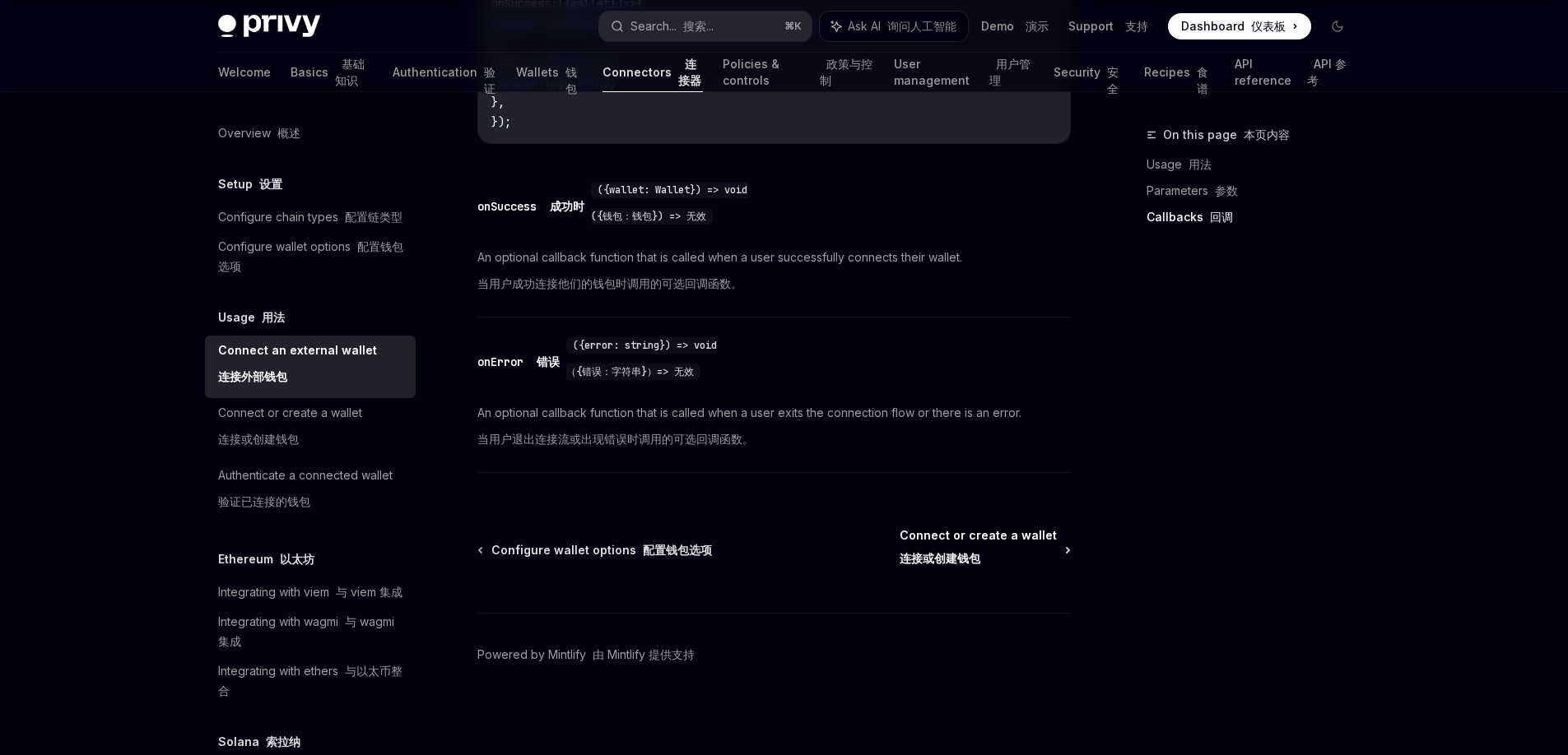
click at [964, 547] on span "Connect or create a wallet 连接或创建钱包" at bounding box center [978, 550] width 157 height 46
type textarea "*"
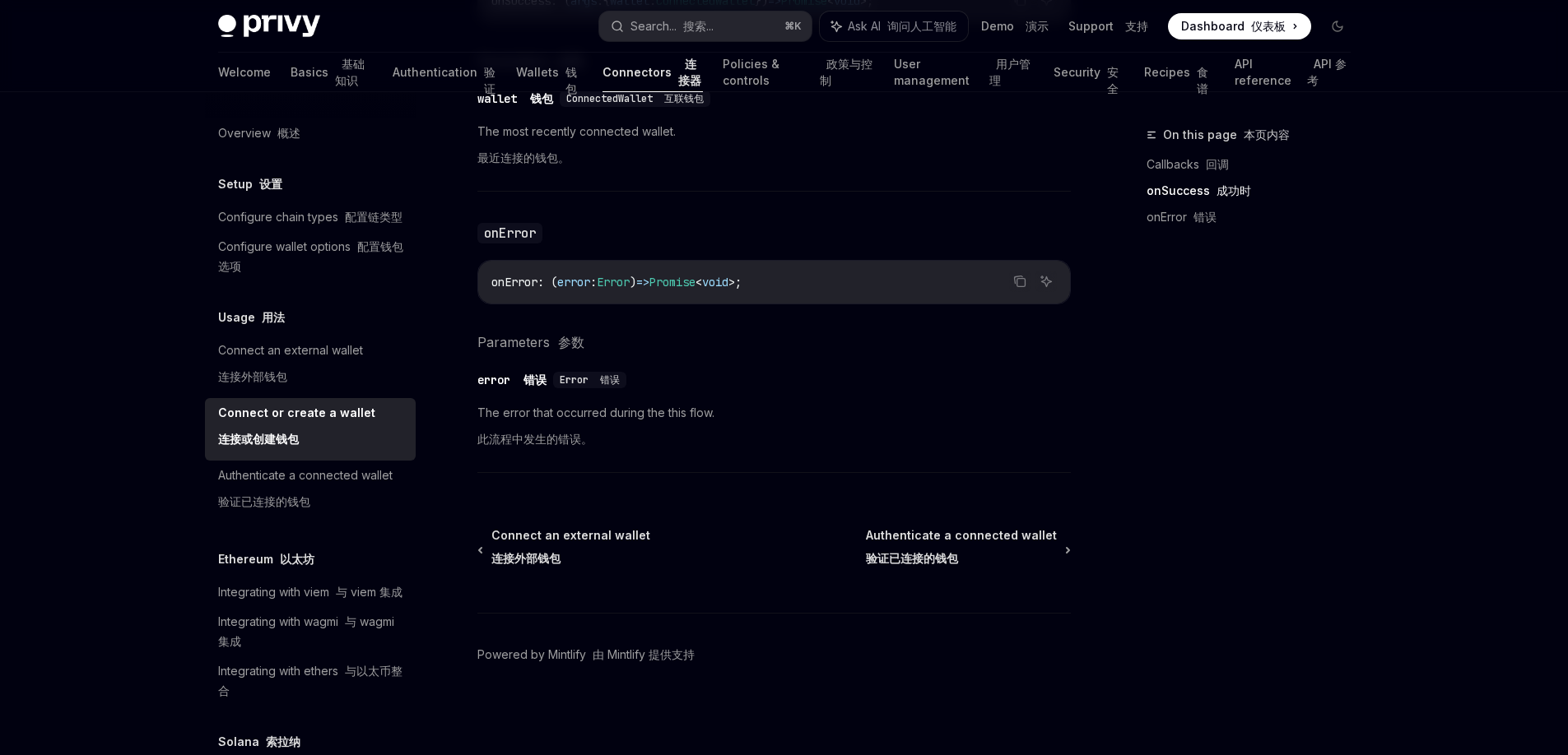
scroll to position [1564, 0]
